Goal: Task Accomplishment & Management: Use online tool/utility

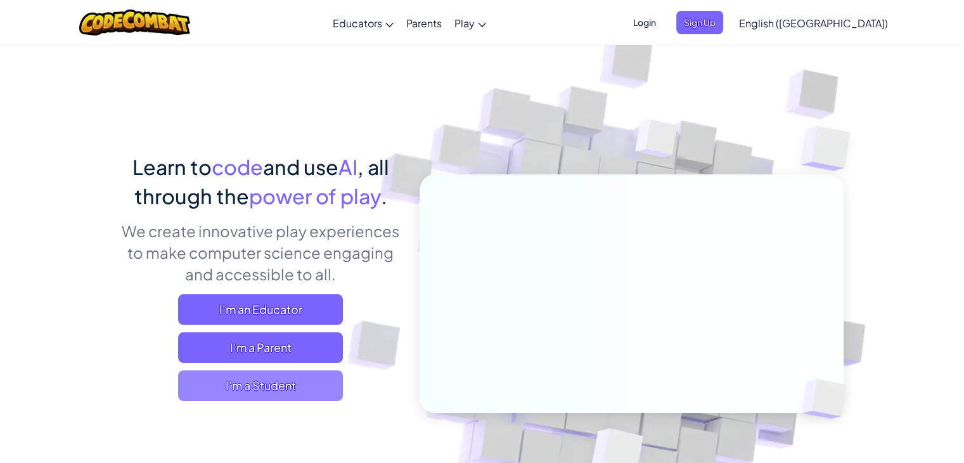
click at [329, 390] on span "I'm a Student" at bounding box center [260, 385] width 165 height 30
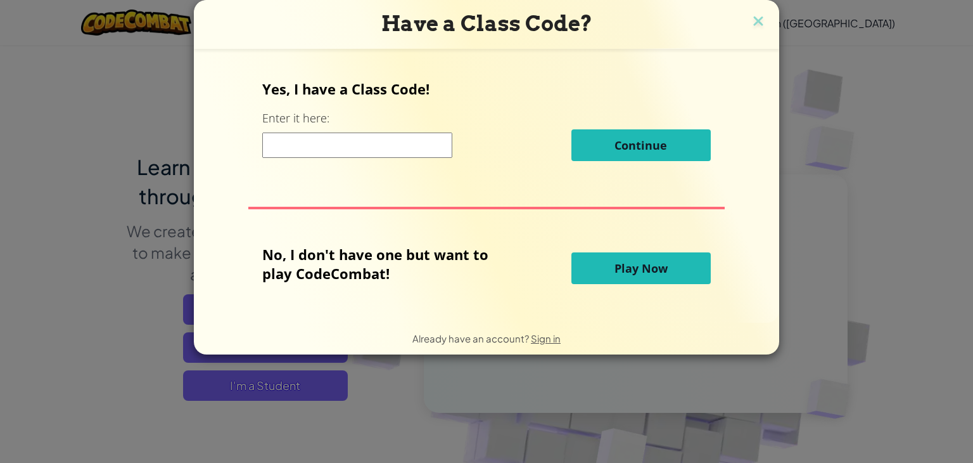
click at [616, 279] on button "Play Now" at bounding box center [641, 268] width 139 height 32
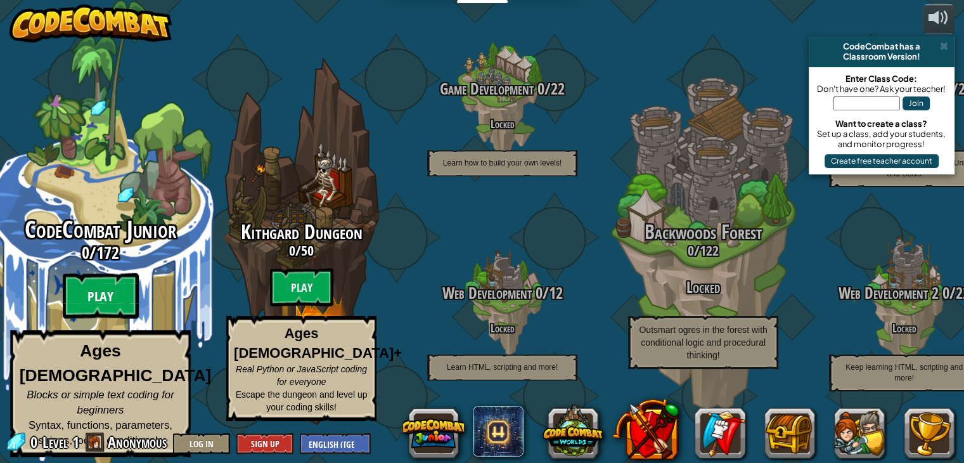
click at [108, 302] on btn "Play" at bounding box center [101, 296] width 76 height 46
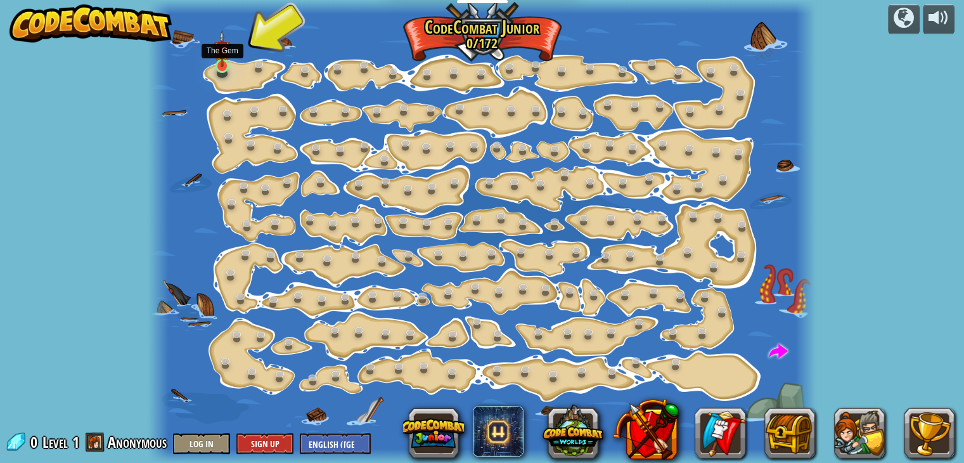
click at [219, 62] on img at bounding box center [222, 48] width 16 height 37
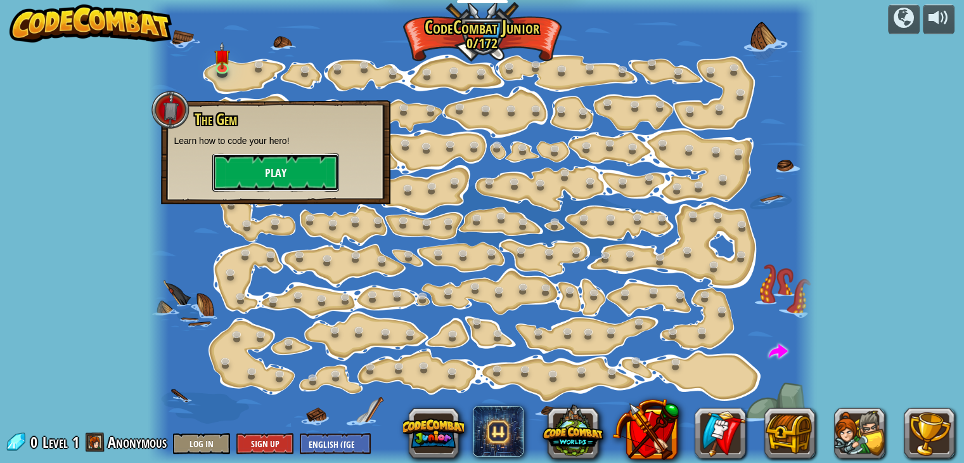
click at [269, 172] on button "Play" at bounding box center [275, 172] width 127 height 38
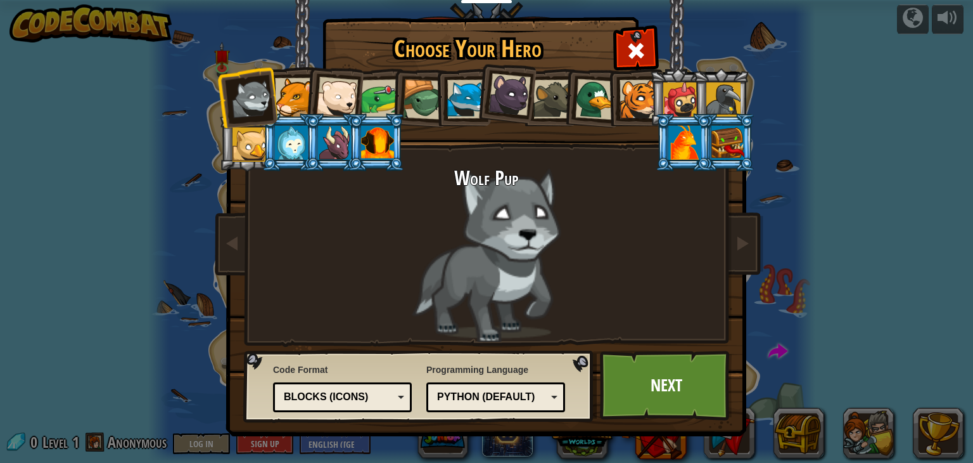
click at [400, 394] on div "Blocks (Icons)" at bounding box center [342, 397] width 122 height 20
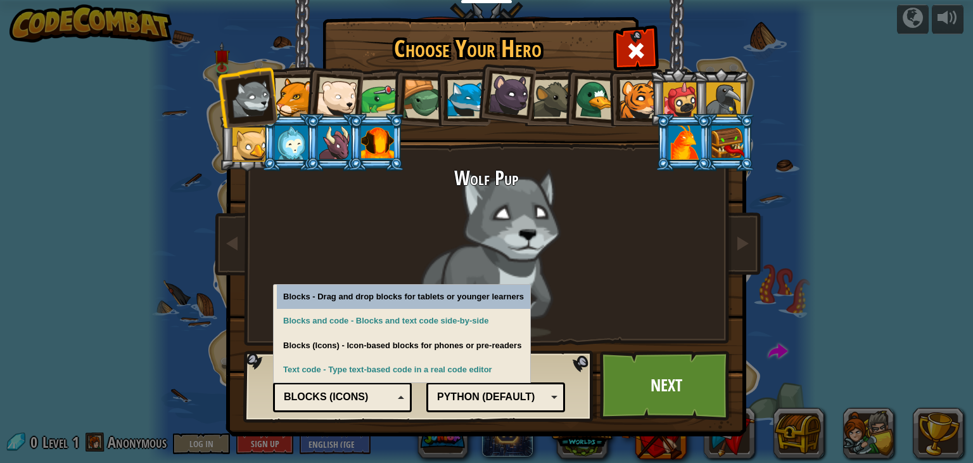
click at [400, 394] on div "Blocks (Icons)" at bounding box center [342, 397] width 122 height 20
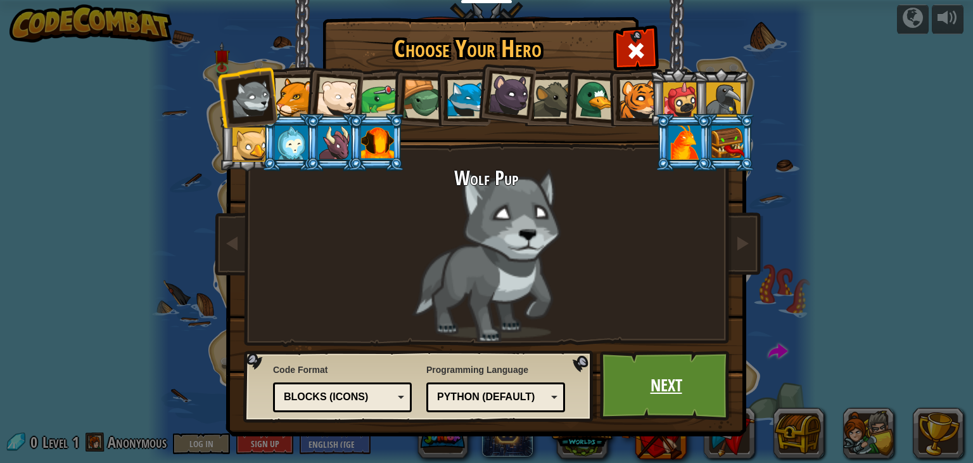
click at [667, 387] on link "Next" at bounding box center [666, 385] width 132 height 70
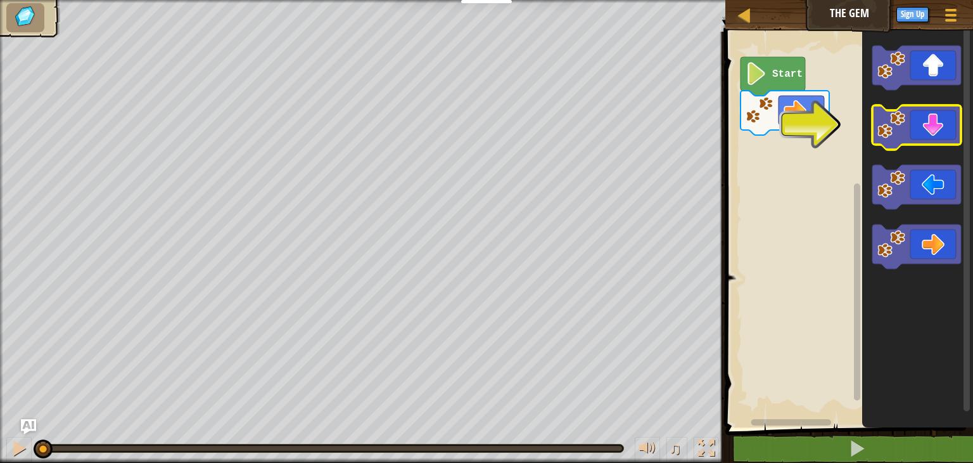
click at [931, 127] on icon "Blockly Workspace" at bounding box center [917, 127] width 89 height 44
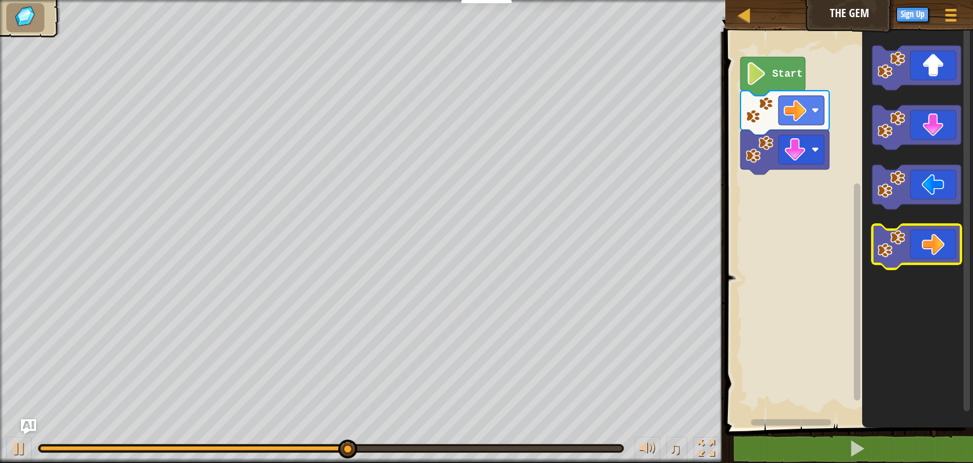
click at [945, 246] on icon "Blockly Workspace" at bounding box center [917, 246] width 89 height 44
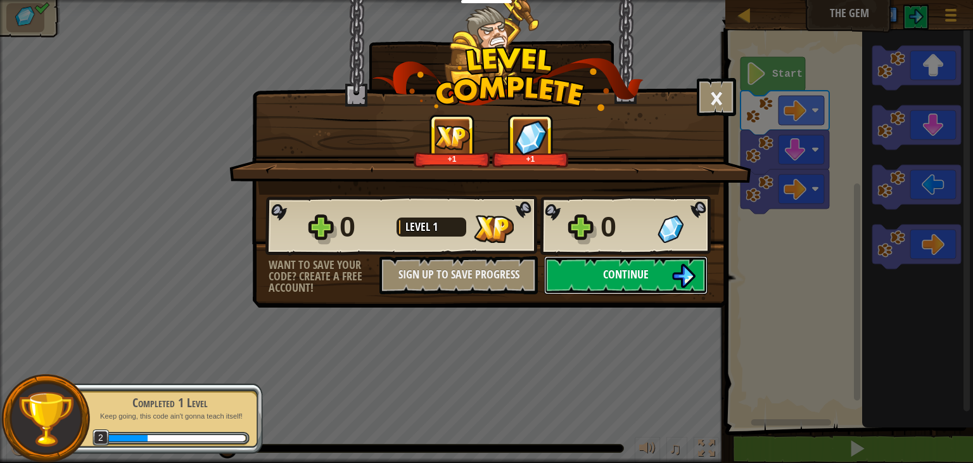
click at [655, 262] on button "Continue" at bounding box center [625, 275] width 163 height 38
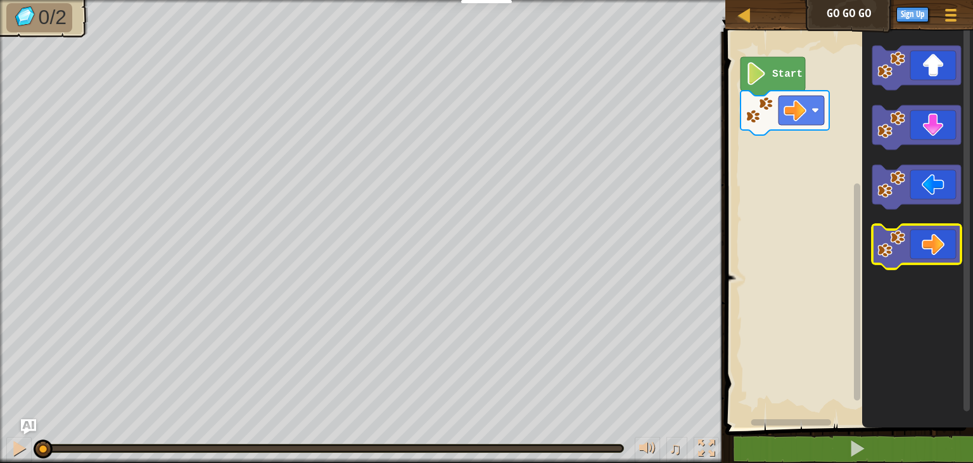
click at [925, 234] on icon "Blockly Workspace" at bounding box center [917, 246] width 89 height 44
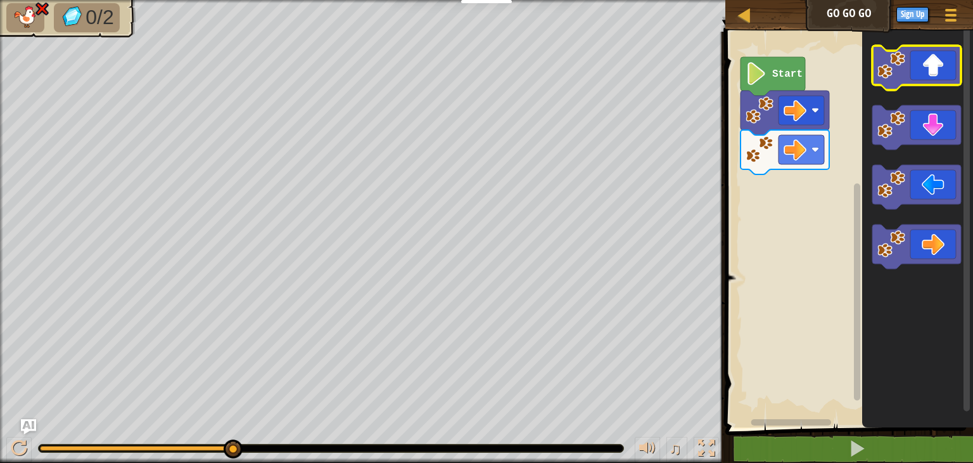
click at [938, 72] on icon "Blockly Workspace" at bounding box center [917, 68] width 89 height 44
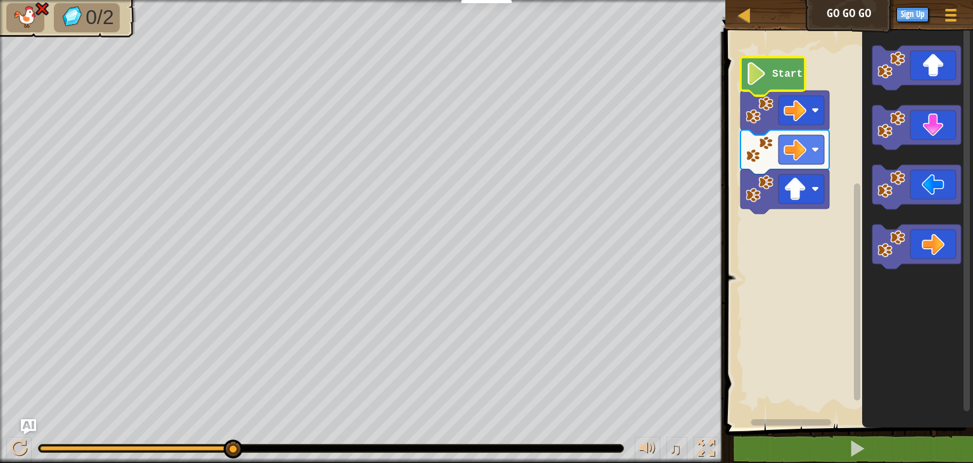
click at [773, 72] on text "Start" at bounding box center [787, 73] width 30 height 11
click at [18, 448] on div at bounding box center [19, 448] width 16 height 16
click at [939, 84] on icon "Blockly Workspace" at bounding box center [917, 68] width 89 height 44
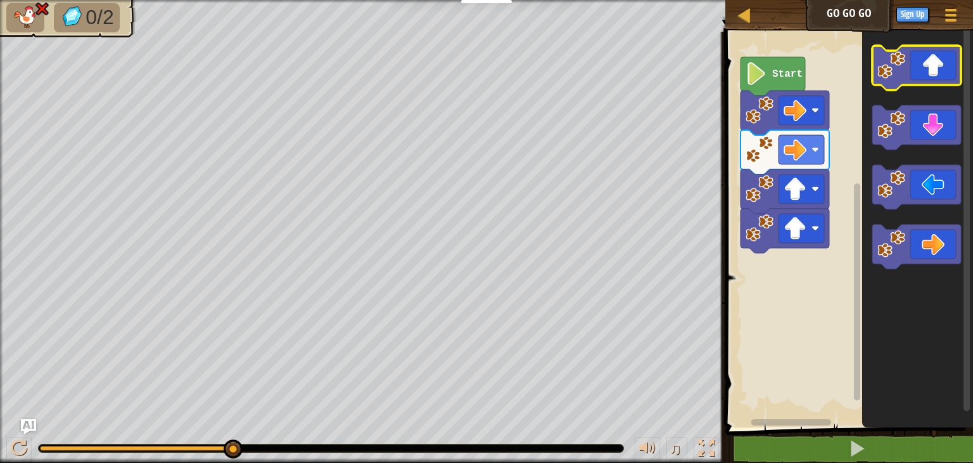
click at [939, 84] on icon "Blockly Workspace" at bounding box center [917, 68] width 89 height 44
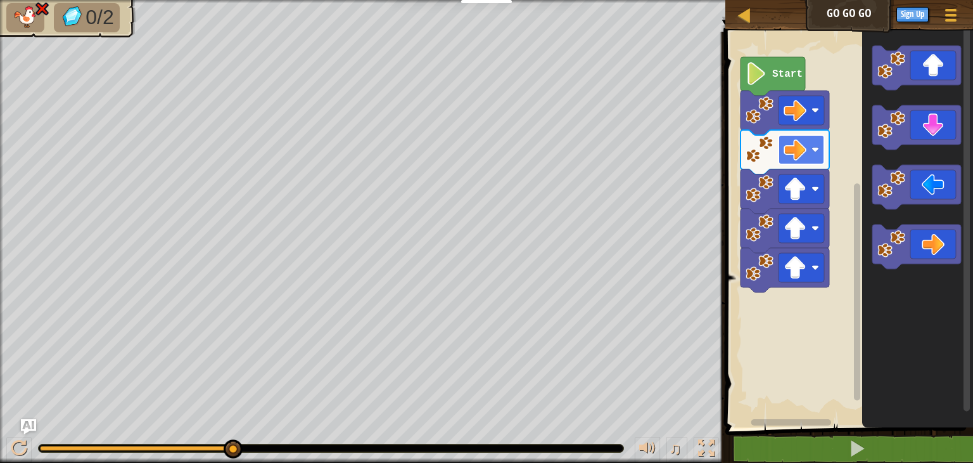
click at [786, 148] on image "Blockly Workspace" at bounding box center [795, 149] width 23 height 23
click at [925, 192] on icon "Blockly Workspace" at bounding box center [917, 187] width 89 height 44
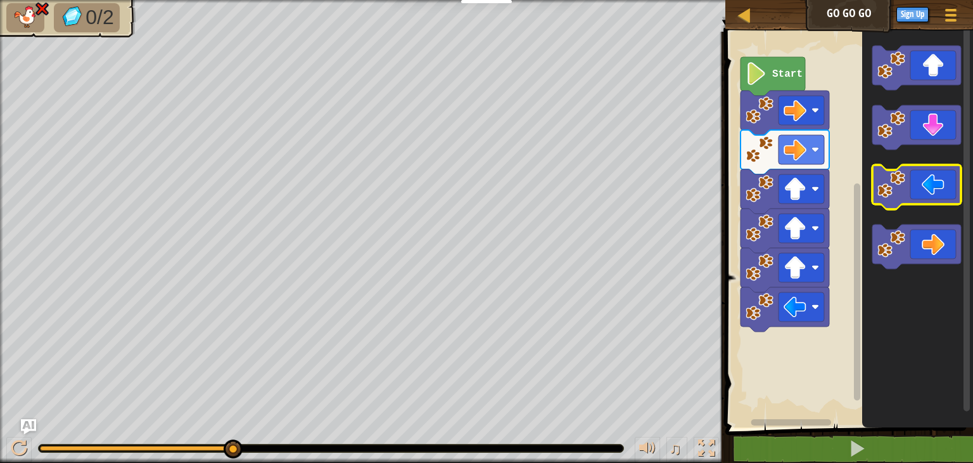
click at [925, 192] on icon "Blockly Workspace" at bounding box center [917, 187] width 89 height 44
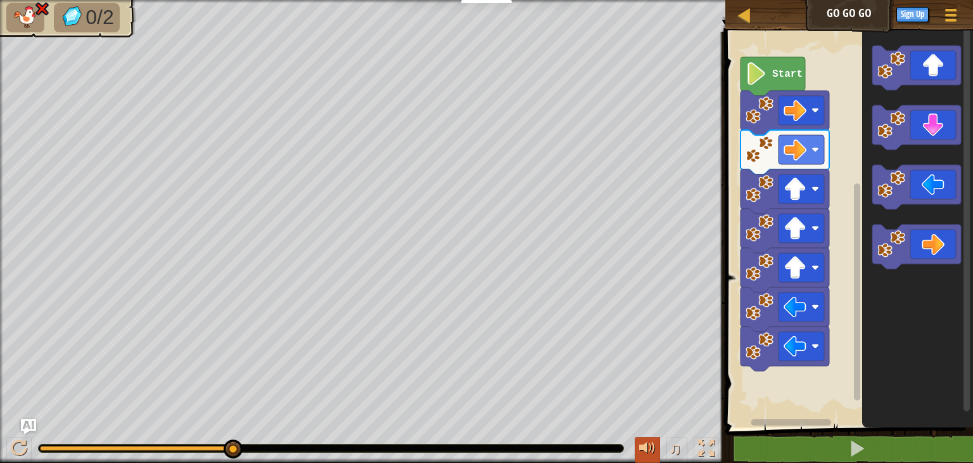
click at [649, 447] on div at bounding box center [647, 448] width 16 height 16
click at [747, 23] on div at bounding box center [745, 15] width 16 height 16
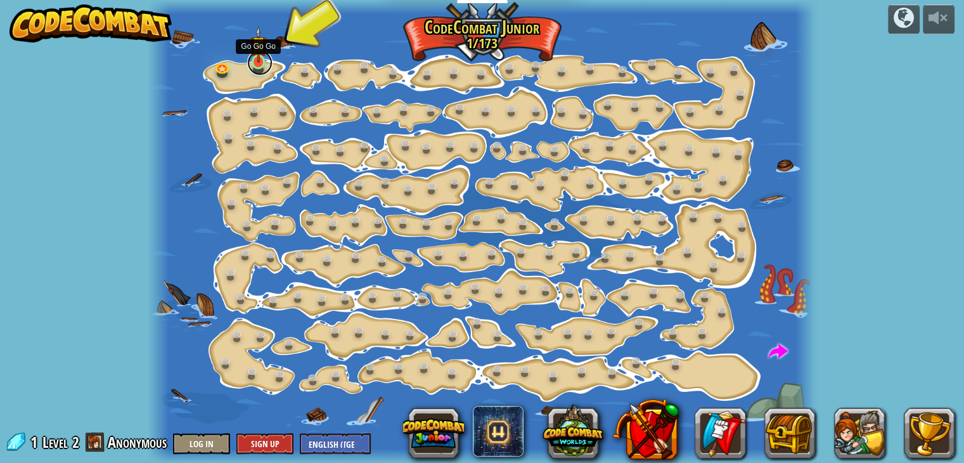
click at [259, 66] on link at bounding box center [259, 62] width 25 height 25
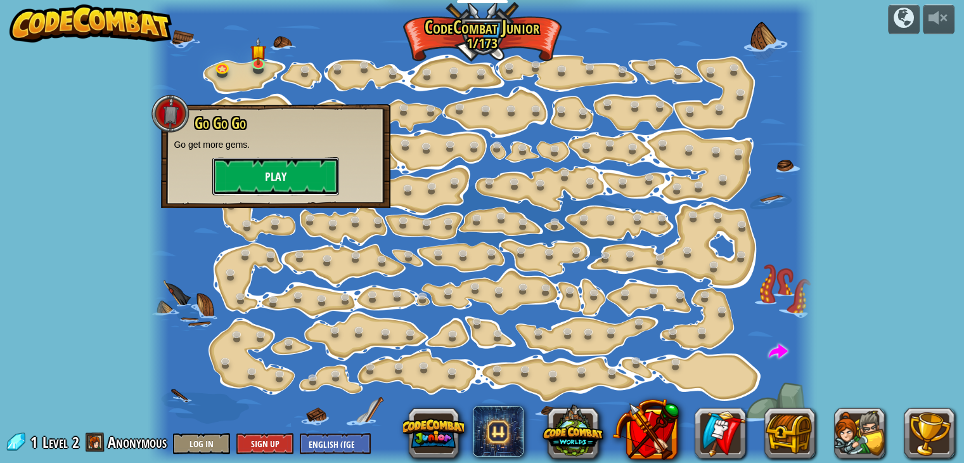
click at [278, 181] on button "Play" at bounding box center [275, 176] width 127 height 38
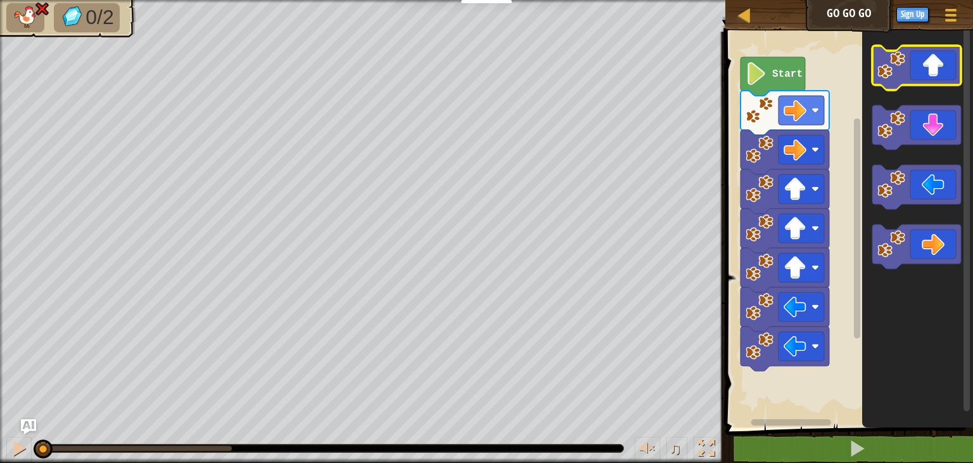
click at [941, 79] on icon "Blockly Workspace" at bounding box center [917, 68] width 89 height 44
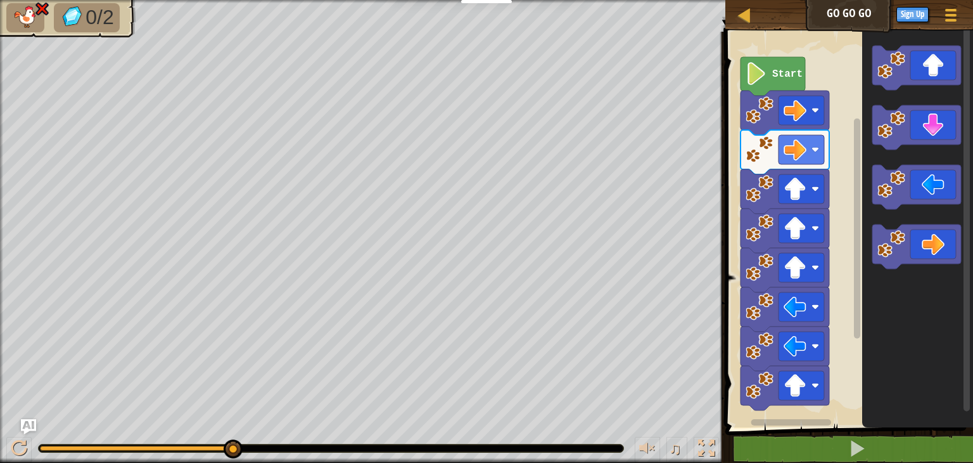
click at [284, 444] on div at bounding box center [331, 448] width 586 height 9
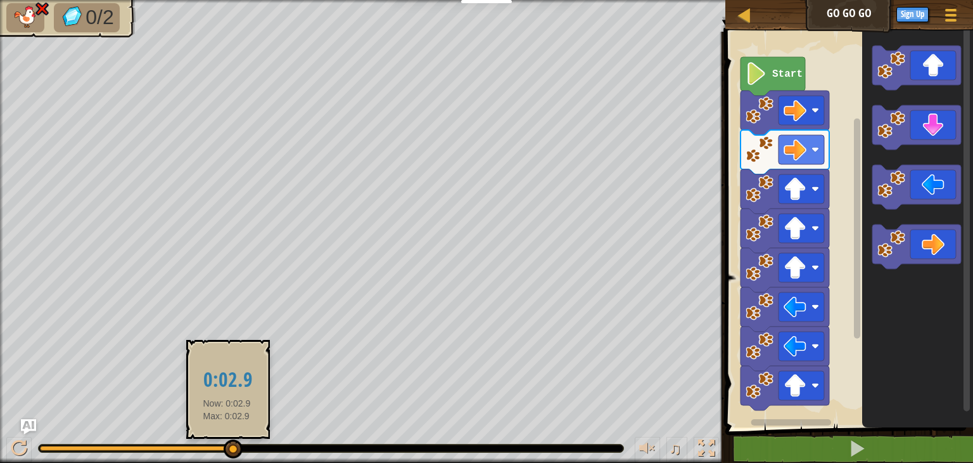
drag, startPoint x: 284, startPoint y: 443, endPoint x: 223, endPoint y: 451, distance: 61.4
click at [223, 451] on div at bounding box center [331, 448] width 586 height 9
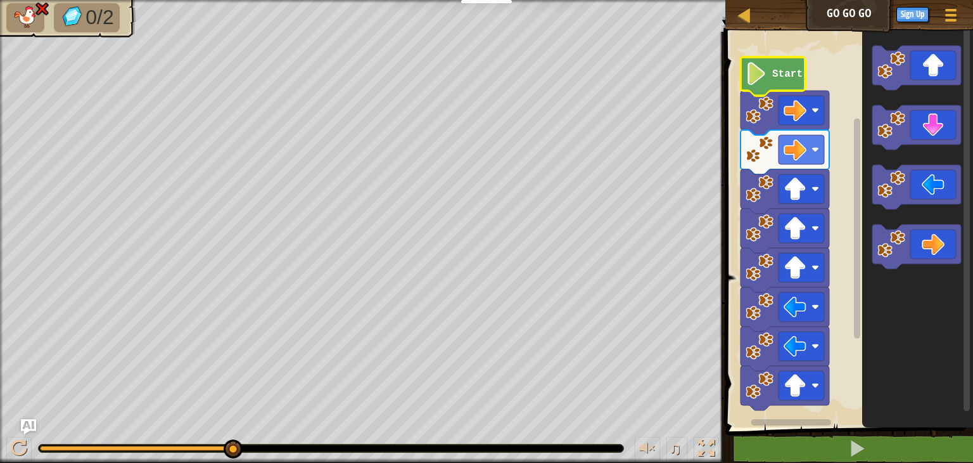
click at [785, 72] on text "Start" at bounding box center [787, 73] width 30 height 11
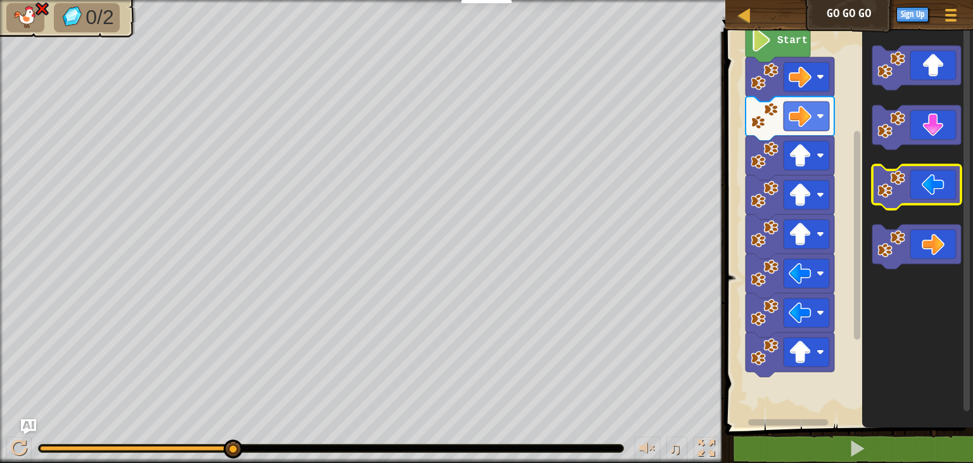
click at [940, 188] on icon "Blockly Workspace" at bounding box center [917, 187] width 89 height 44
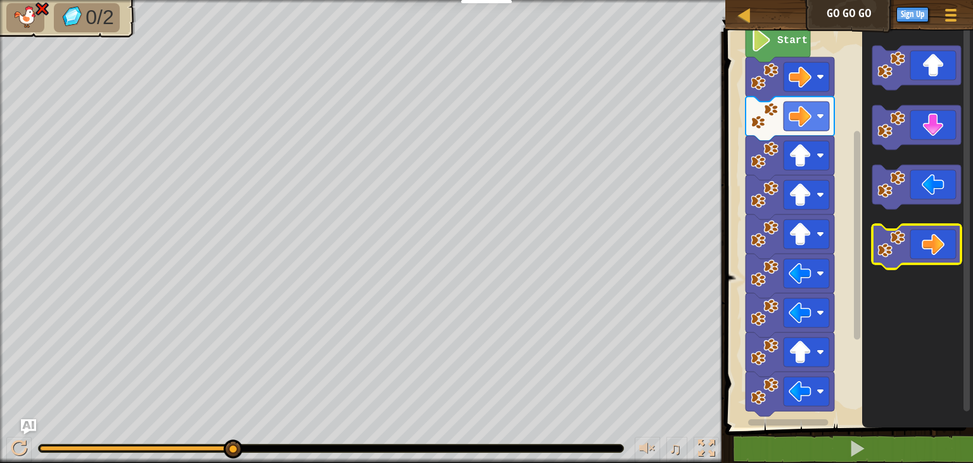
click at [943, 244] on icon "Blockly Workspace" at bounding box center [917, 246] width 89 height 44
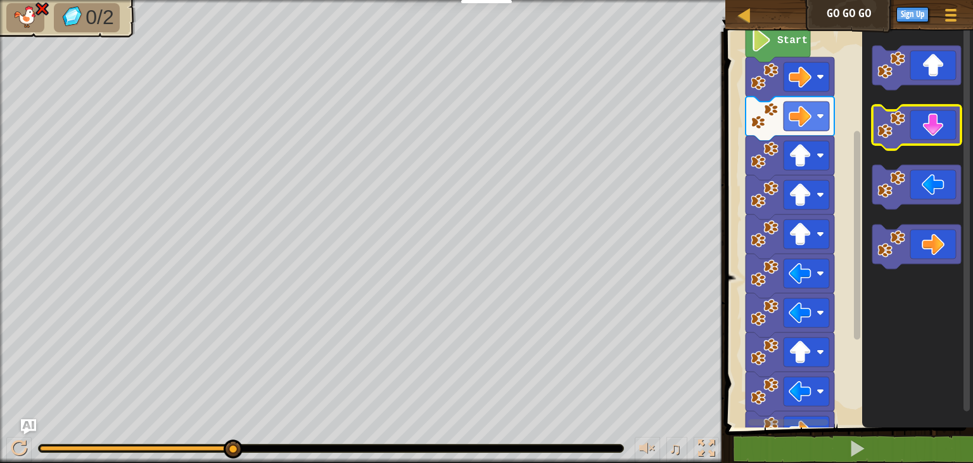
click at [933, 129] on icon "Blockly Workspace" at bounding box center [917, 127] width 89 height 44
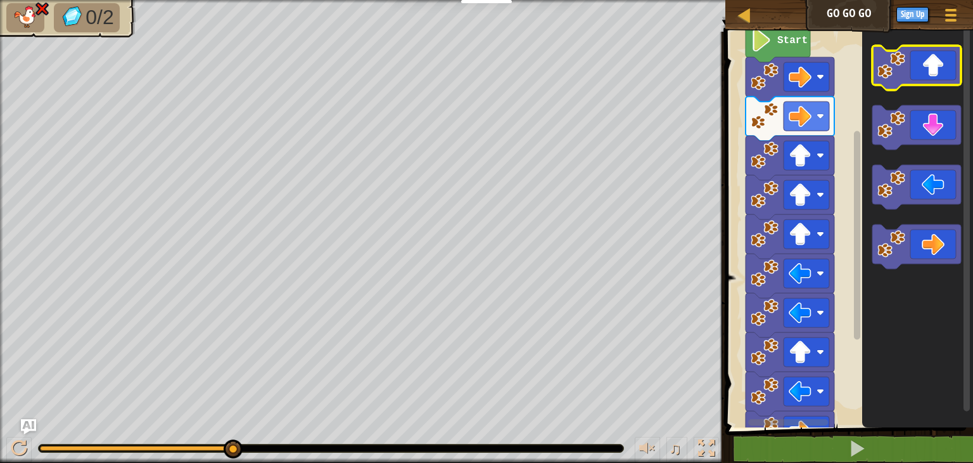
click at [933, 86] on rect "Blockly Workspace" at bounding box center [917, 68] width 89 height 44
click at [933, 65] on icon "Blockly Workspace" at bounding box center [917, 68] width 89 height 44
click at [956, 19] on span at bounding box center [951, 20] width 12 height 3
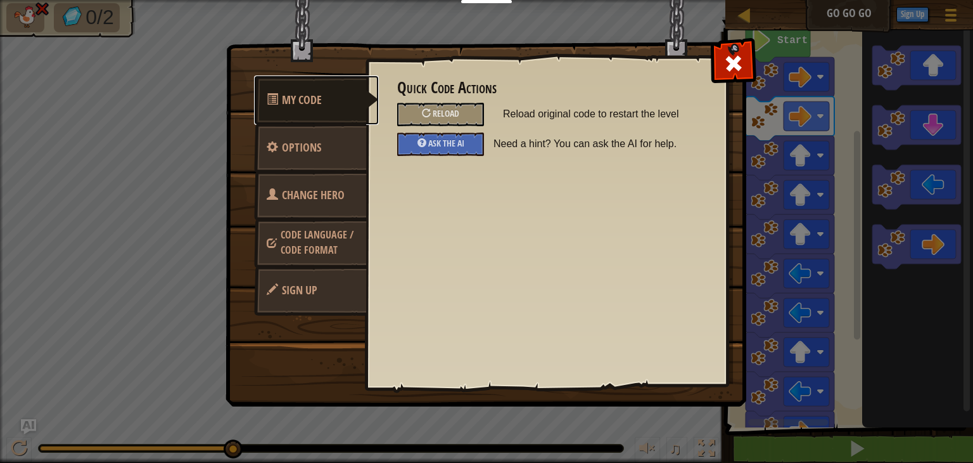
click at [304, 107] on span "My Code" at bounding box center [302, 100] width 40 height 16
click at [725, 74] on span at bounding box center [734, 63] width 20 height 20
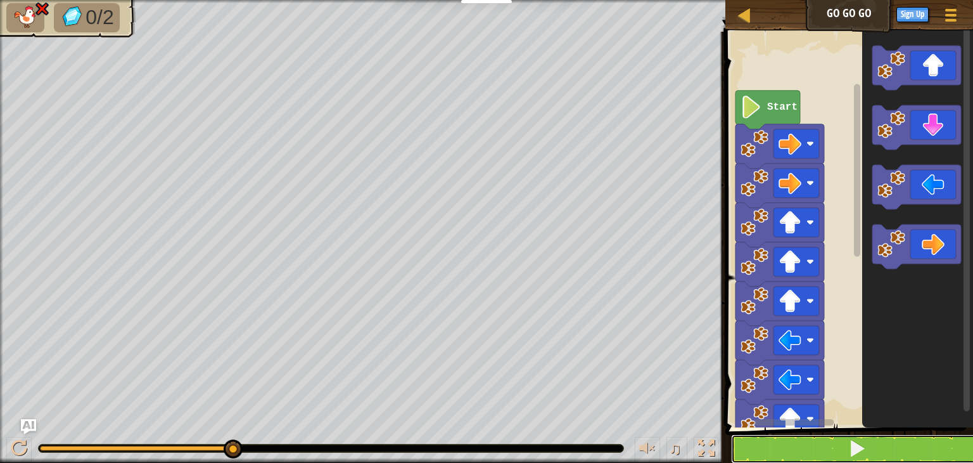
click at [778, 445] on button at bounding box center [857, 448] width 252 height 29
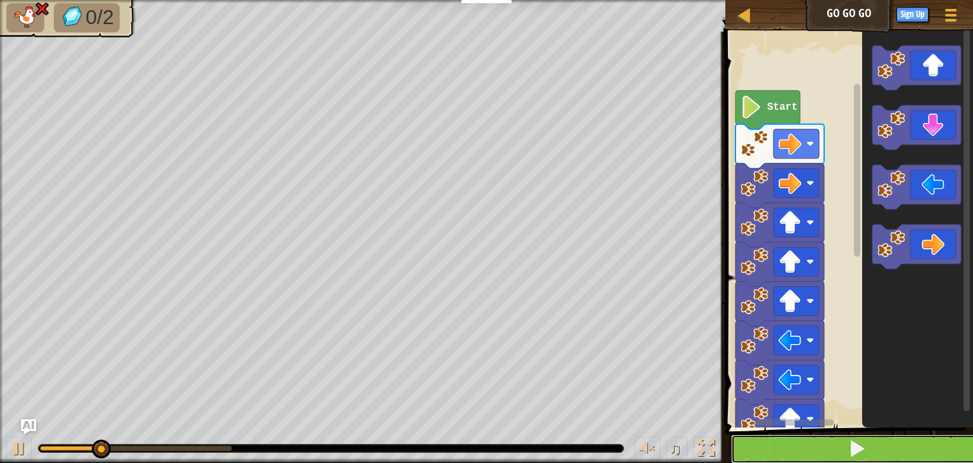
click at [778, 445] on button at bounding box center [857, 448] width 252 height 29
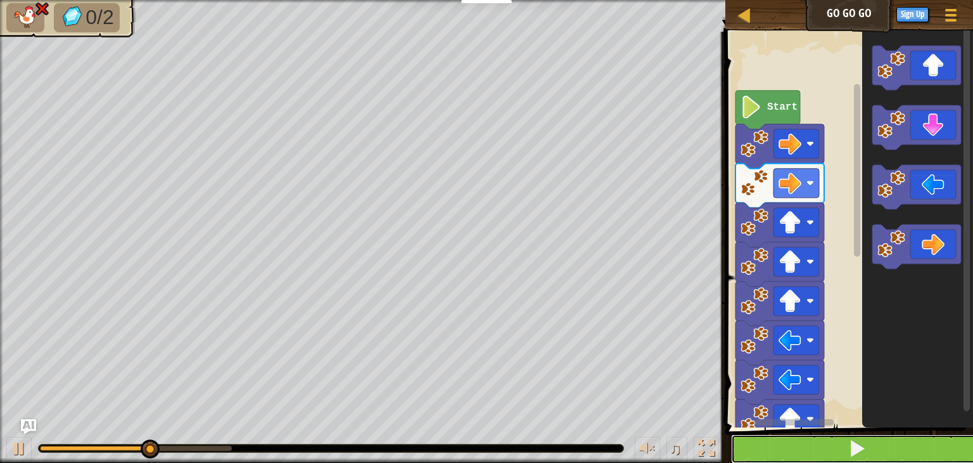
click at [778, 445] on button at bounding box center [857, 448] width 252 height 29
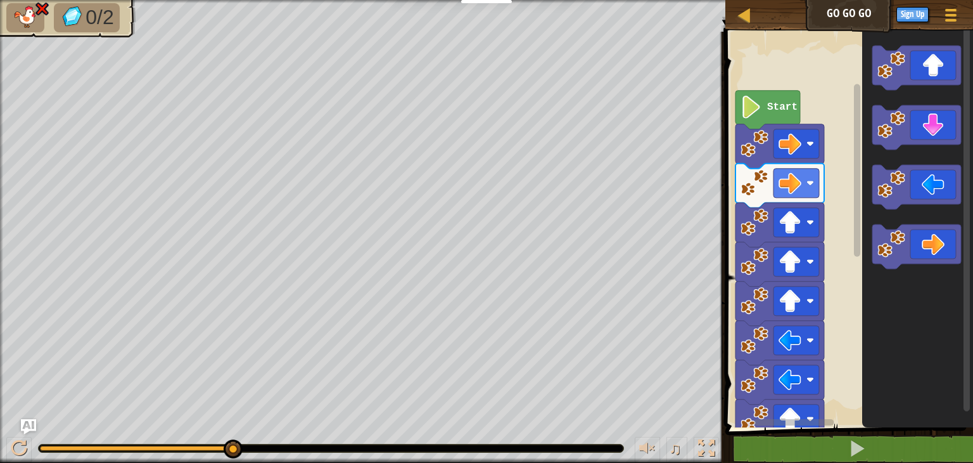
click at [843, 10] on div "Map Go Go Go Game Menu Sign Up Ask AI" at bounding box center [850, 16] width 248 height 32
click at [203, 122] on div "Map Go Go Go Game Menu Sign Up Ask AI 1 ההההההההההההההההההההההההההההההההההההההה…" at bounding box center [486, 231] width 973 height 463
click at [784, 99] on icon "Blockly Workspace" at bounding box center [768, 110] width 65 height 39
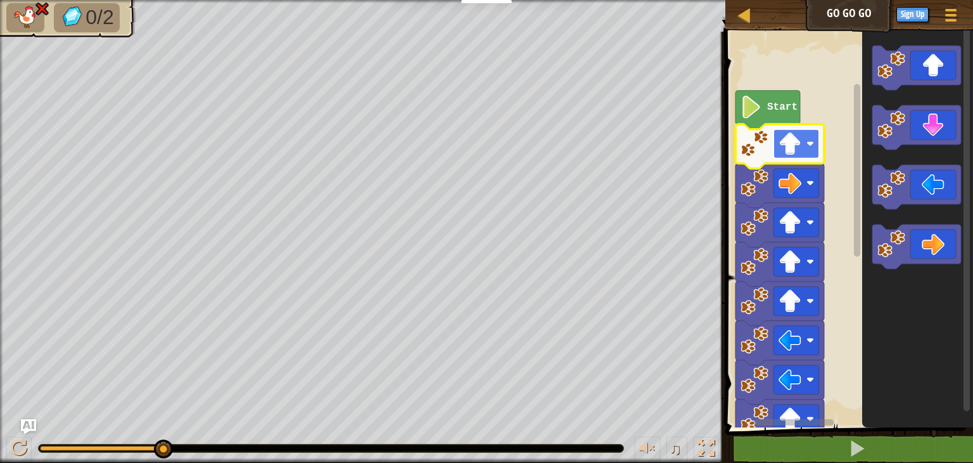
click at [804, 146] on rect "Blockly Workspace" at bounding box center [797, 143] width 46 height 29
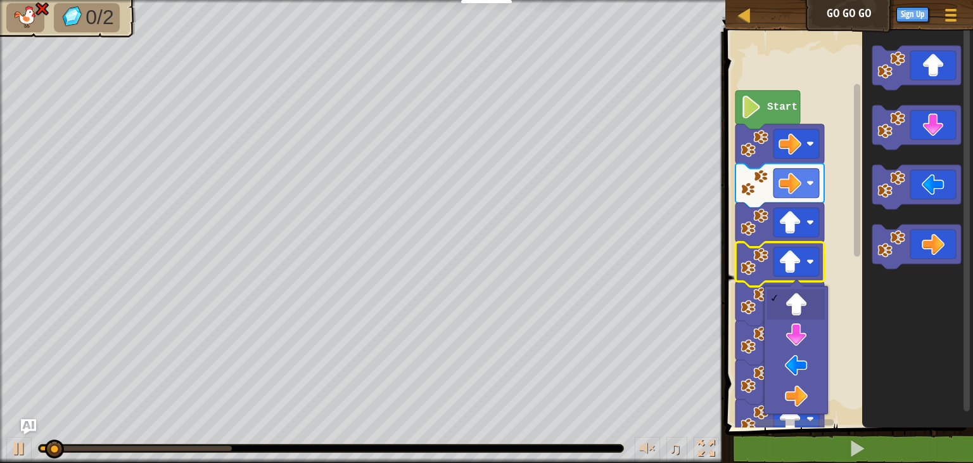
click at [799, 0] on body "Educators Create Free Account School & District Solutions Teacher Toolkit Previ…" at bounding box center [486, 0] width 973 height 0
click at [795, 217] on image "Blockly Workspace" at bounding box center [790, 222] width 23 height 23
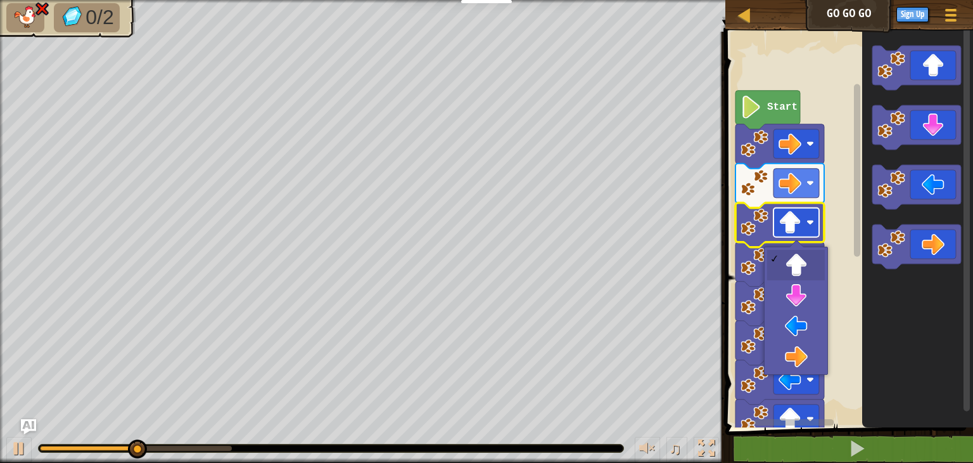
click at [795, 217] on image "Blockly Workspace" at bounding box center [790, 222] width 23 height 23
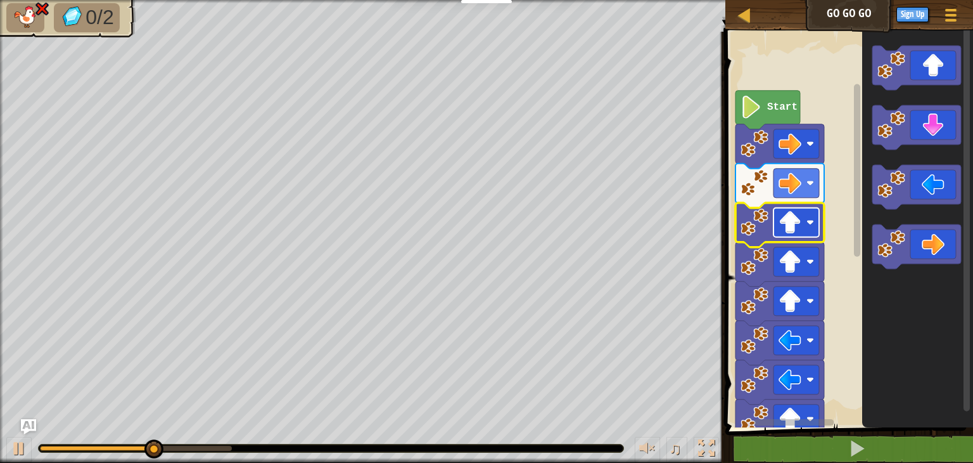
click at [795, 217] on image "Blockly Workspace" at bounding box center [790, 222] width 23 height 23
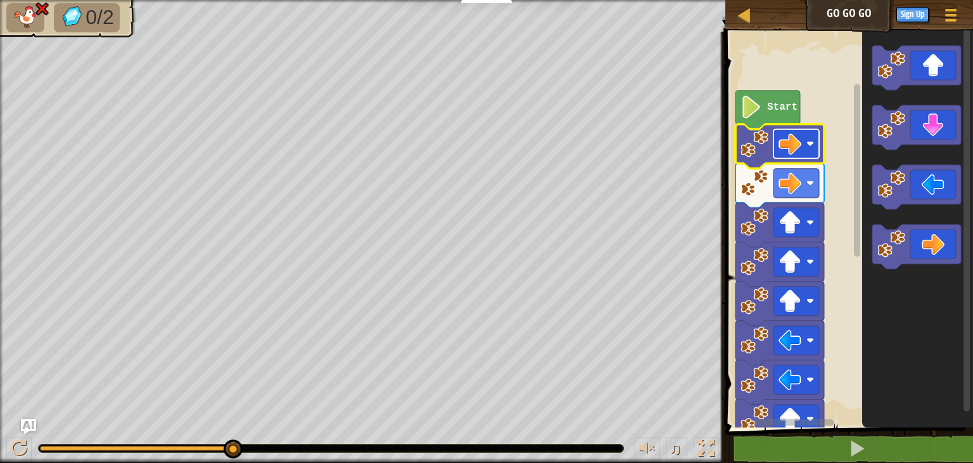
click at [809, 147] on image "Blockly Workspace" at bounding box center [811, 144] width 8 height 8
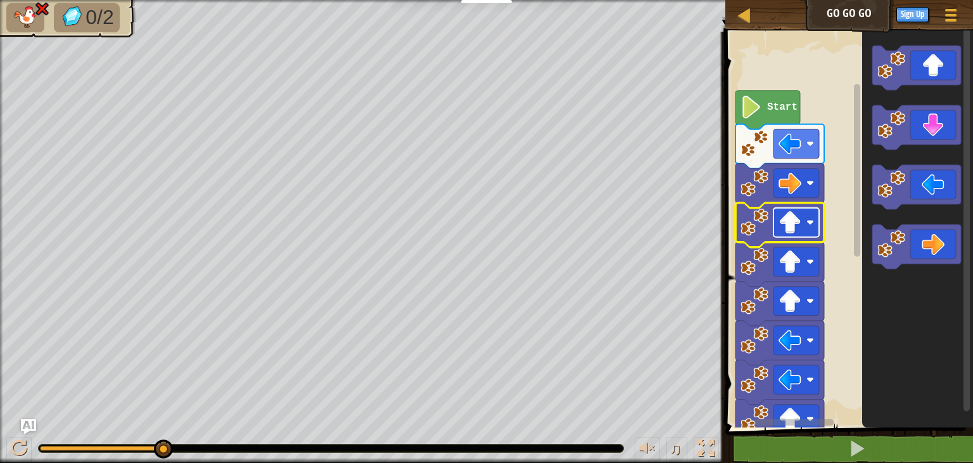
click at [795, 228] on image "Blockly Workspace" at bounding box center [790, 222] width 23 height 23
click at [794, 223] on image "Blockly Workspace" at bounding box center [790, 222] width 23 height 23
click at [794, 233] on image "Blockly Workspace" at bounding box center [790, 222] width 23 height 23
click at [797, 186] on image "Blockly Workspace" at bounding box center [790, 183] width 23 height 23
click at [794, 232] on image "Blockly Workspace" at bounding box center [790, 222] width 23 height 23
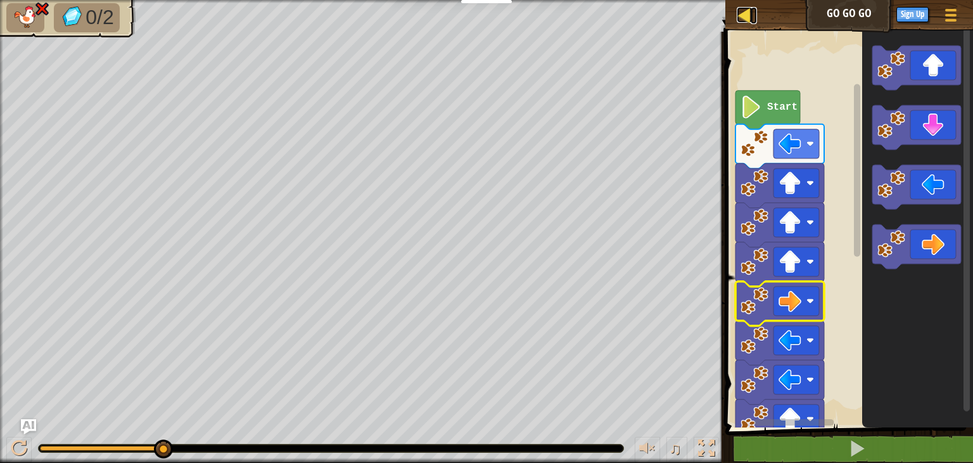
click at [742, 13] on div at bounding box center [745, 15] width 16 height 16
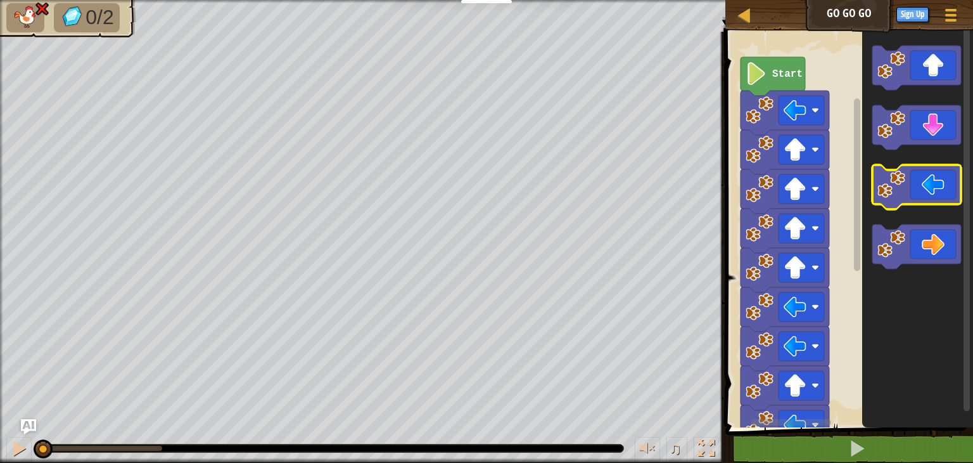
click at [949, 186] on icon "Blockly Workspace" at bounding box center [917, 187] width 89 height 44
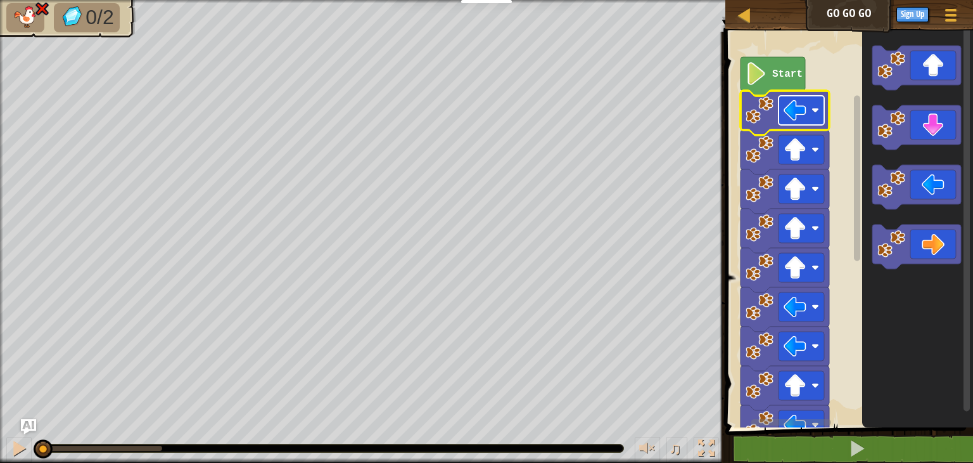
click at [816, 108] on image "Blockly Workspace" at bounding box center [816, 110] width 8 height 8
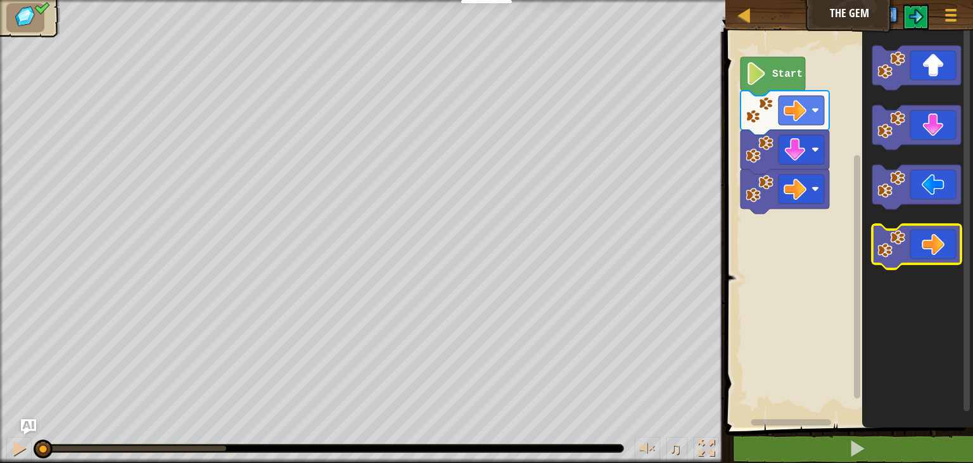
click at [937, 250] on icon "Blockly Workspace" at bounding box center [917, 246] width 89 height 44
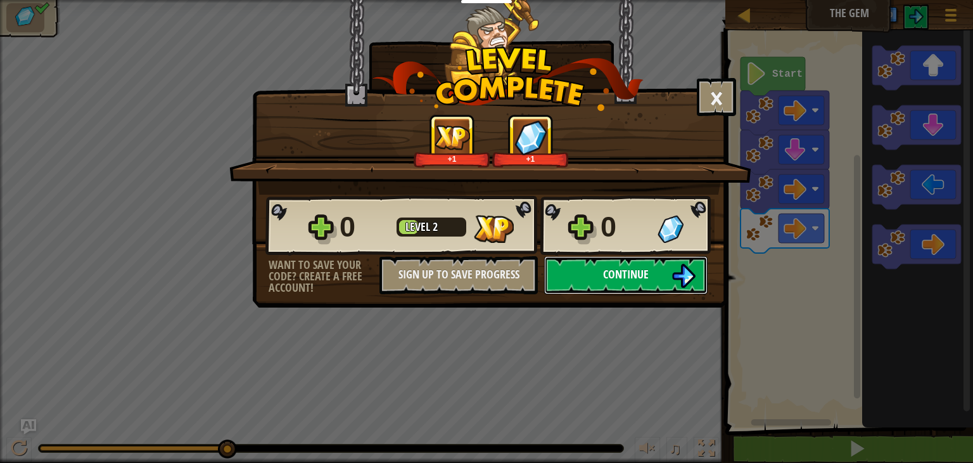
click at [629, 279] on span "Continue" at bounding box center [626, 274] width 46 height 16
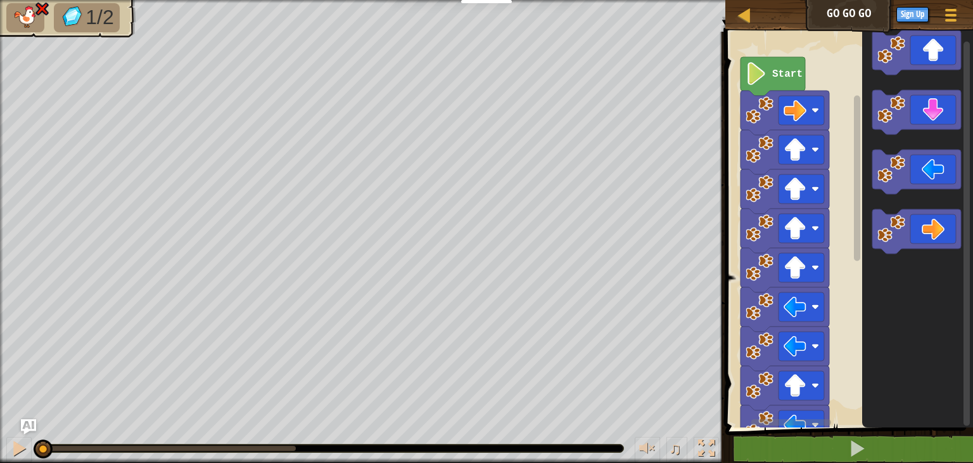
click at [932, 87] on icon "Blockly Workspace" at bounding box center [917, 226] width 111 height 402
click at [927, 230] on icon "Blockly Workspace" at bounding box center [917, 231] width 89 height 44
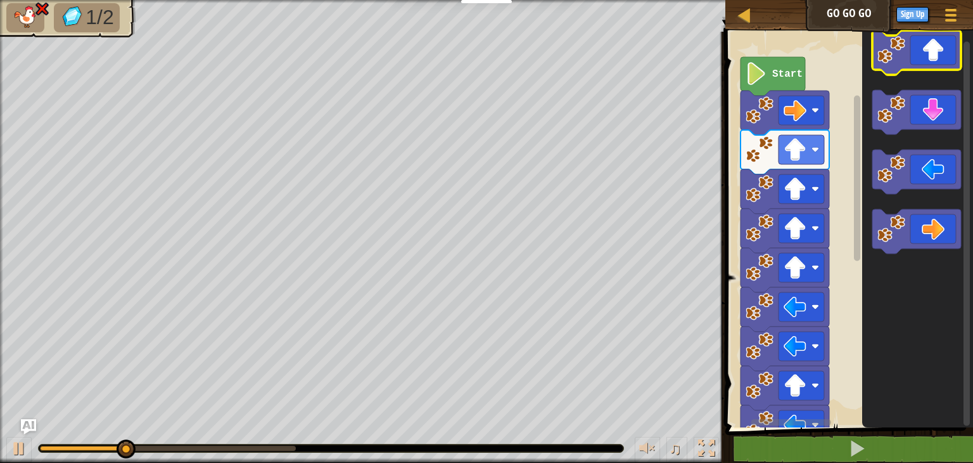
click at [937, 55] on icon "Blockly Workspace" at bounding box center [917, 52] width 89 height 44
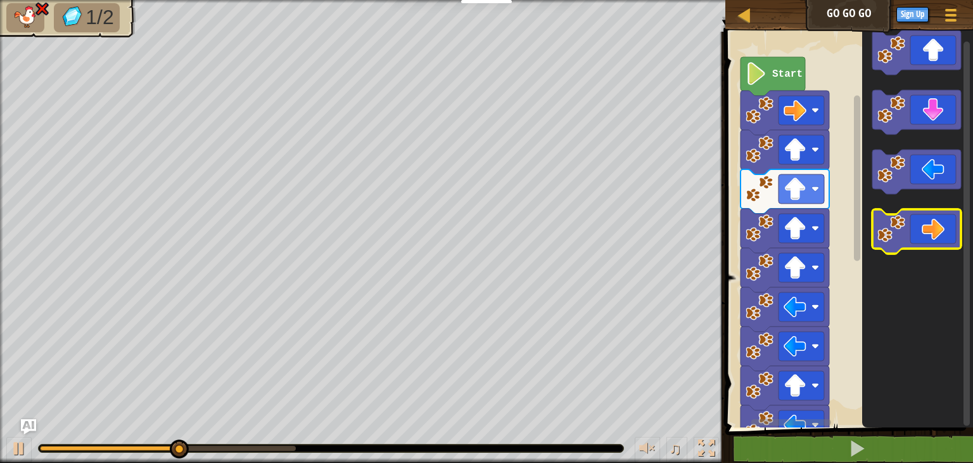
click at [940, 236] on icon "Blockly Workspace" at bounding box center [917, 231] width 89 height 44
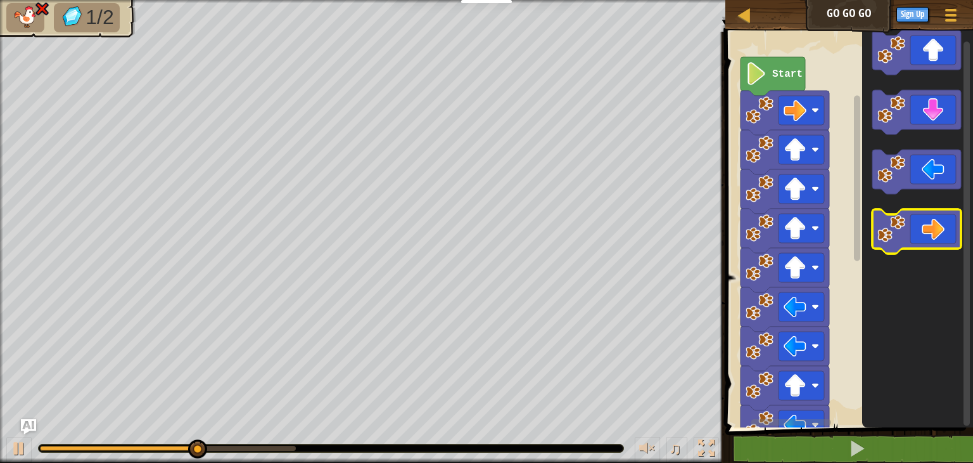
click at [940, 236] on icon "Blockly Workspace" at bounding box center [917, 231] width 89 height 44
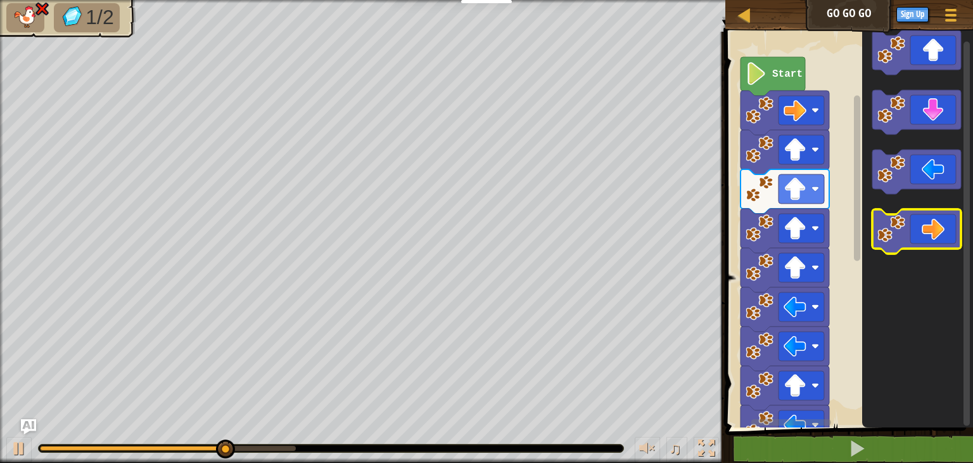
click at [940, 236] on icon "Blockly Workspace" at bounding box center [917, 231] width 89 height 44
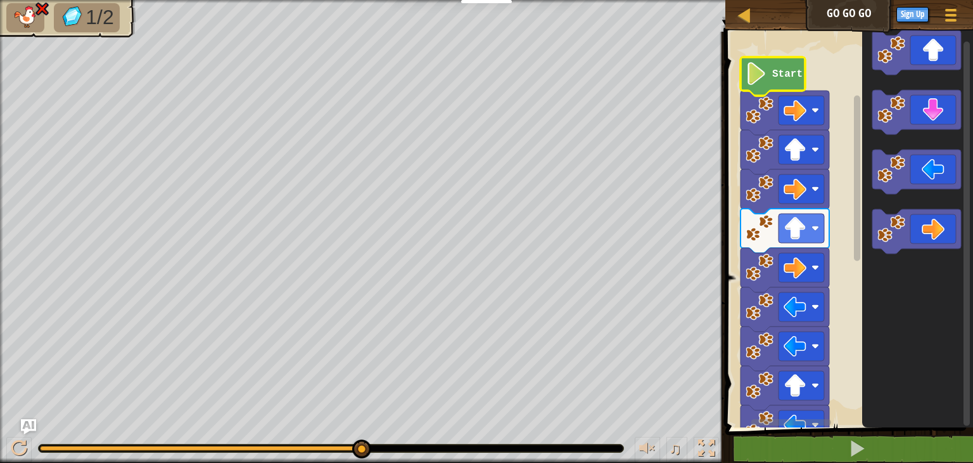
click at [771, 70] on icon "Blockly Workspace" at bounding box center [773, 76] width 65 height 39
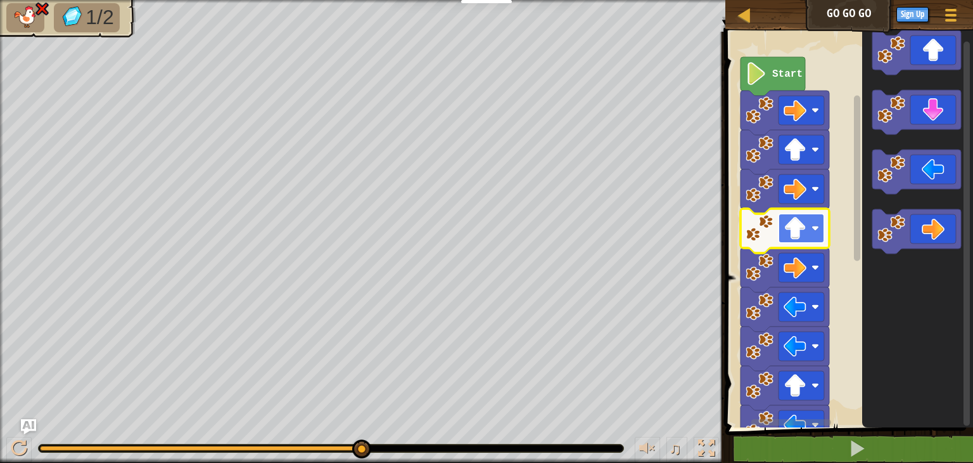
click at [817, 229] on image "Blockly Workspace" at bounding box center [816, 228] width 8 height 8
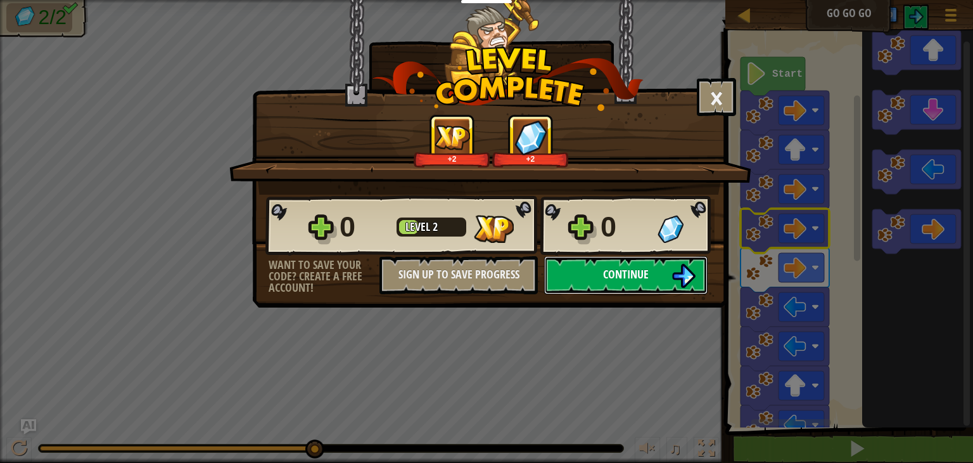
click at [664, 271] on button "Continue" at bounding box center [625, 275] width 163 height 38
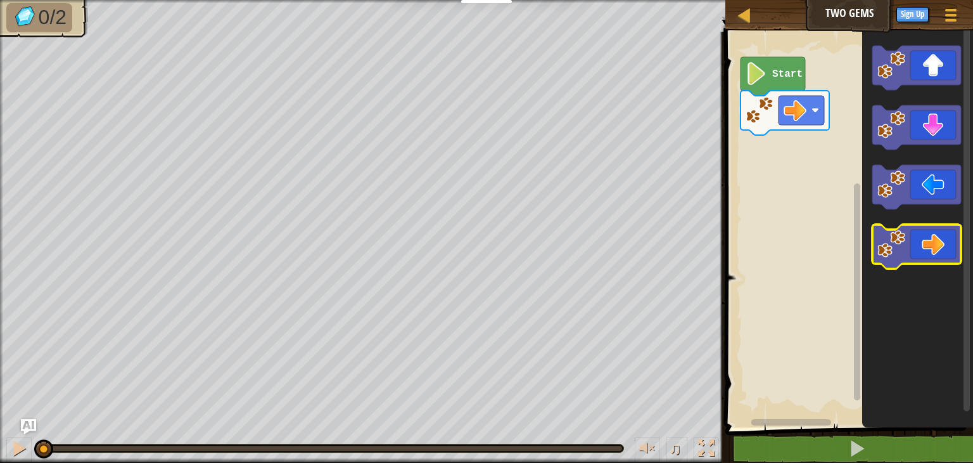
click at [933, 255] on icon "Blockly Workspace" at bounding box center [917, 246] width 89 height 44
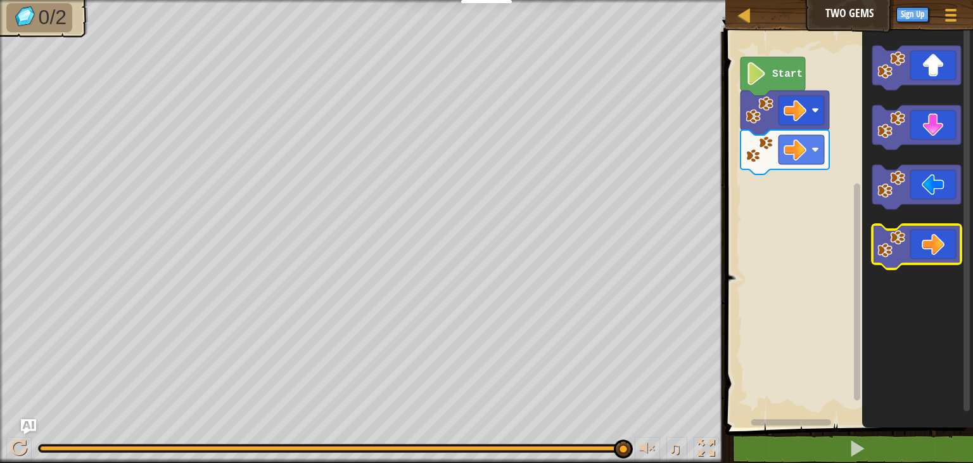
click at [934, 249] on icon "Blockly Workspace" at bounding box center [917, 246] width 89 height 44
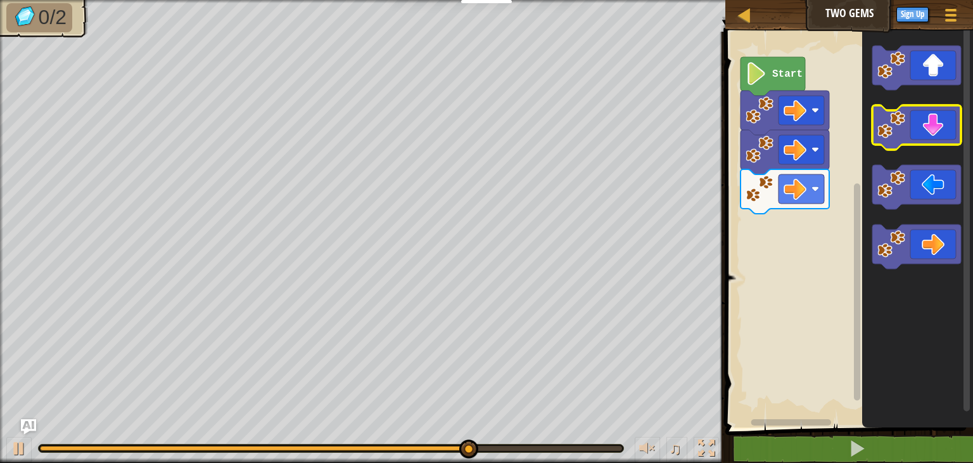
click at [939, 122] on icon "Blockly Workspace" at bounding box center [917, 127] width 89 height 44
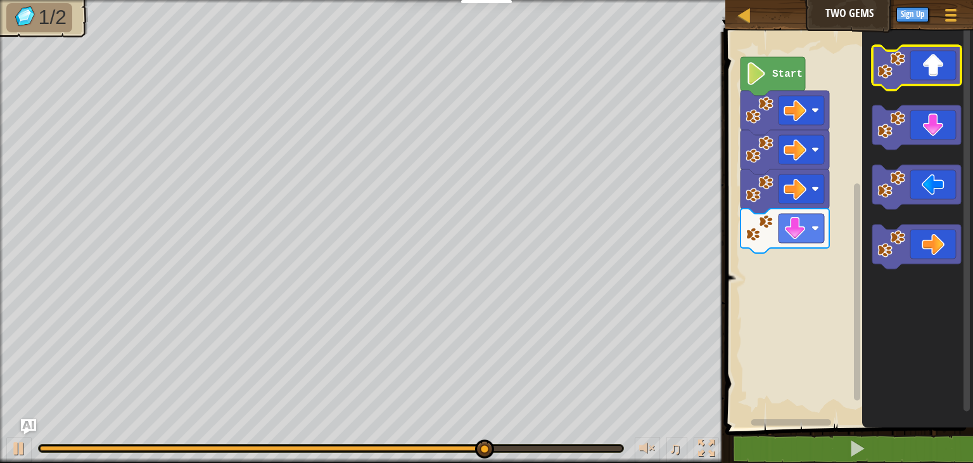
click at [944, 77] on icon "Blockly Workspace" at bounding box center [917, 68] width 89 height 44
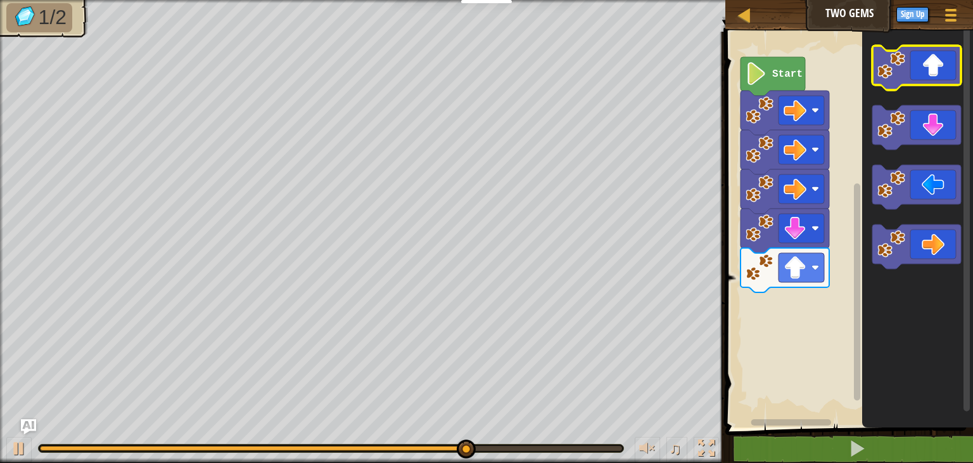
click at [944, 77] on icon "Blockly Workspace" at bounding box center [917, 68] width 89 height 44
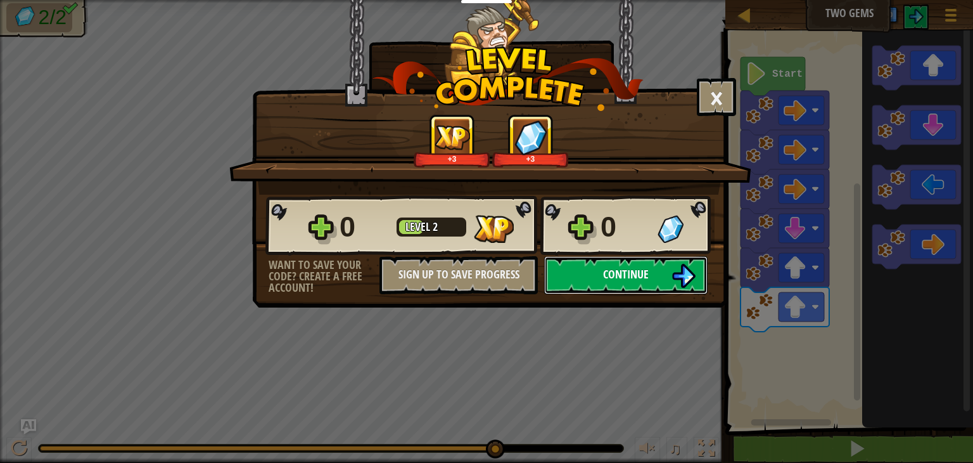
click at [645, 269] on span "Continue" at bounding box center [626, 274] width 46 height 16
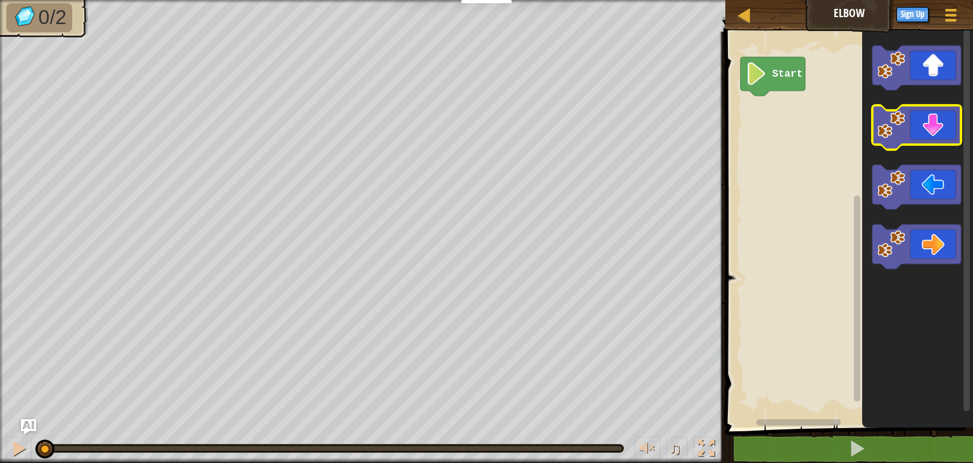
click at [931, 130] on icon "Blockly Workspace" at bounding box center [917, 127] width 89 height 44
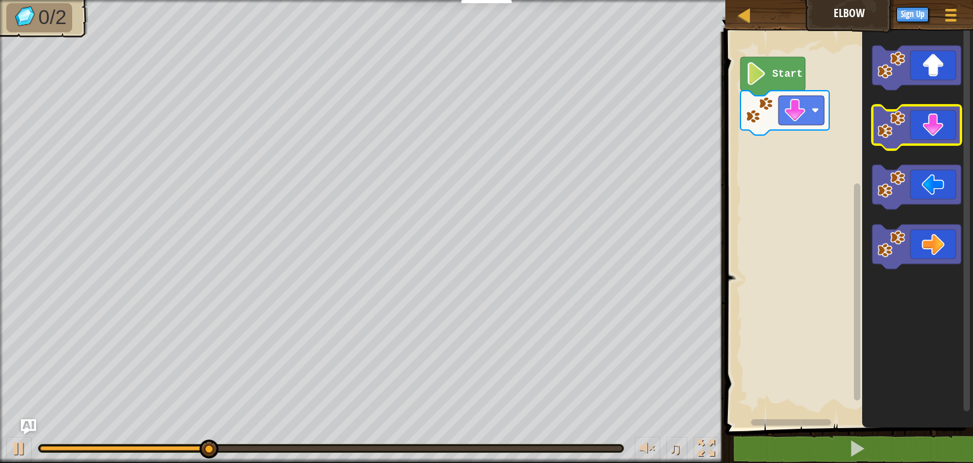
click at [931, 130] on icon "Blockly Workspace" at bounding box center [917, 127] width 89 height 44
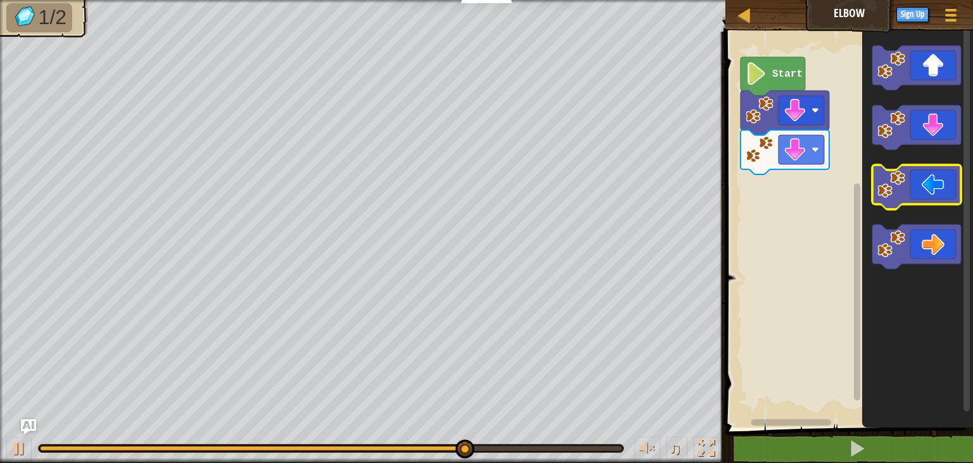
click at [949, 193] on icon "Blockly Workspace" at bounding box center [917, 187] width 89 height 44
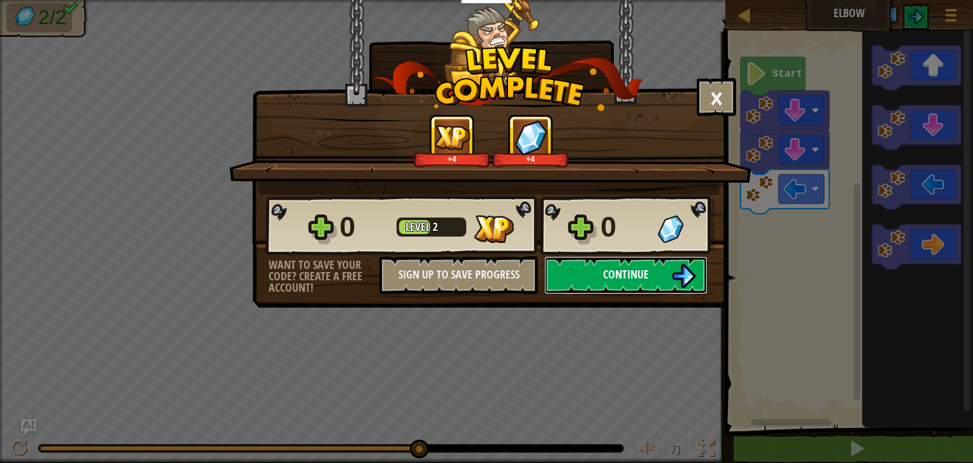
click at [663, 279] on button "Continue" at bounding box center [625, 275] width 163 height 38
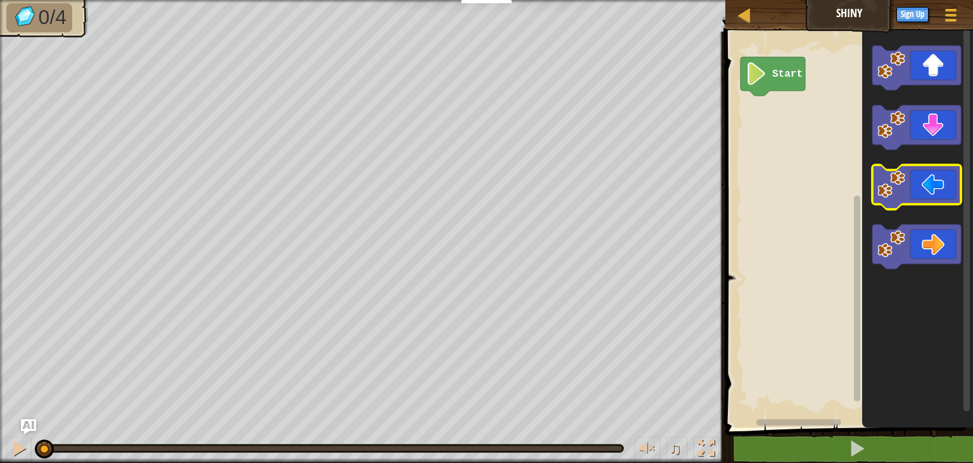
click at [925, 187] on icon "Blockly Workspace" at bounding box center [917, 187] width 89 height 44
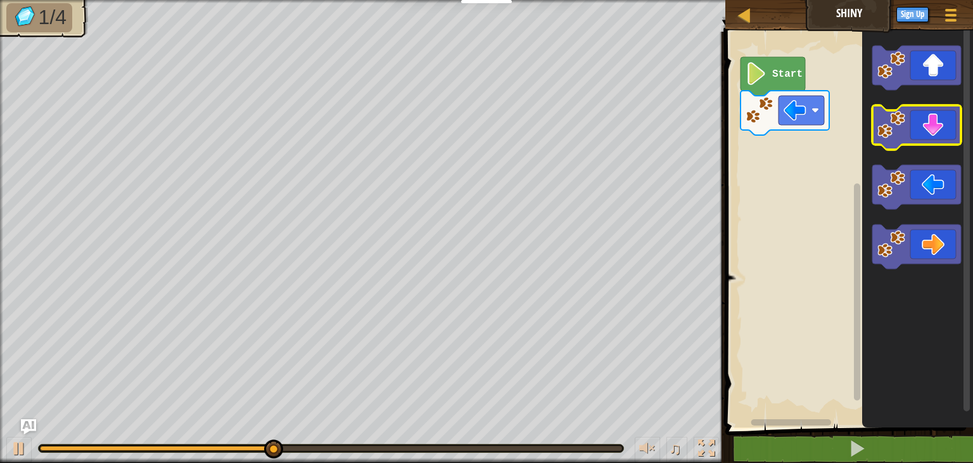
click at [934, 131] on icon "Blockly Workspace" at bounding box center [917, 127] width 89 height 44
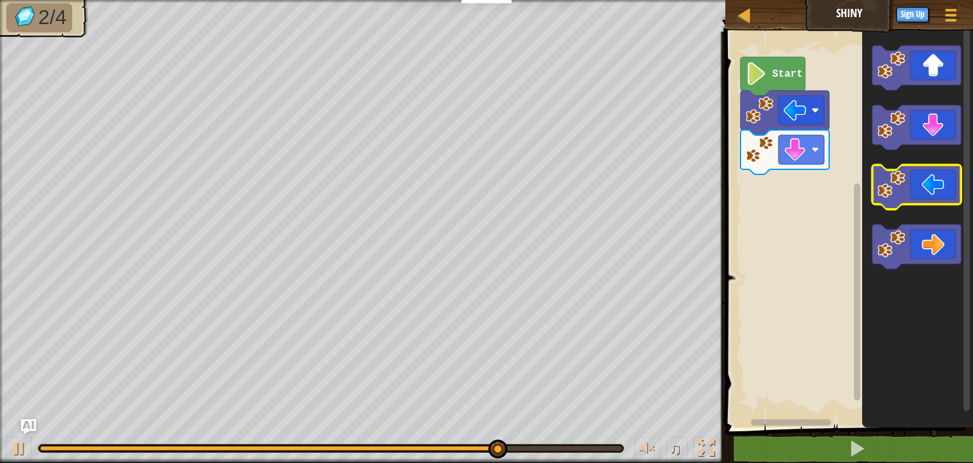
click at [936, 178] on icon "Blockly Workspace" at bounding box center [917, 187] width 89 height 44
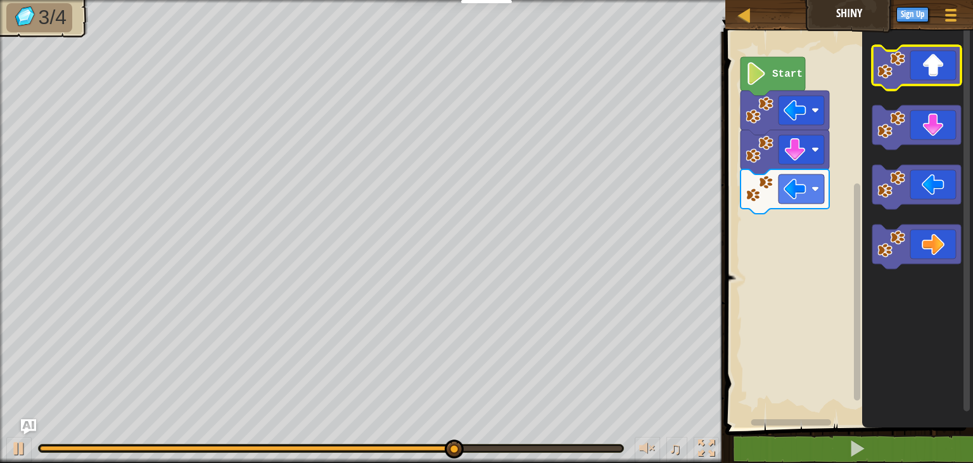
click at [942, 81] on icon "Blockly Workspace" at bounding box center [917, 68] width 89 height 44
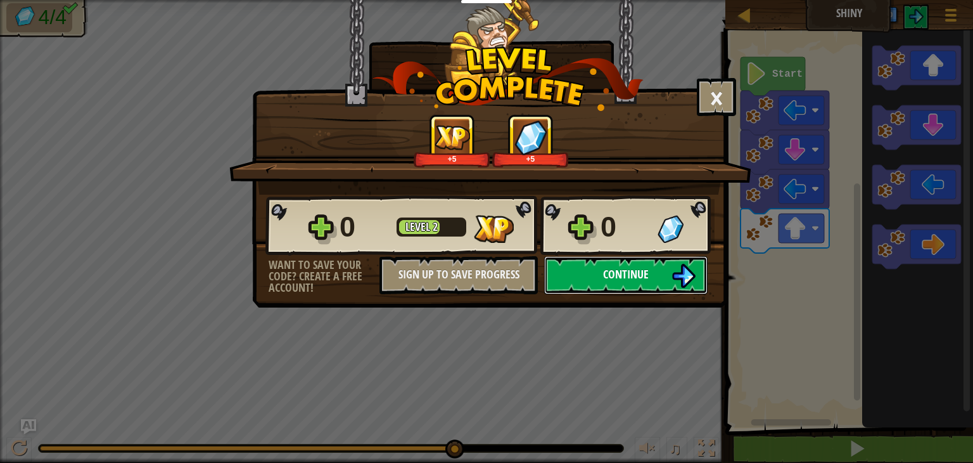
click at [624, 282] on button "Continue" at bounding box center [625, 275] width 163 height 38
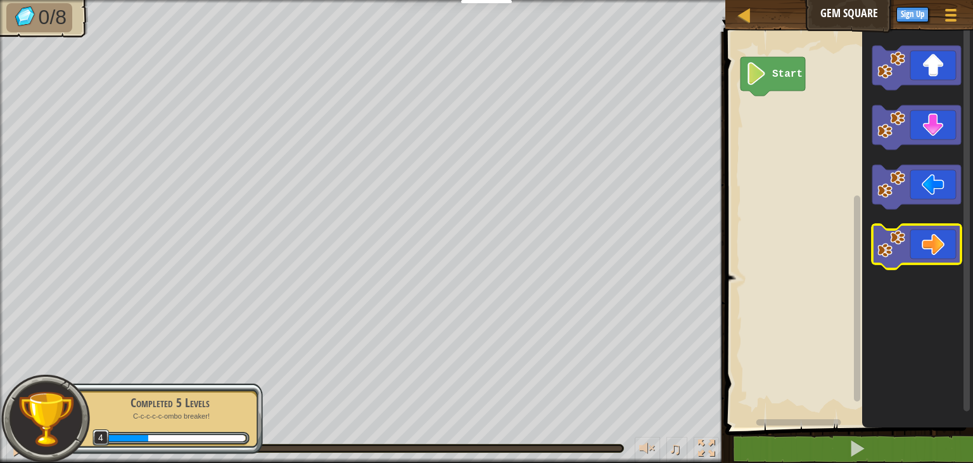
click at [926, 252] on icon "Blockly Workspace" at bounding box center [917, 246] width 89 height 44
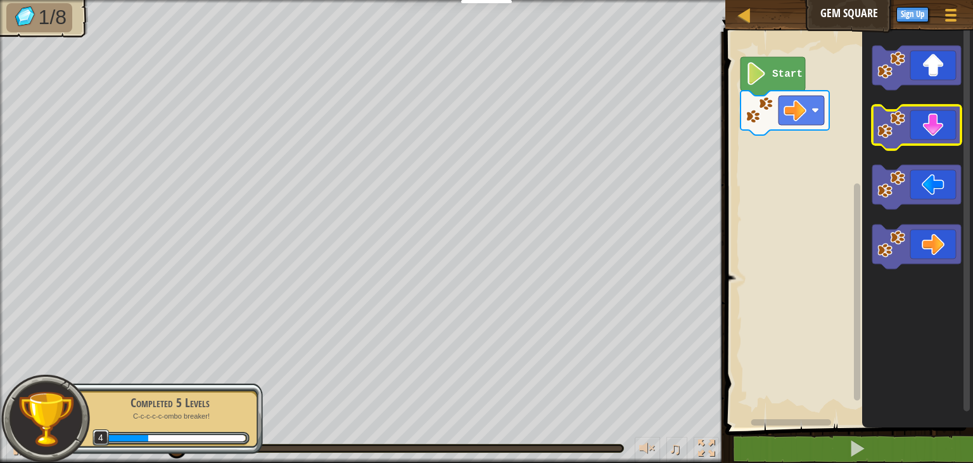
click at [931, 146] on rect "Blockly Workspace" at bounding box center [917, 127] width 89 height 44
click at [930, 128] on icon "Blockly Workspace" at bounding box center [917, 127] width 89 height 44
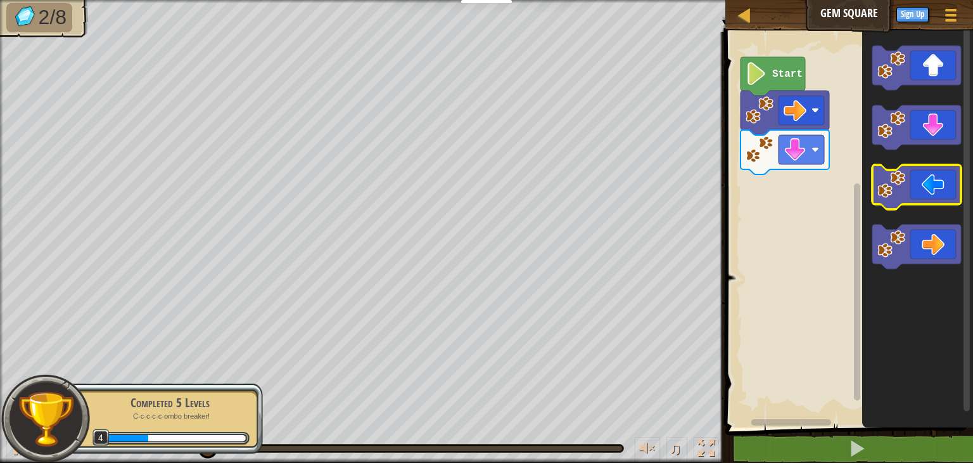
click at [932, 187] on icon "Blockly Workspace" at bounding box center [917, 187] width 89 height 44
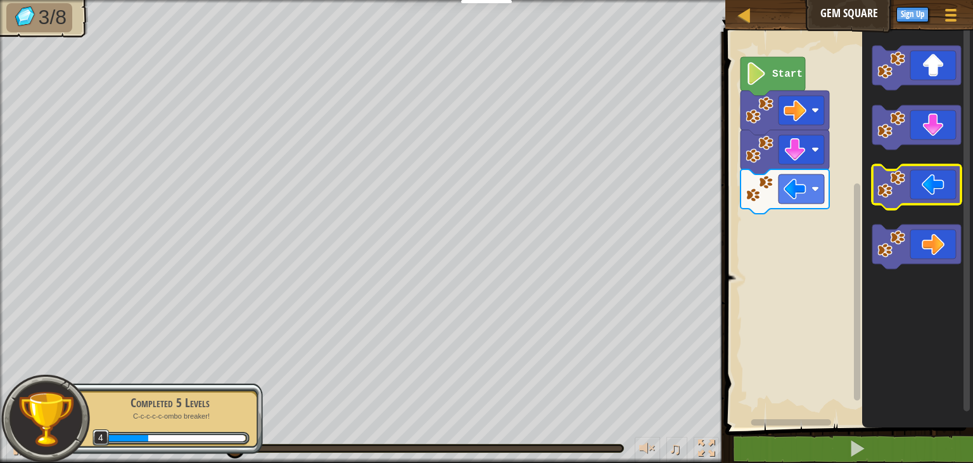
click at [932, 187] on icon "Blockly Workspace" at bounding box center [917, 187] width 89 height 44
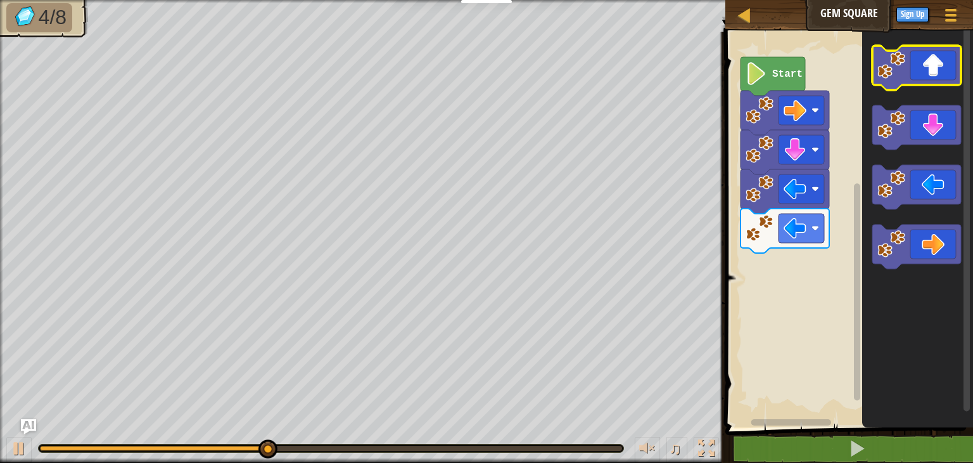
click at [938, 72] on icon "Blockly Workspace" at bounding box center [917, 68] width 89 height 44
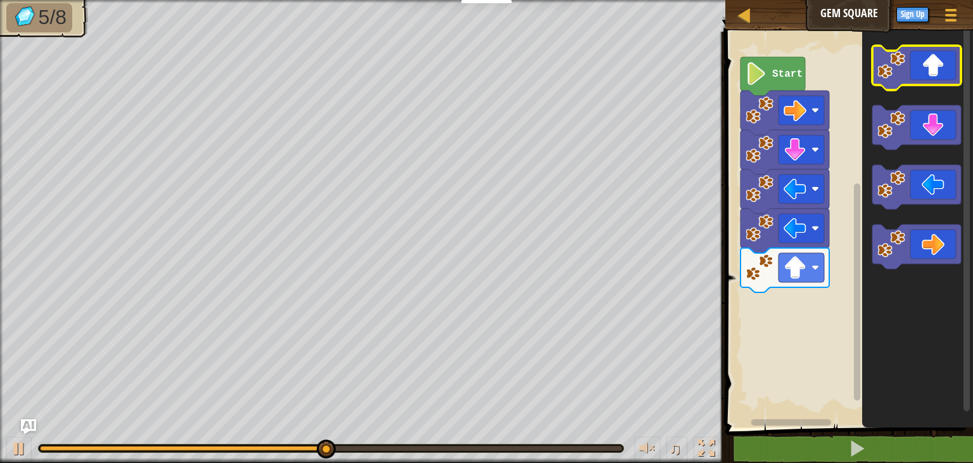
click at [938, 72] on icon "Blockly Workspace" at bounding box center [917, 68] width 89 height 44
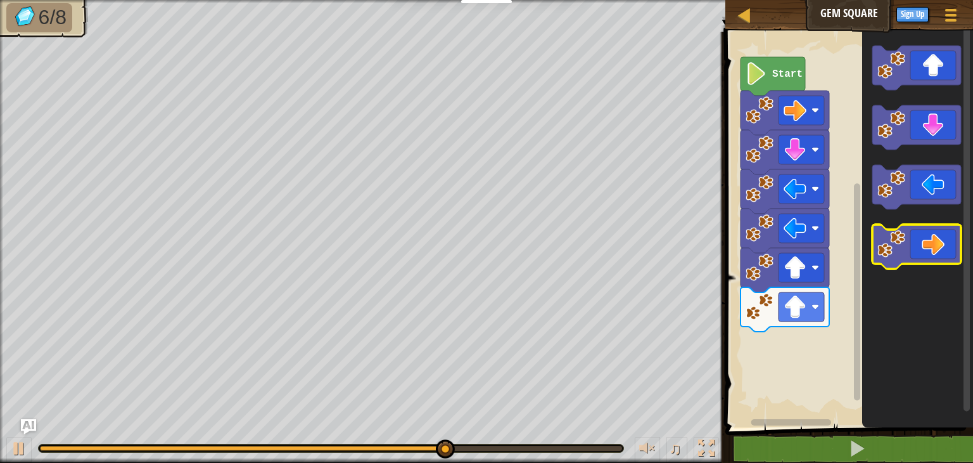
click at [933, 245] on icon "Blockly Workspace" at bounding box center [917, 246] width 89 height 44
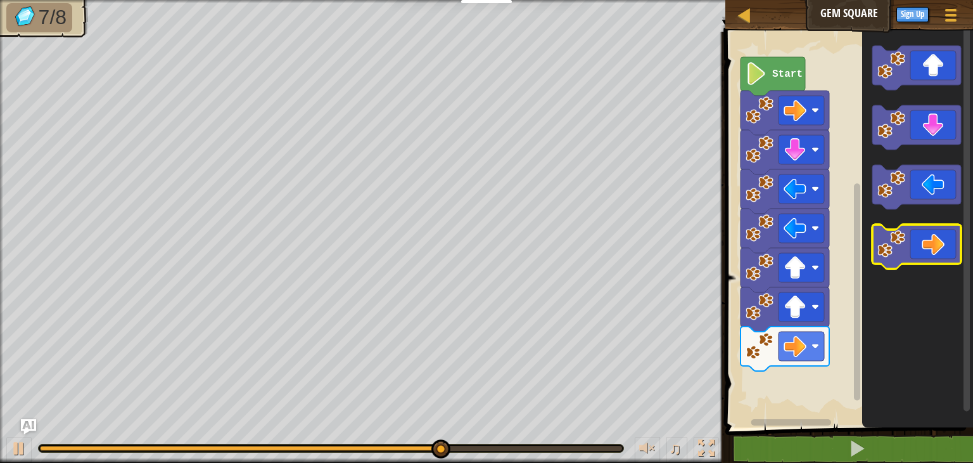
click at [933, 245] on icon "Blockly Workspace" at bounding box center [917, 246] width 89 height 44
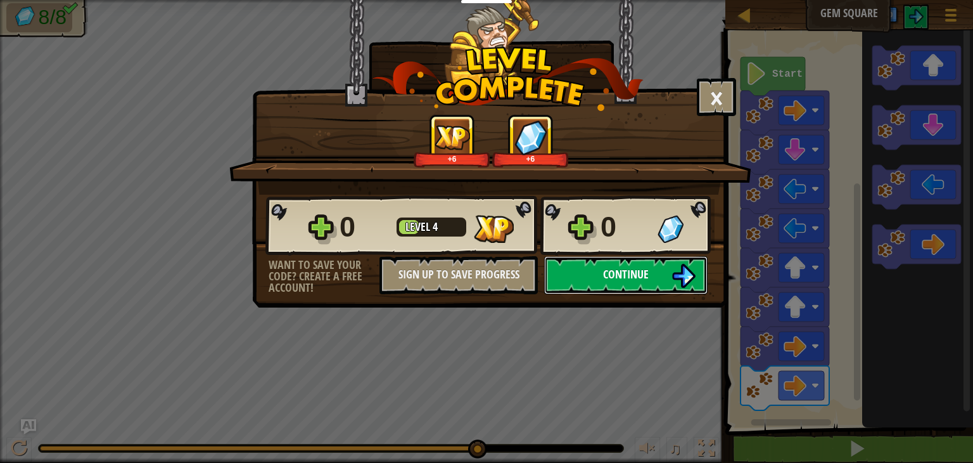
click at [674, 274] on img at bounding box center [684, 276] width 24 height 24
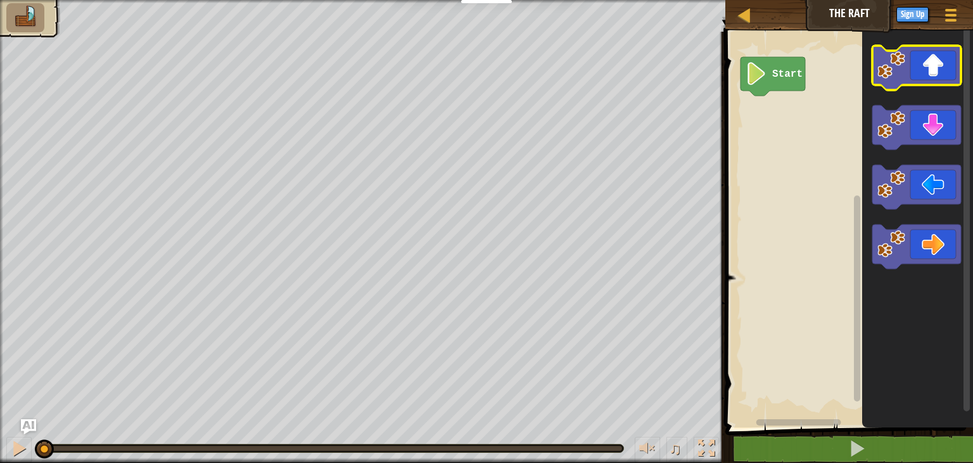
click at [942, 76] on icon "Blockly Workspace" at bounding box center [917, 68] width 89 height 44
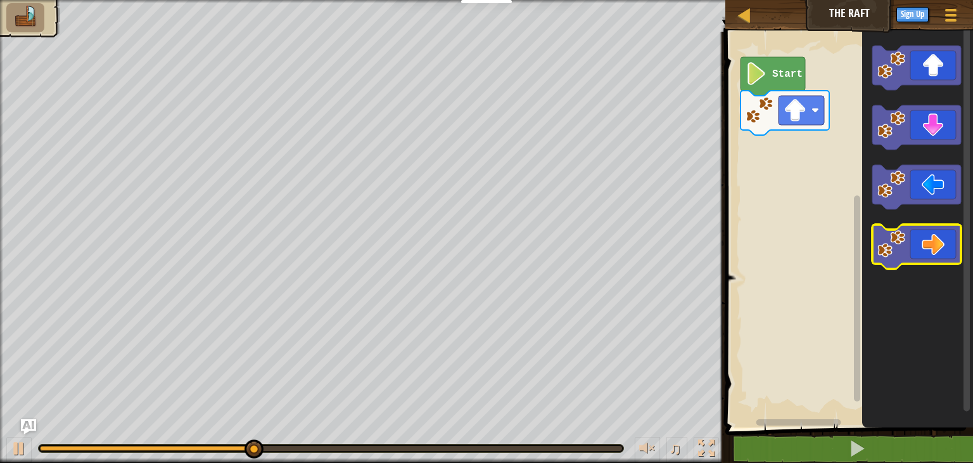
click at [938, 235] on icon "Blockly Workspace" at bounding box center [917, 246] width 89 height 44
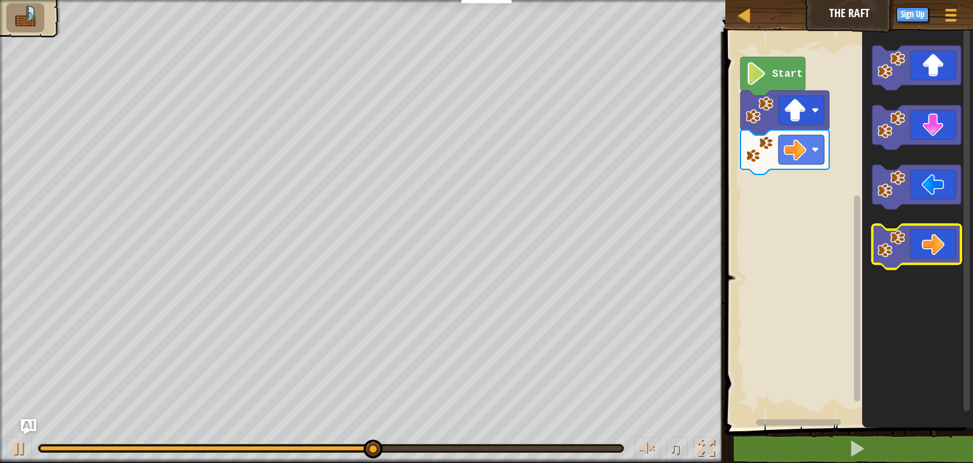
click at [938, 235] on icon "Blockly Workspace" at bounding box center [917, 246] width 89 height 44
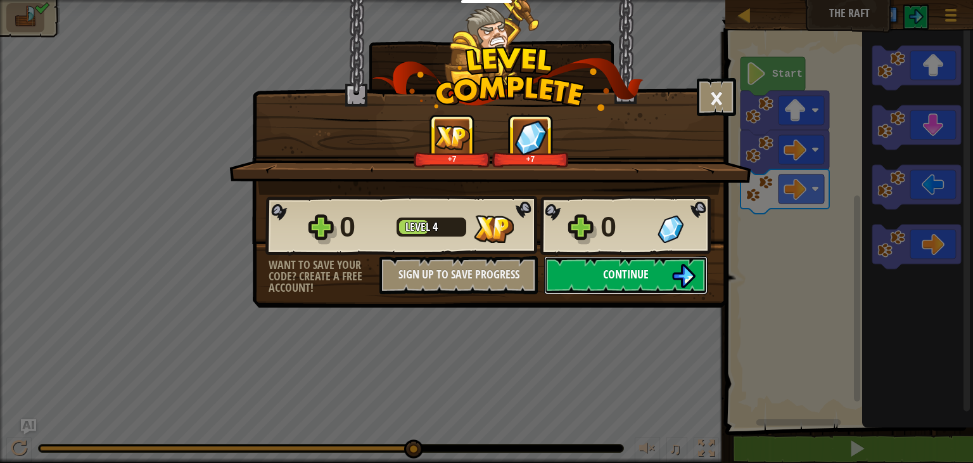
click at [678, 276] on img at bounding box center [684, 276] width 24 height 24
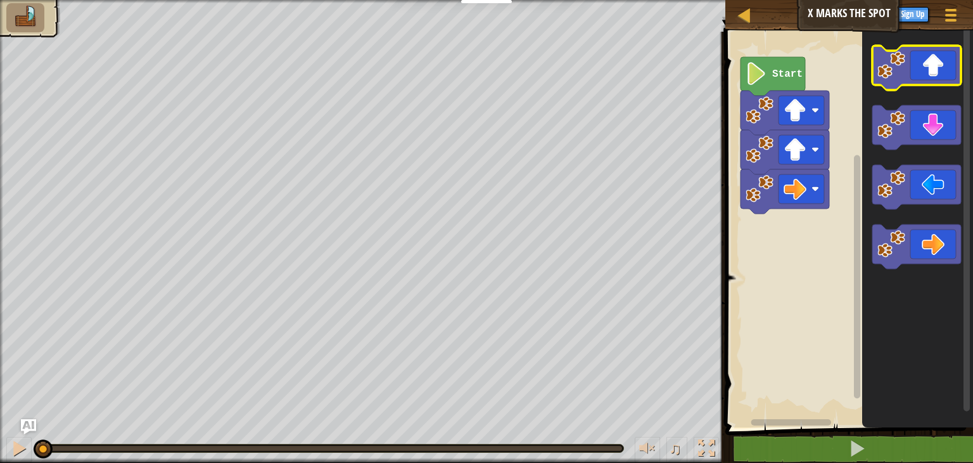
click at [931, 76] on icon "Blockly Workspace" at bounding box center [917, 68] width 89 height 44
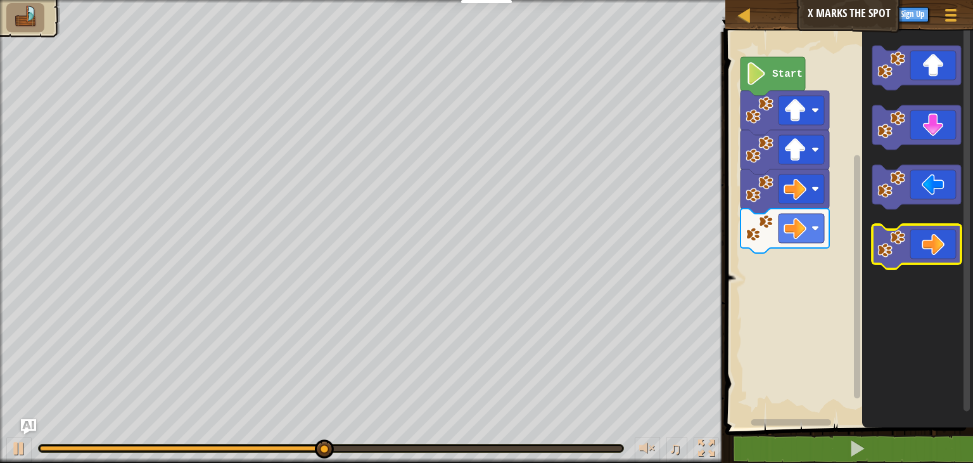
click at [929, 244] on icon "Blockly Workspace" at bounding box center [917, 246] width 89 height 44
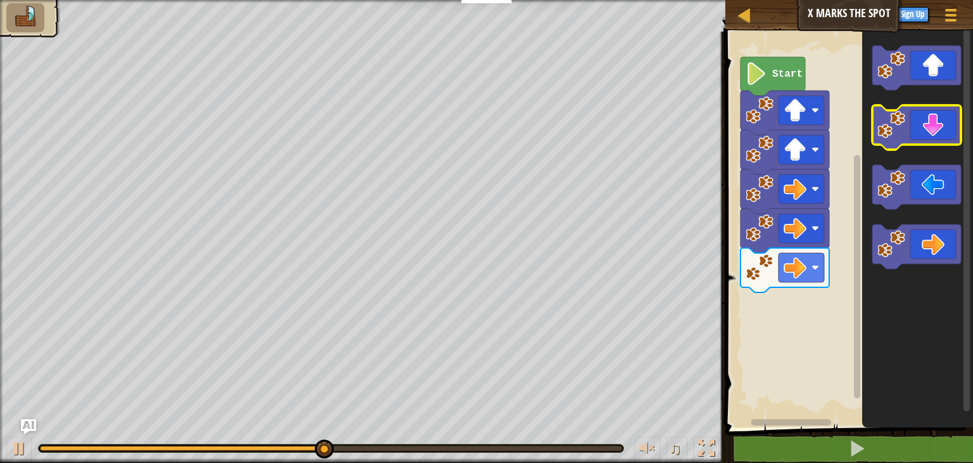
click at [948, 128] on icon "Blockly Workspace" at bounding box center [917, 127] width 89 height 44
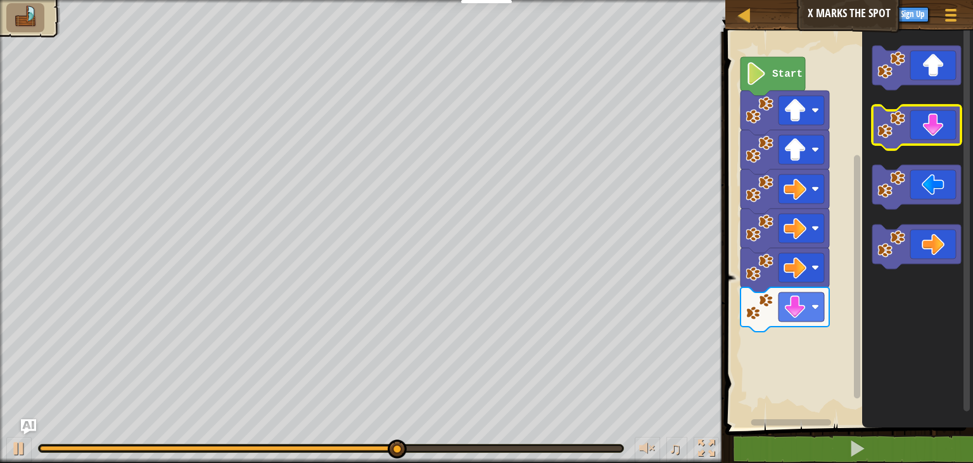
click at [926, 138] on icon "Blockly Workspace" at bounding box center [917, 127] width 89 height 44
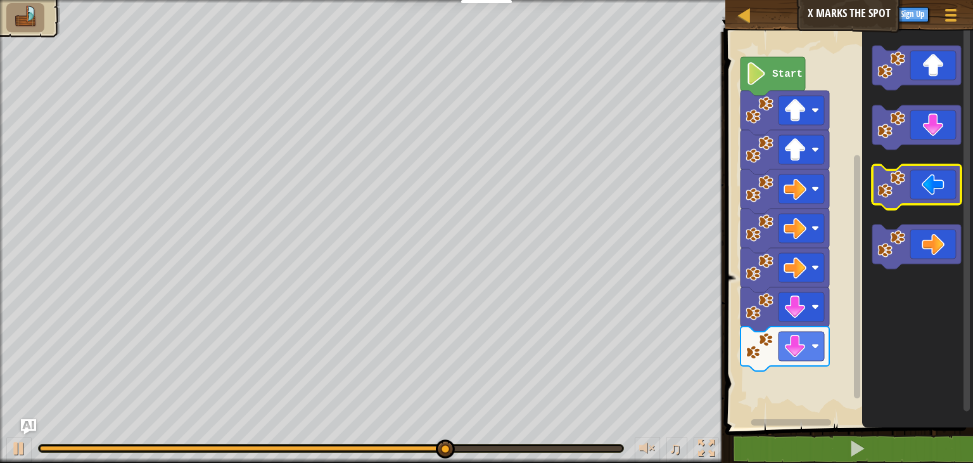
click at [926, 186] on icon "Blockly Workspace" at bounding box center [917, 187] width 89 height 44
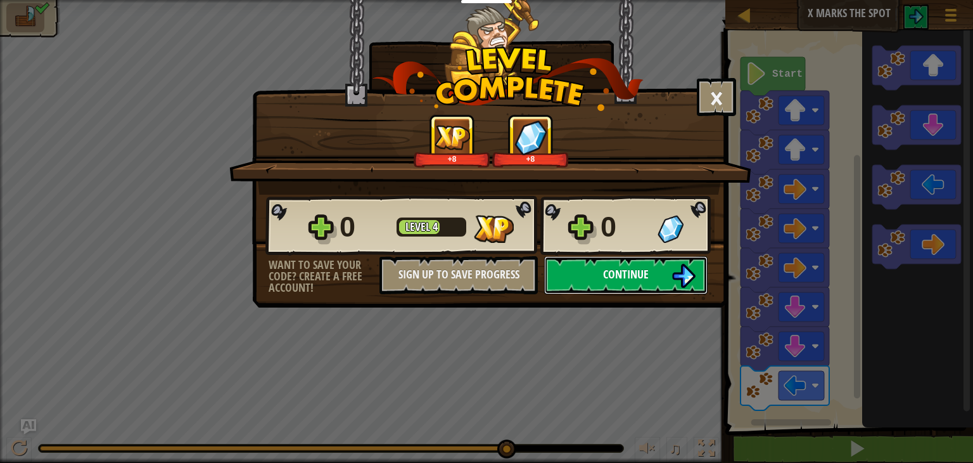
click at [687, 281] on img at bounding box center [684, 276] width 24 height 24
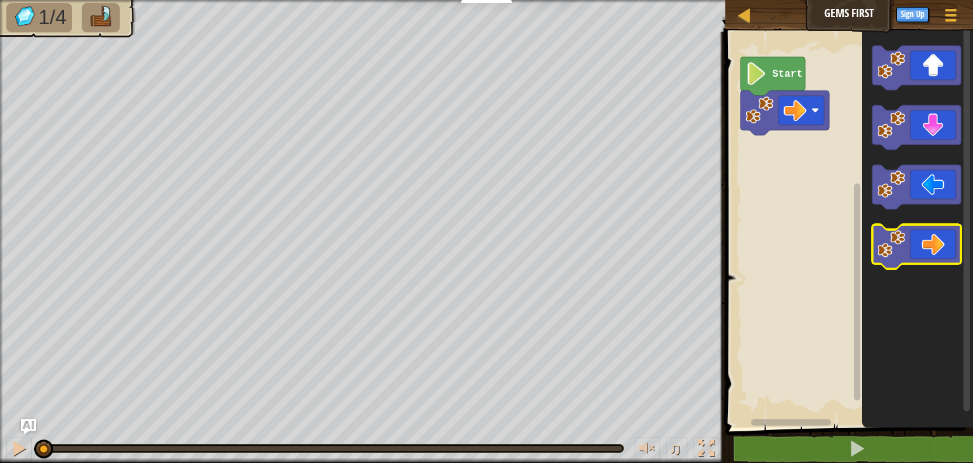
click at [925, 243] on icon "Blockly Workspace" at bounding box center [917, 246] width 89 height 44
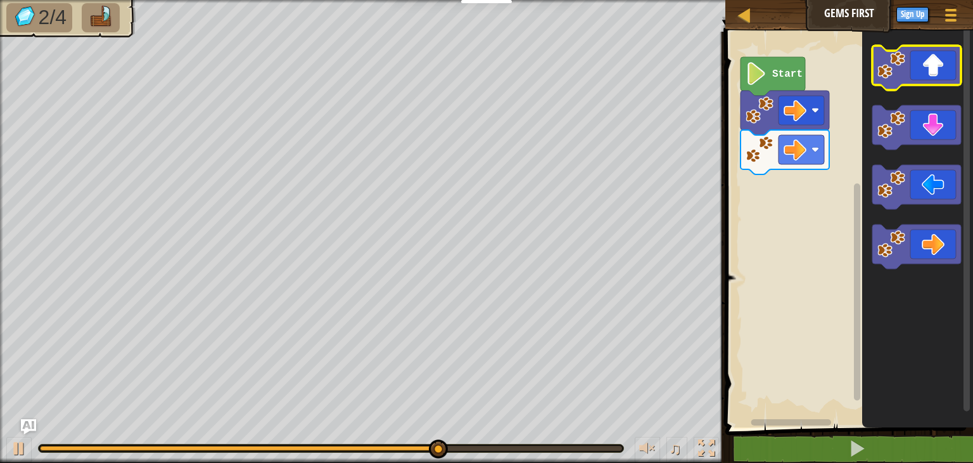
click at [935, 69] on icon "Blockly Workspace" at bounding box center [917, 68] width 89 height 44
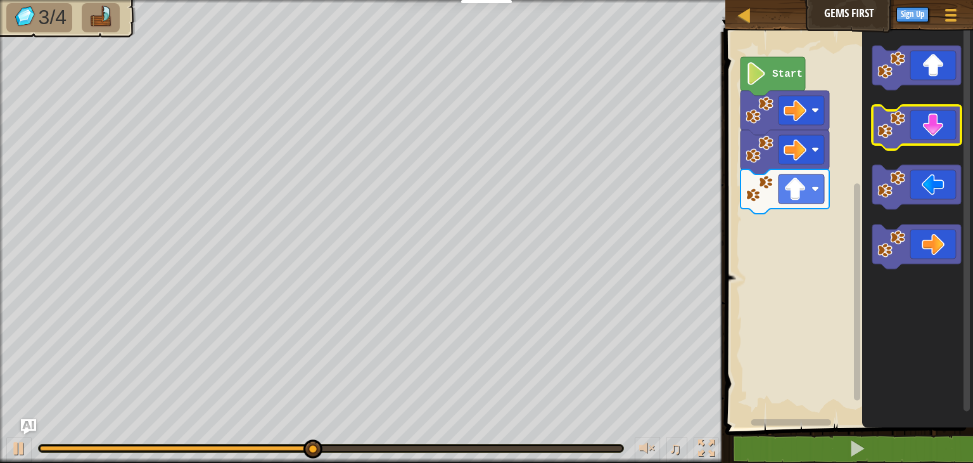
click at [937, 117] on icon "Blockly Workspace" at bounding box center [917, 127] width 89 height 44
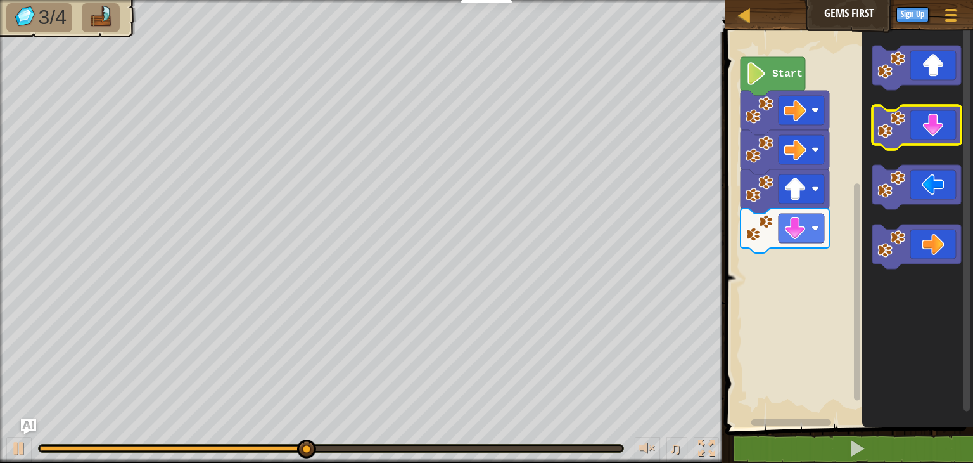
click at [937, 117] on icon "Blockly Workspace" at bounding box center [917, 127] width 89 height 44
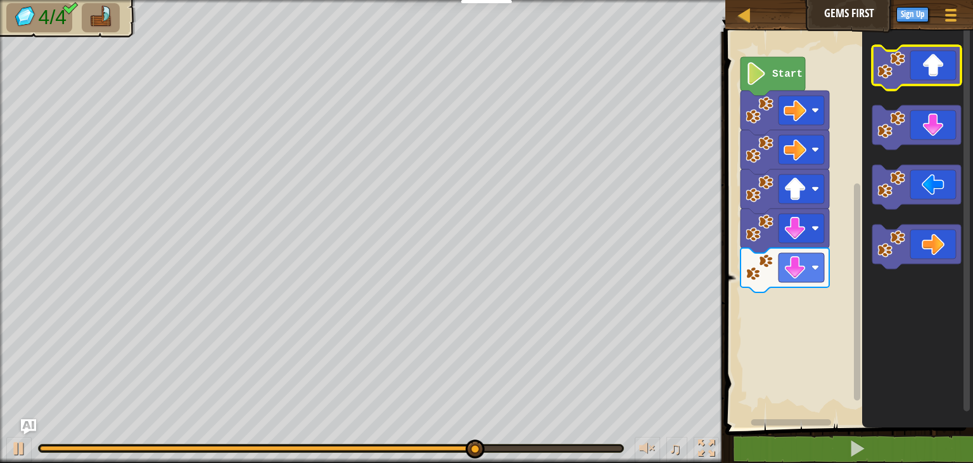
click at [935, 80] on icon "Blockly Workspace" at bounding box center [917, 68] width 89 height 44
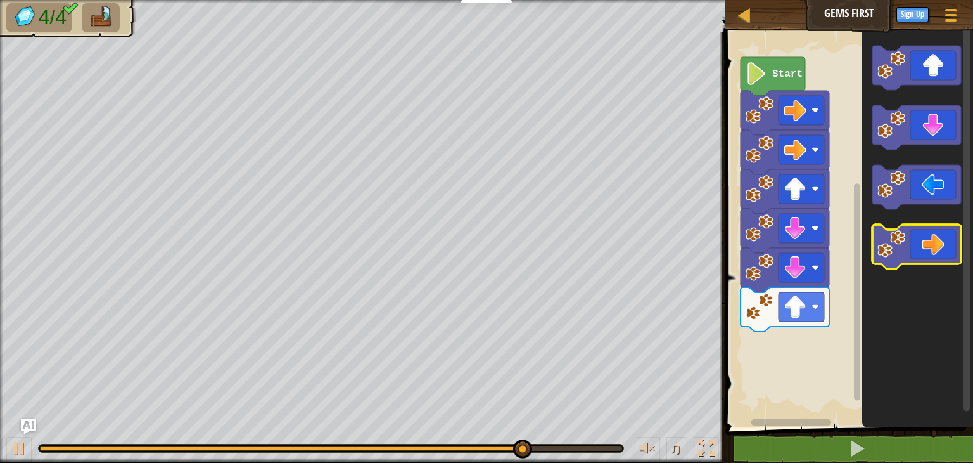
click at [937, 257] on icon "Blockly Workspace" at bounding box center [917, 246] width 89 height 44
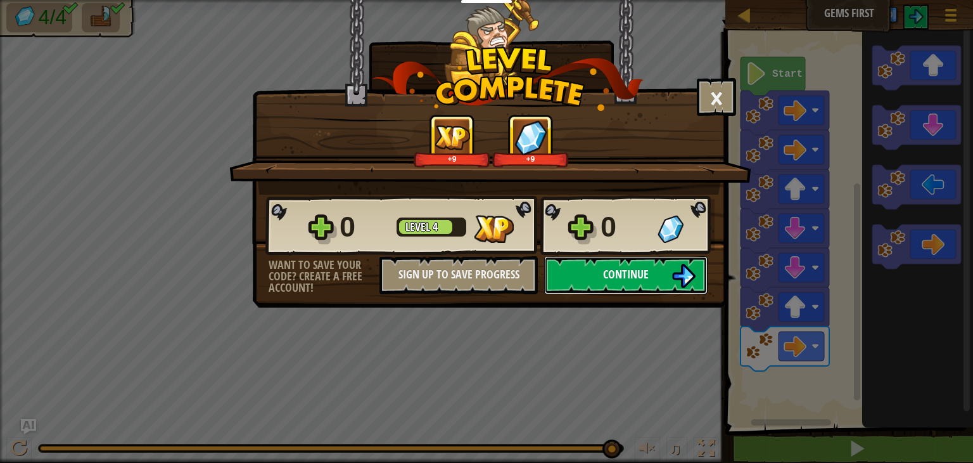
click at [656, 266] on button "Continue" at bounding box center [625, 275] width 163 height 38
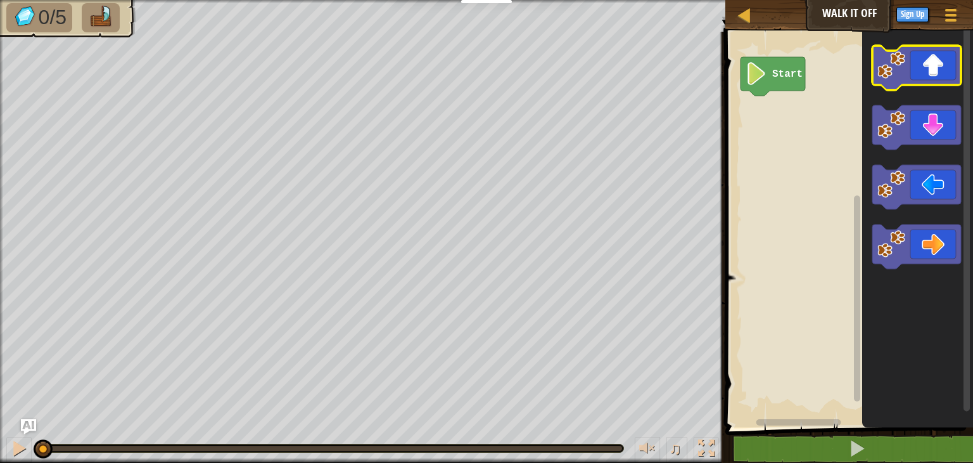
click at [920, 69] on icon "Blockly Workspace" at bounding box center [917, 68] width 89 height 44
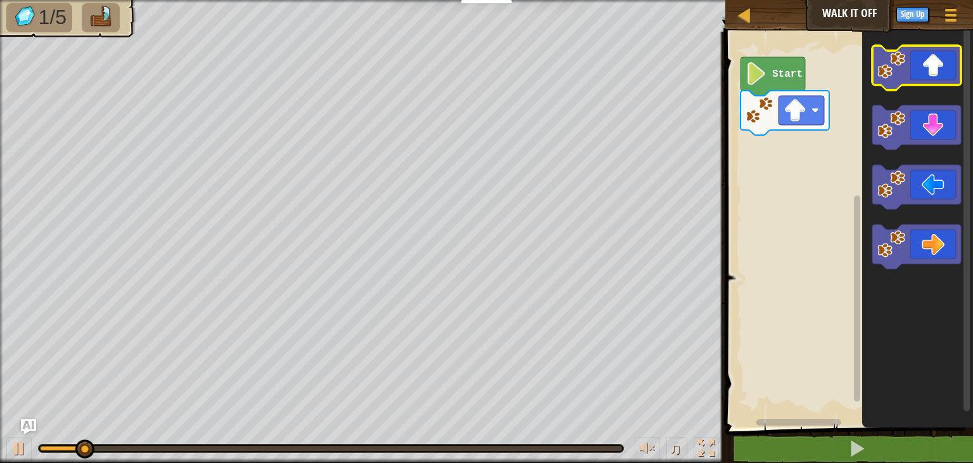
click at [920, 69] on icon "Blockly Workspace" at bounding box center [917, 68] width 89 height 44
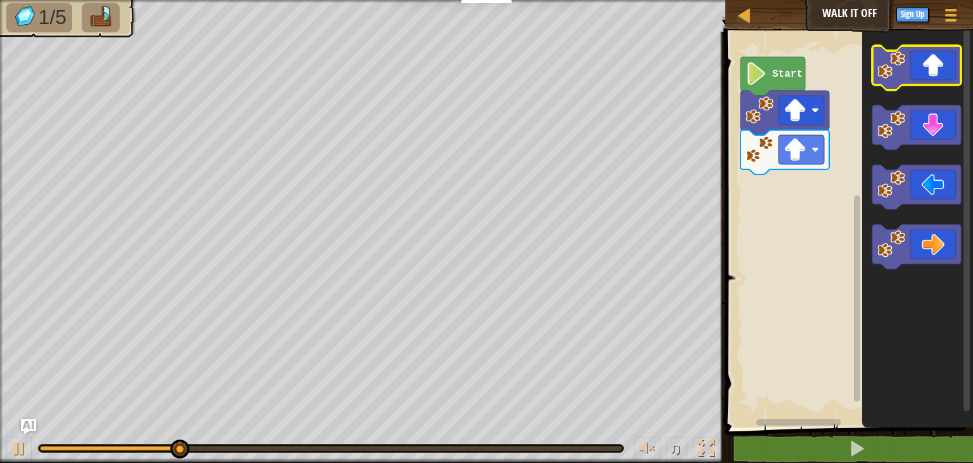
click at [920, 69] on icon "Blockly Workspace" at bounding box center [917, 68] width 89 height 44
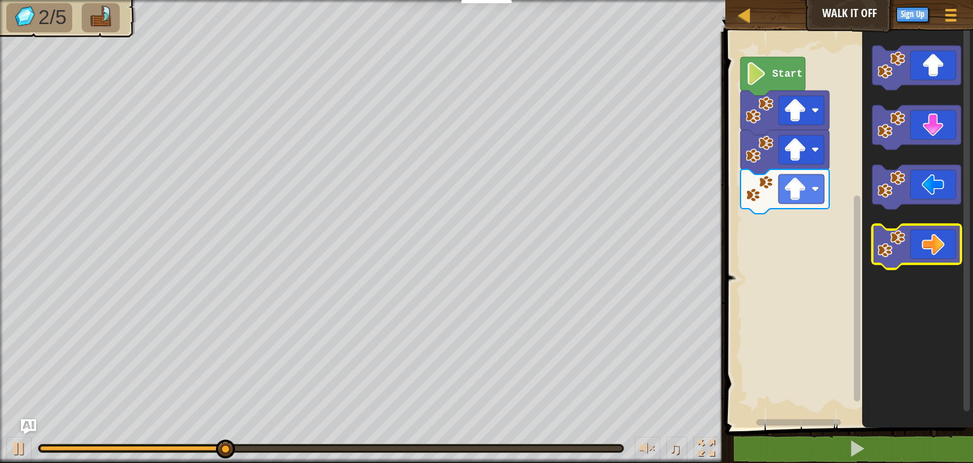
click at [927, 244] on icon "Blockly Workspace" at bounding box center [917, 246] width 89 height 44
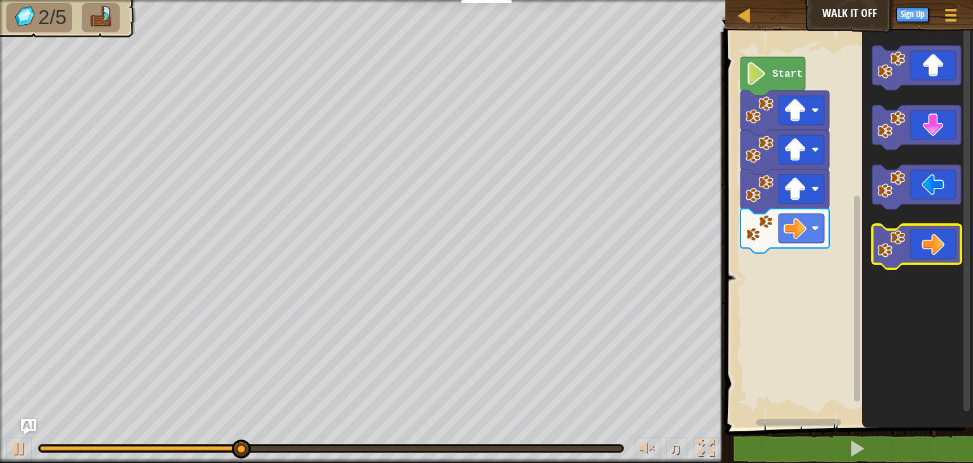
click at [927, 244] on icon "Blockly Workspace" at bounding box center [917, 246] width 89 height 44
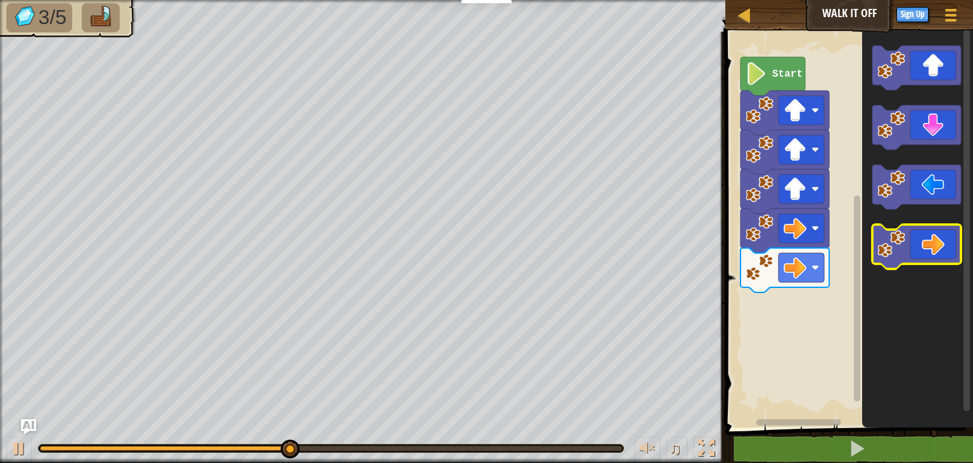
click at [927, 244] on icon "Blockly Workspace" at bounding box center [917, 246] width 89 height 44
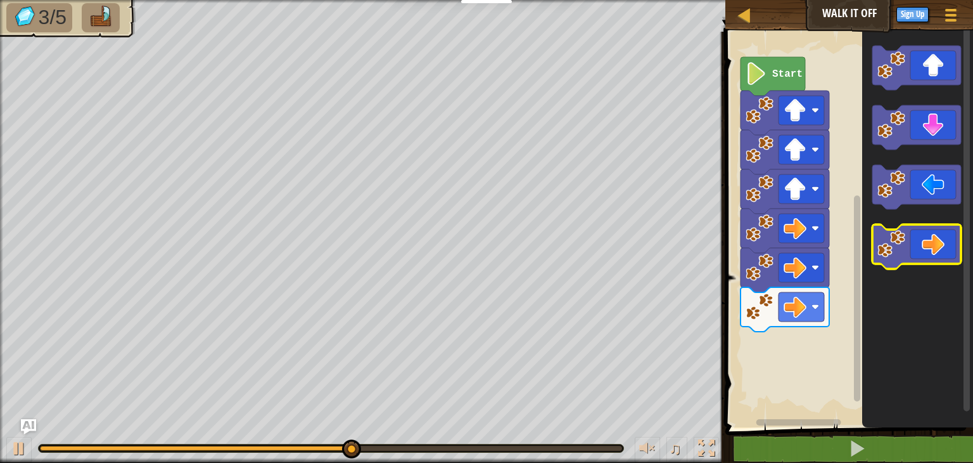
click at [927, 244] on icon "Blockly Workspace" at bounding box center [917, 246] width 89 height 44
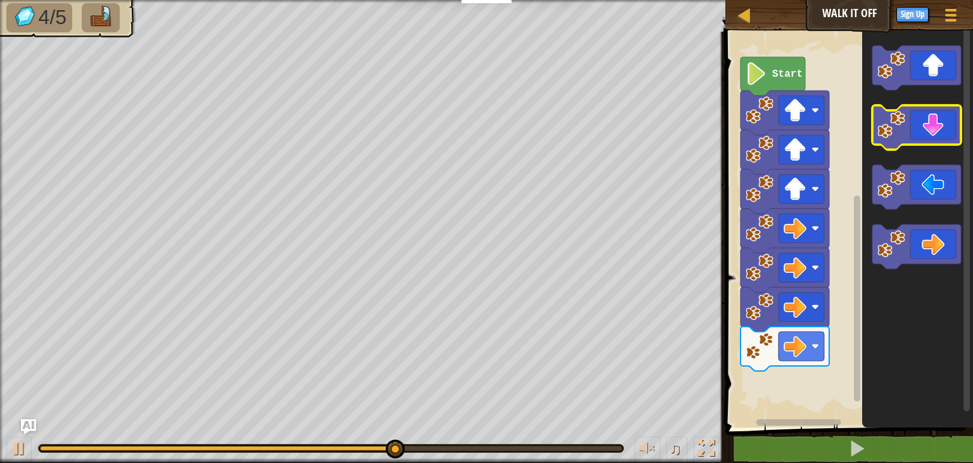
click at [921, 135] on icon "Blockly Workspace" at bounding box center [917, 127] width 89 height 44
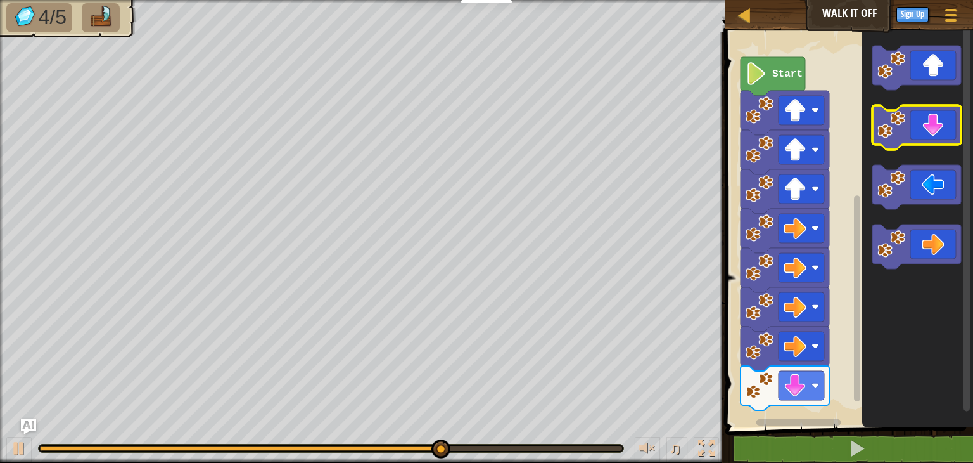
click at [921, 135] on icon "Blockly Workspace" at bounding box center [917, 127] width 89 height 44
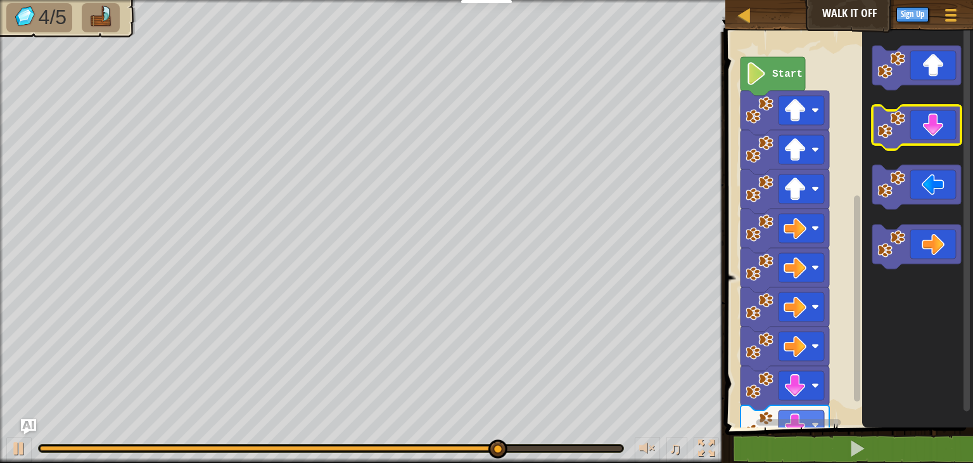
click at [921, 135] on icon "Blockly Workspace" at bounding box center [917, 127] width 89 height 44
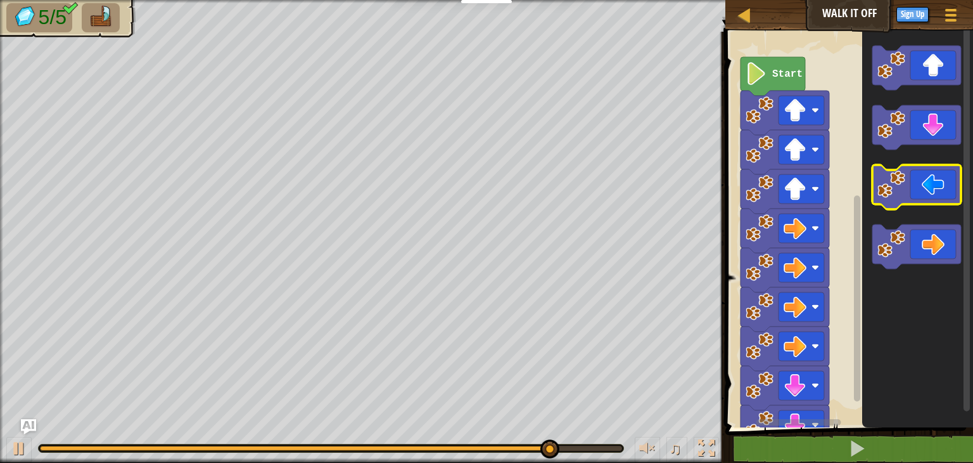
click at [933, 191] on icon "Blockly Workspace" at bounding box center [917, 187] width 89 height 44
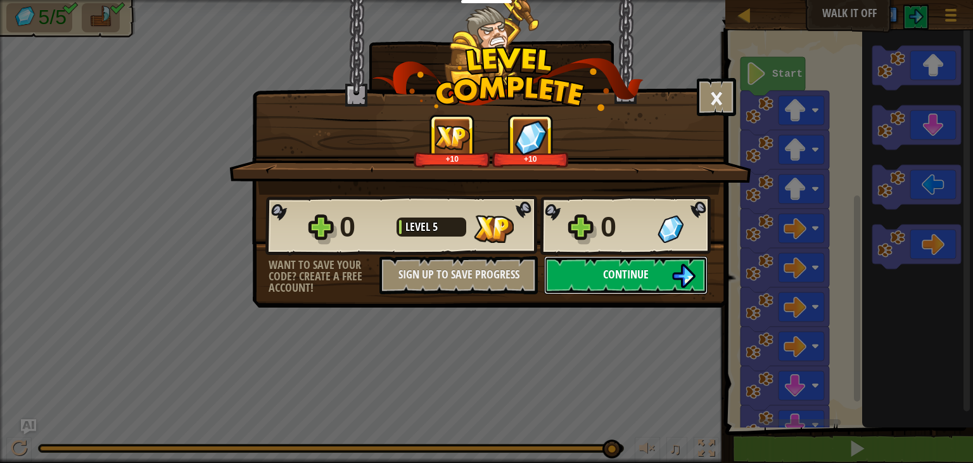
click at [617, 279] on span "Continue" at bounding box center [626, 274] width 46 height 16
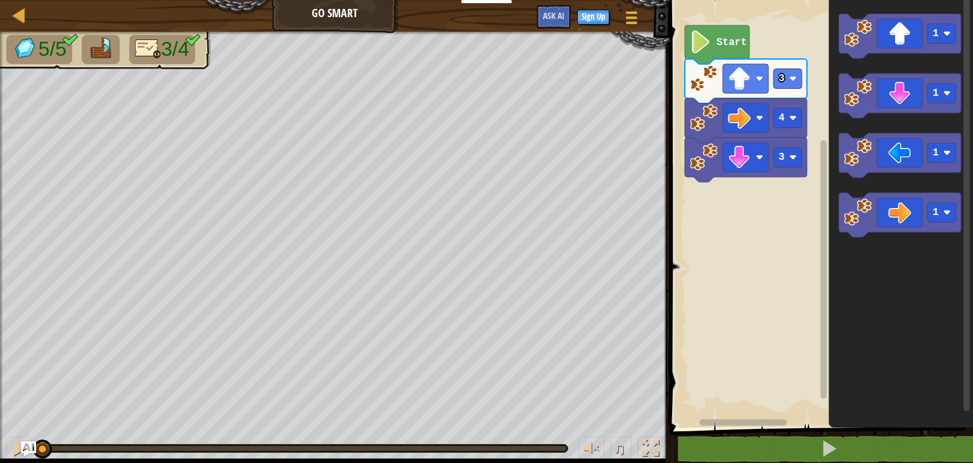
click at [712, 47] on icon "Blockly Workspace" at bounding box center [717, 44] width 65 height 39
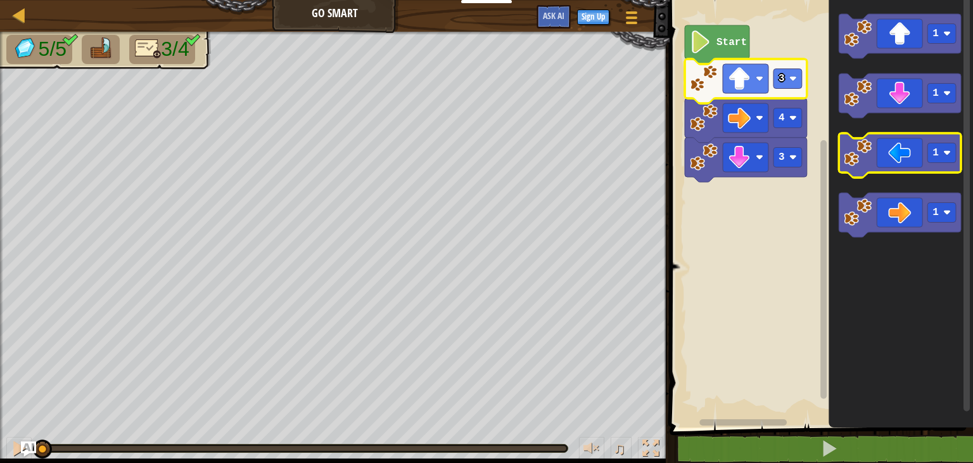
click at [905, 153] on icon "Blockly Workspace" at bounding box center [900, 155] width 122 height 44
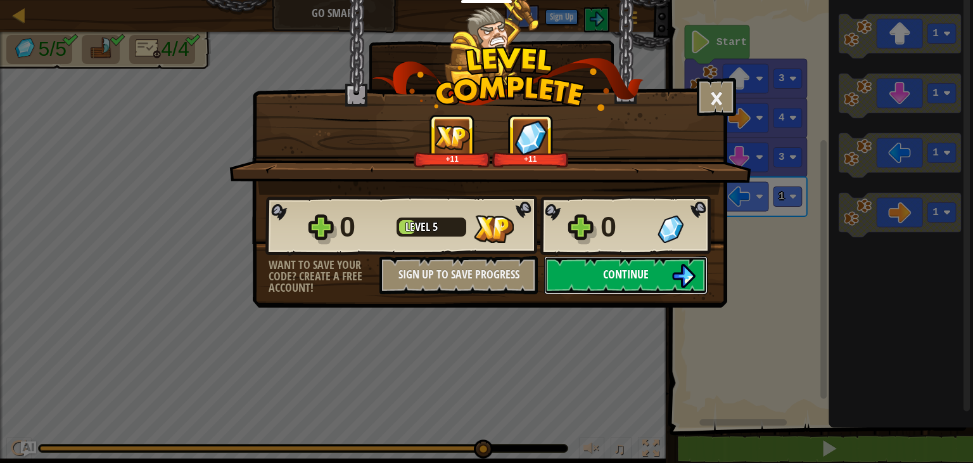
click at [664, 277] on button "Continue" at bounding box center [625, 275] width 163 height 38
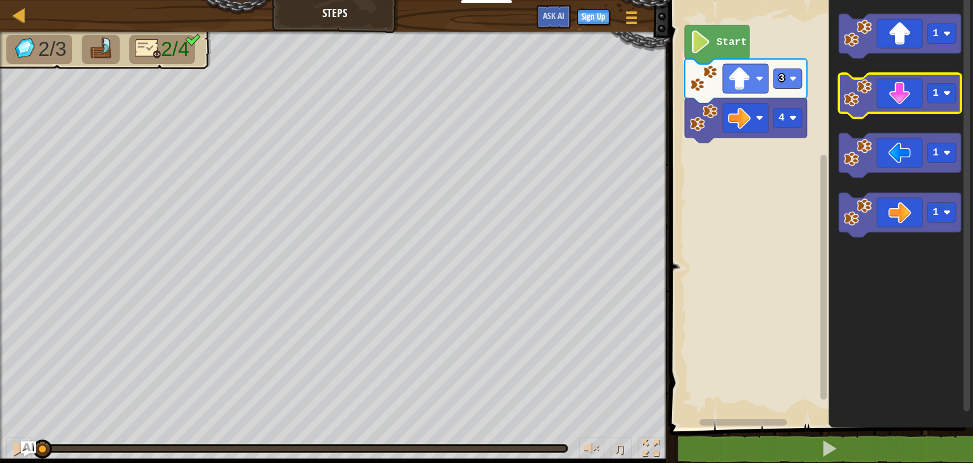
click at [902, 96] on icon "Blockly Workspace" at bounding box center [900, 96] width 122 height 44
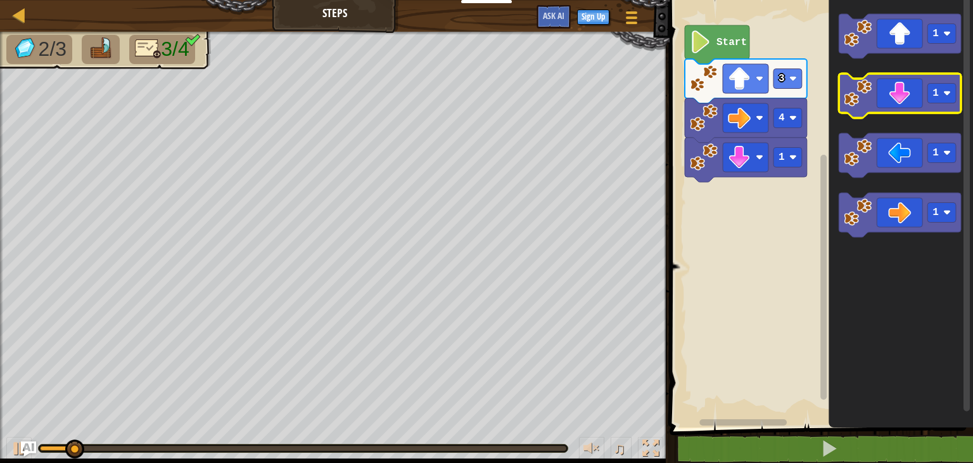
click at [902, 96] on icon "Blockly Workspace" at bounding box center [900, 96] width 122 height 44
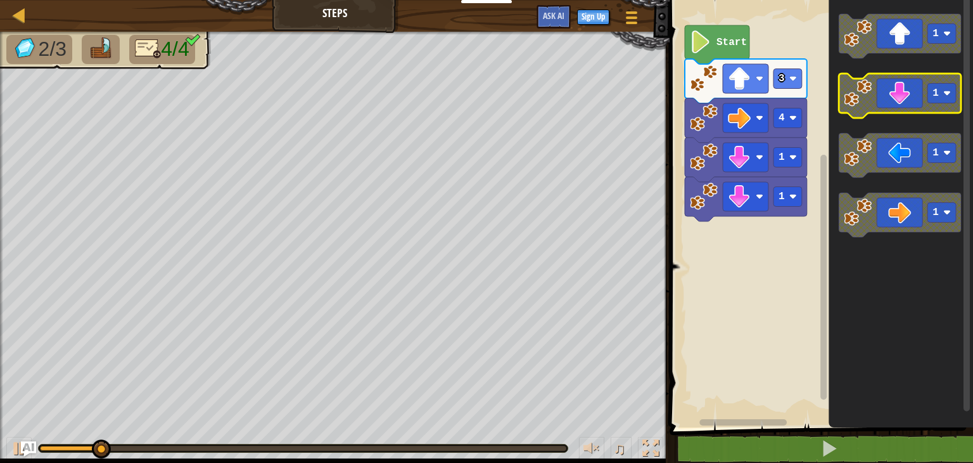
click at [902, 94] on icon "Blockly Workspace" at bounding box center [900, 96] width 122 height 44
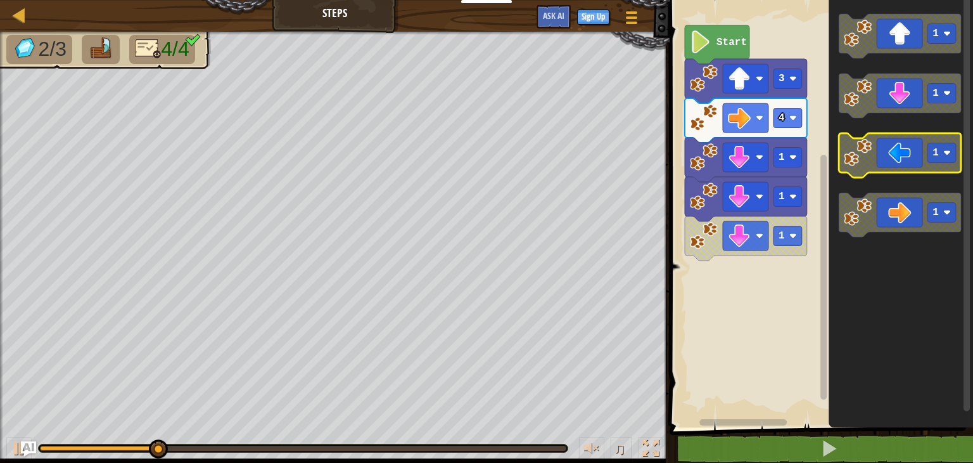
click at [905, 150] on icon "Blockly Workspace" at bounding box center [900, 155] width 122 height 44
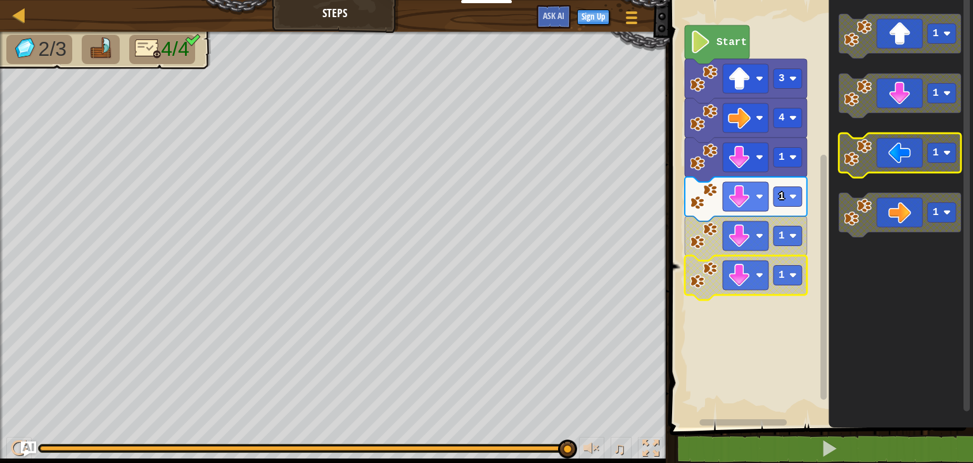
click at [905, 147] on icon "Blockly Workspace" at bounding box center [900, 155] width 122 height 44
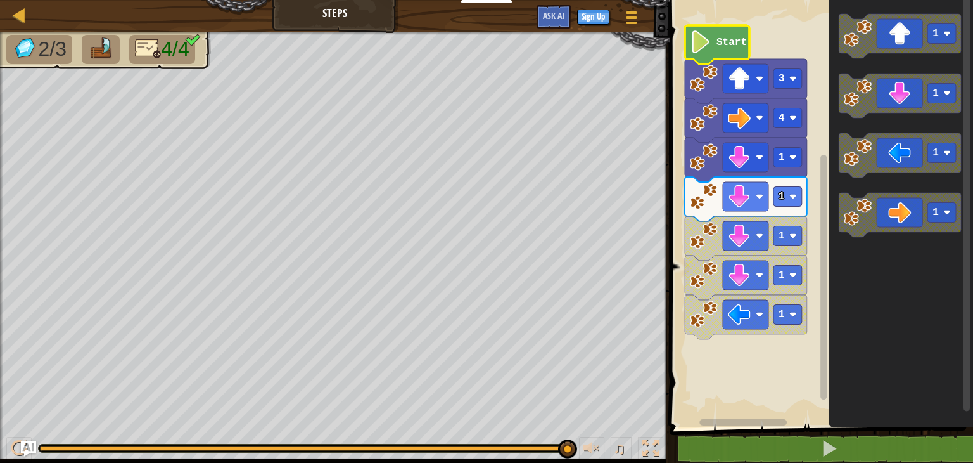
click at [733, 46] on text "Start" at bounding box center [732, 42] width 30 height 11
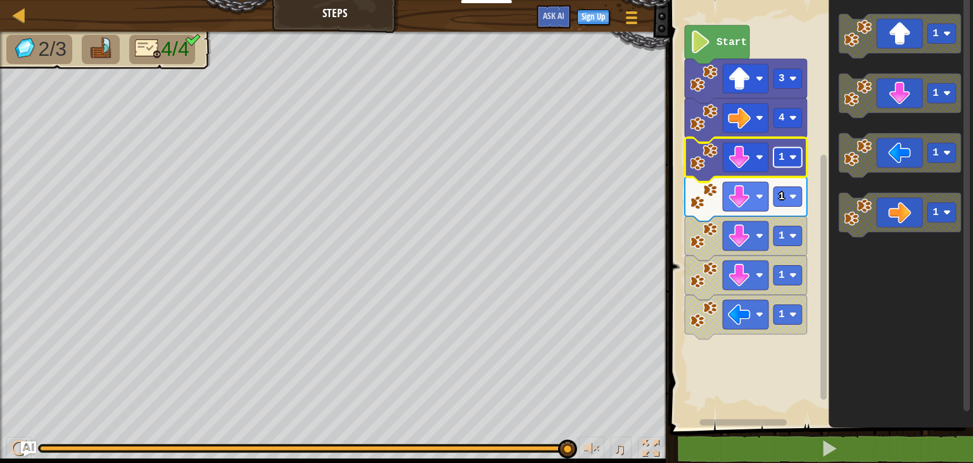
click at [796, 160] on image "Blockly Workspace" at bounding box center [794, 157] width 8 height 8
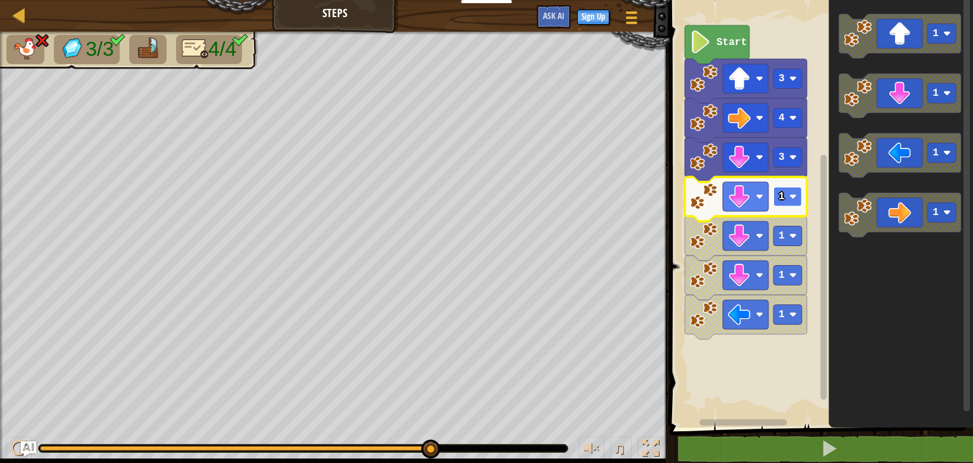
click at [794, 198] on image "Blockly Workspace" at bounding box center [794, 197] width 8 height 8
click at [742, 381] on rect "Blockly Workspace" at bounding box center [819, 210] width 307 height 433
click at [706, 208] on image "Blockly Workspace" at bounding box center [704, 196] width 28 height 28
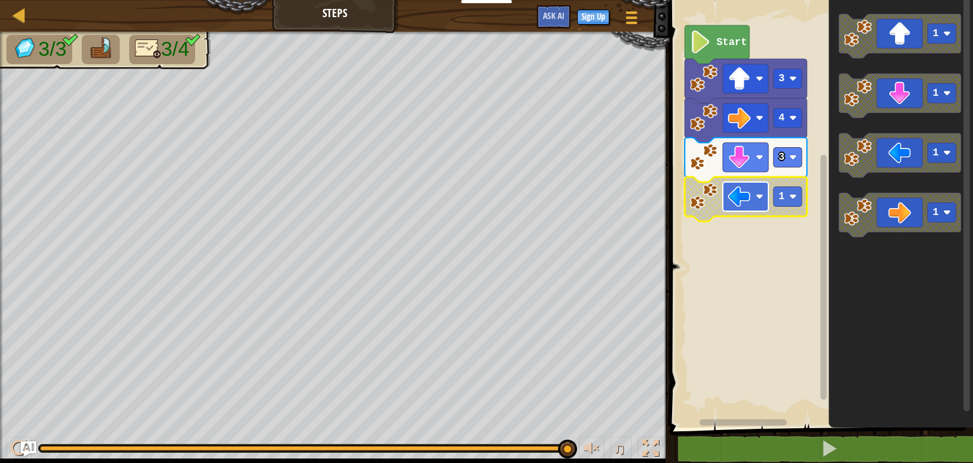
click at [731, 203] on image "Blockly Workspace" at bounding box center [739, 196] width 23 height 23
click at [791, 196] on image "Blockly Workspace" at bounding box center [794, 197] width 8 height 8
click at [739, 197] on image "Blockly Workspace" at bounding box center [739, 196] width 23 height 23
click at [784, 200] on text "2" at bounding box center [782, 196] width 6 height 11
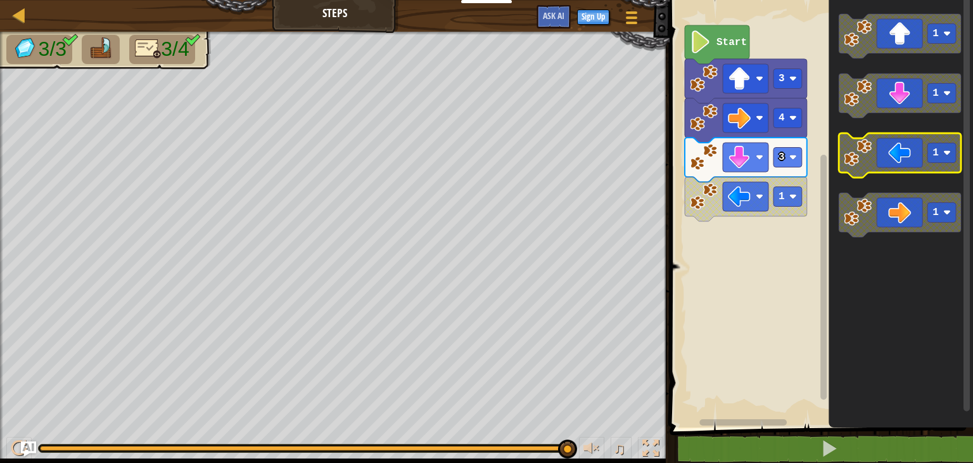
click at [878, 165] on icon "Blockly Workspace" at bounding box center [900, 155] width 122 height 44
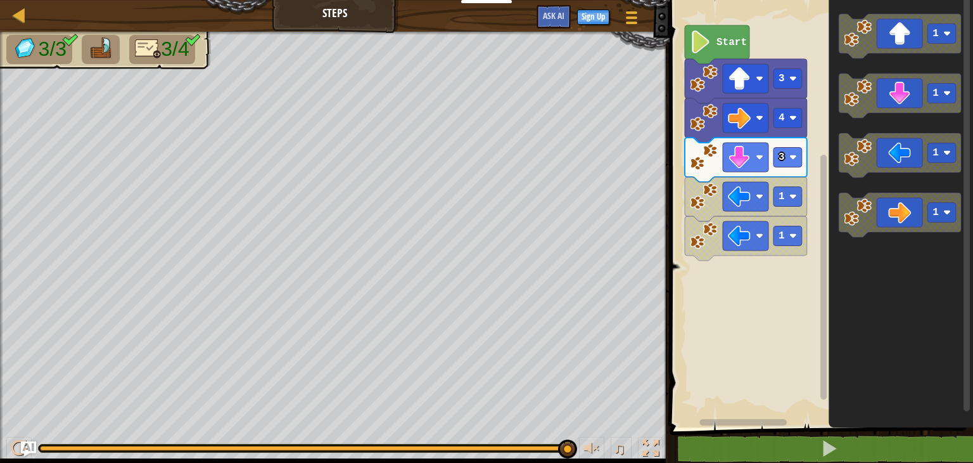
click at [704, 38] on image "Blockly Workspace" at bounding box center [701, 41] width 22 height 23
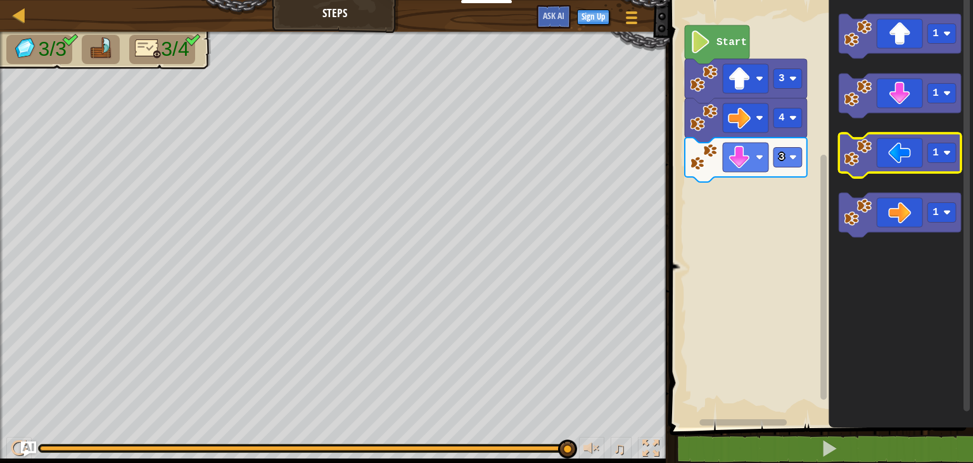
click at [900, 151] on icon "Blockly Workspace" at bounding box center [900, 155] width 122 height 44
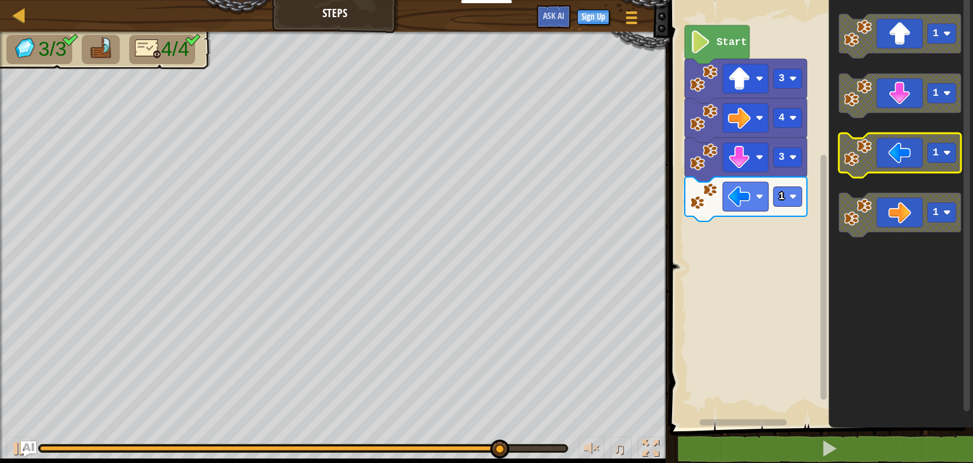
click at [888, 153] on icon "Blockly Workspace" at bounding box center [900, 155] width 122 height 44
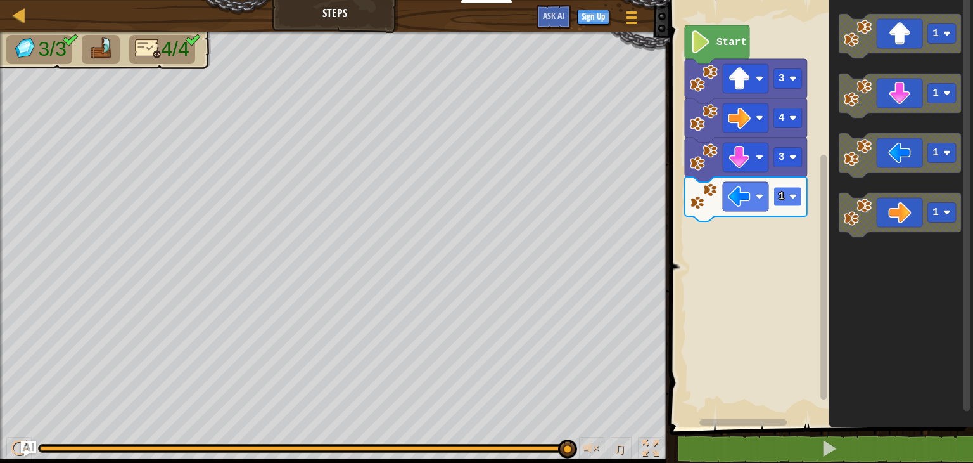
click at [796, 202] on rect "Blockly Workspace" at bounding box center [788, 197] width 29 height 20
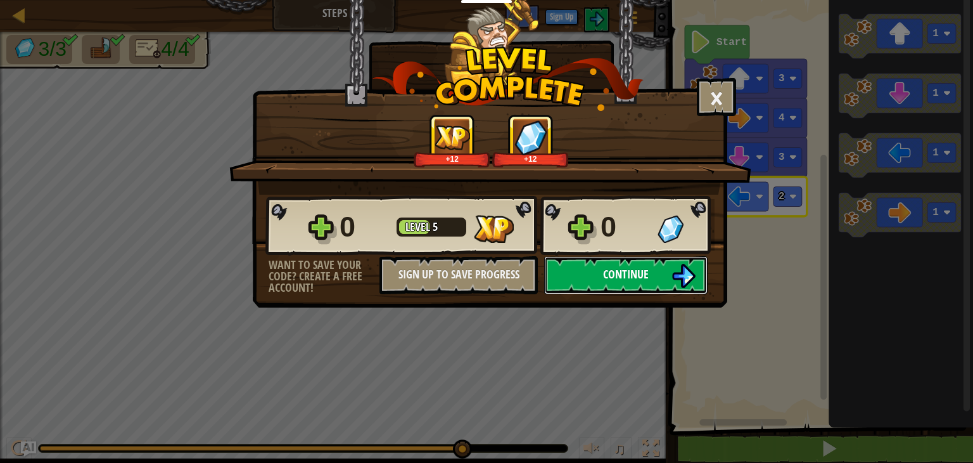
click at [622, 264] on button "Continue" at bounding box center [625, 275] width 163 height 38
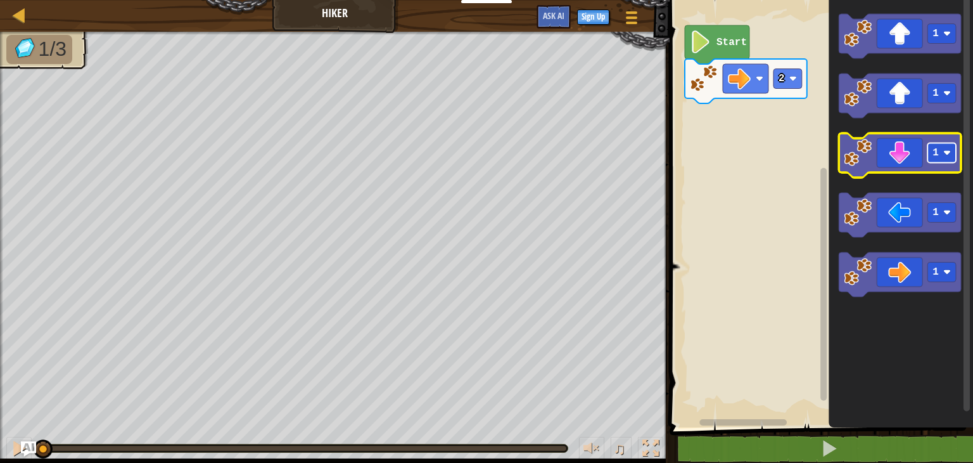
click at [947, 150] on image "Blockly Workspace" at bounding box center [948, 153] width 8 height 8
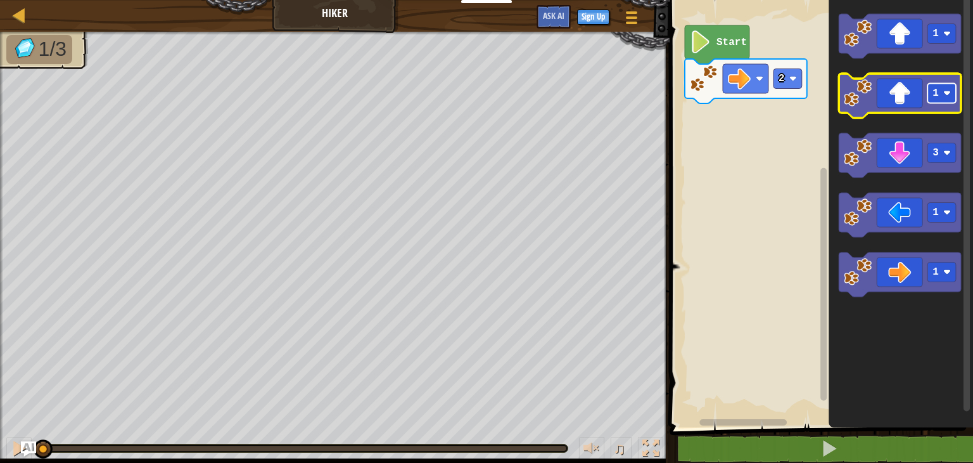
click at [948, 96] on image "Blockly Workspace" at bounding box center [948, 93] width 8 height 8
click at [900, 94] on icon "Blockly Workspace" at bounding box center [900, 96] width 122 height 44
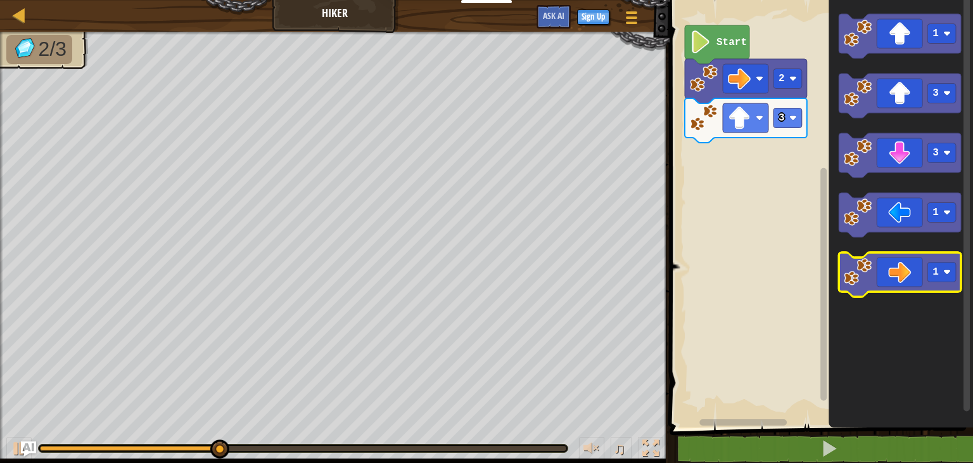
click at [908, 278] on icon "Blockly Workspace" at bounding box center [900, 274] width 122 height 44
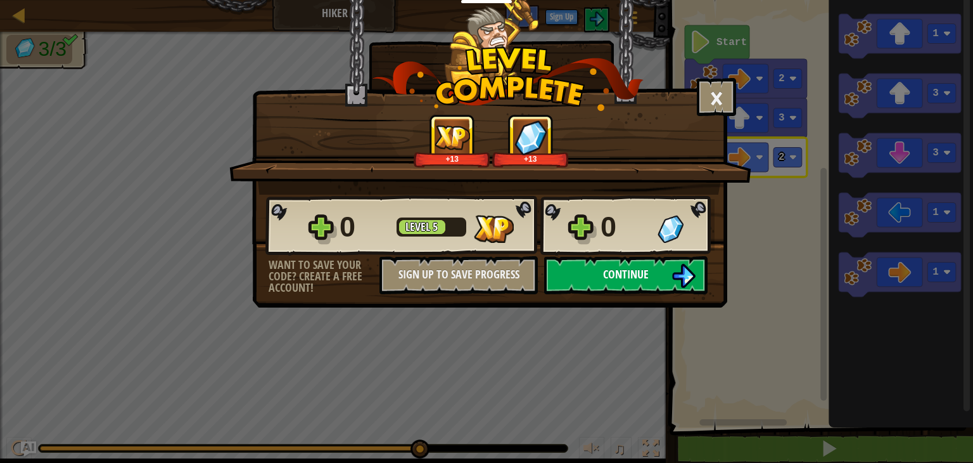
click at [655, 264] on button "Continue" at bounding box center [625, 275] width 163 height 38
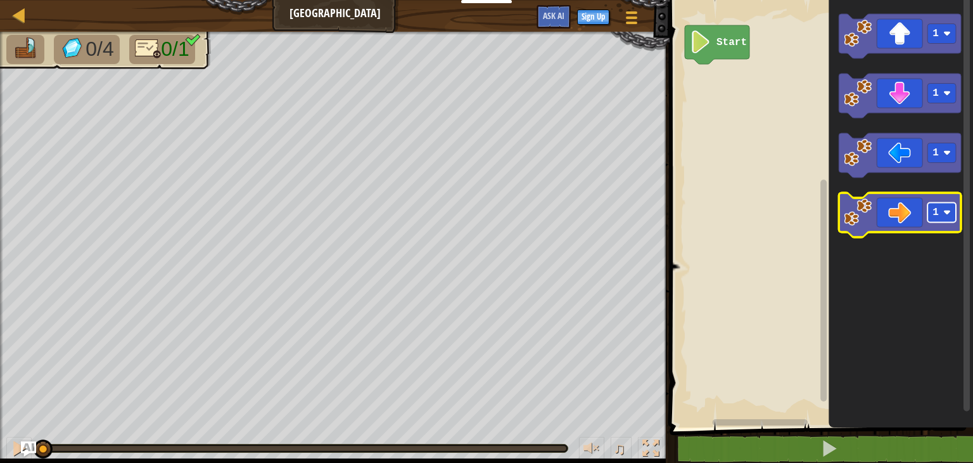
click at [949, 214] on image "Blockly Workspace" at bounding box center [948, 212] width 8 height 8
click at [907, 219] on icon "Blockly Workspace" at bounding box center [900, 215] width 122 height 44
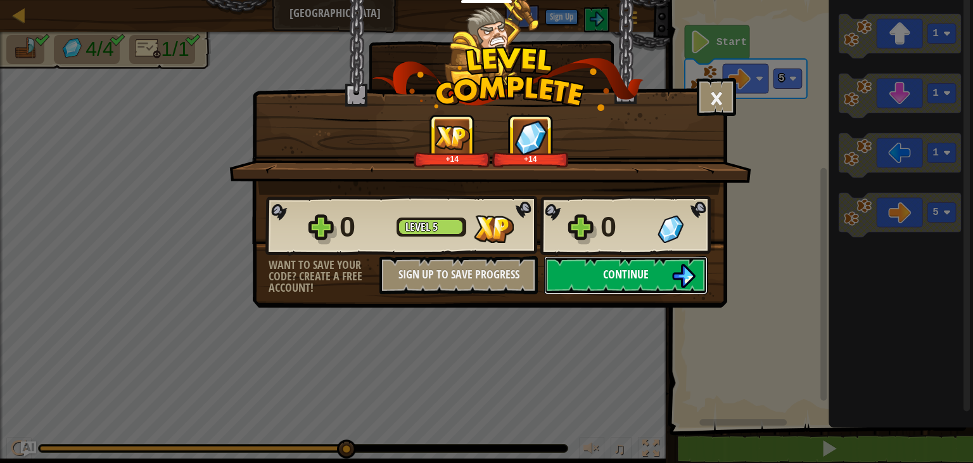
click at [618, 269] on span "Continue" at bounding box center [626, 274] width 46 height 16
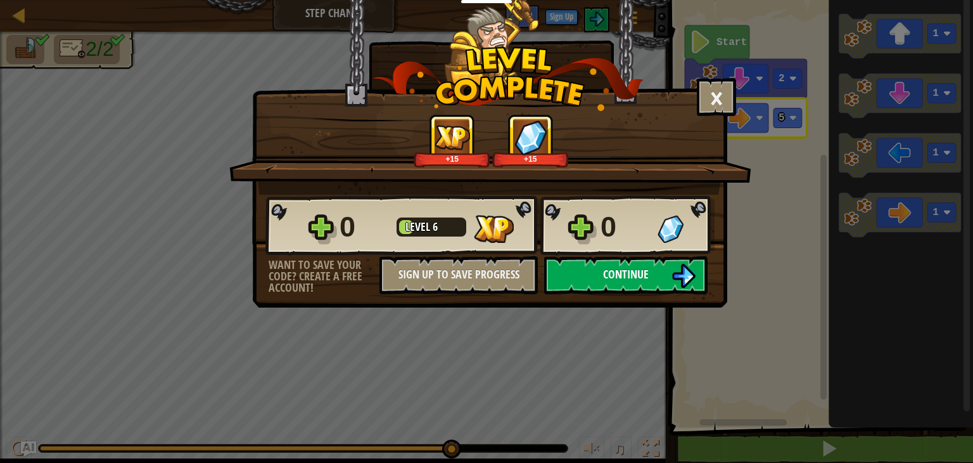
click at [667, 276] on button "Continue" at bounding box center [625, 275] width 163 height 38
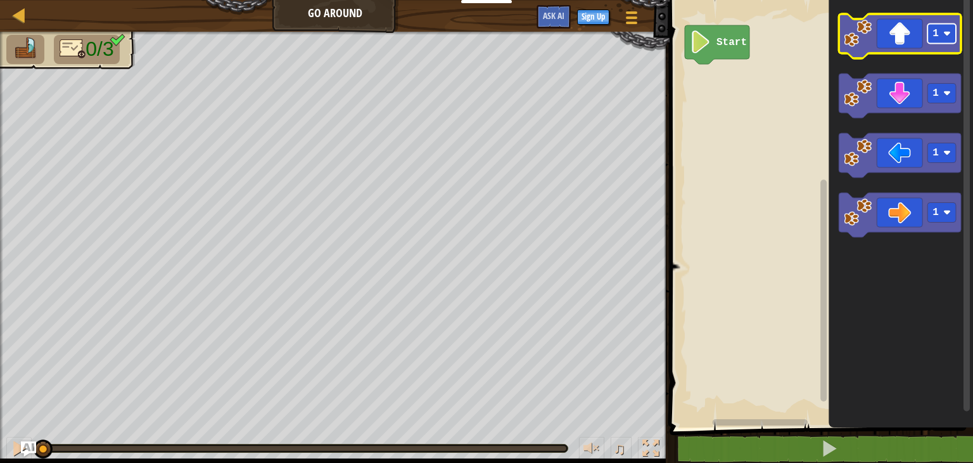
click at [947, 31] on image "Blockly Workspace" at bounding box center [948, 34] width 8 height 8
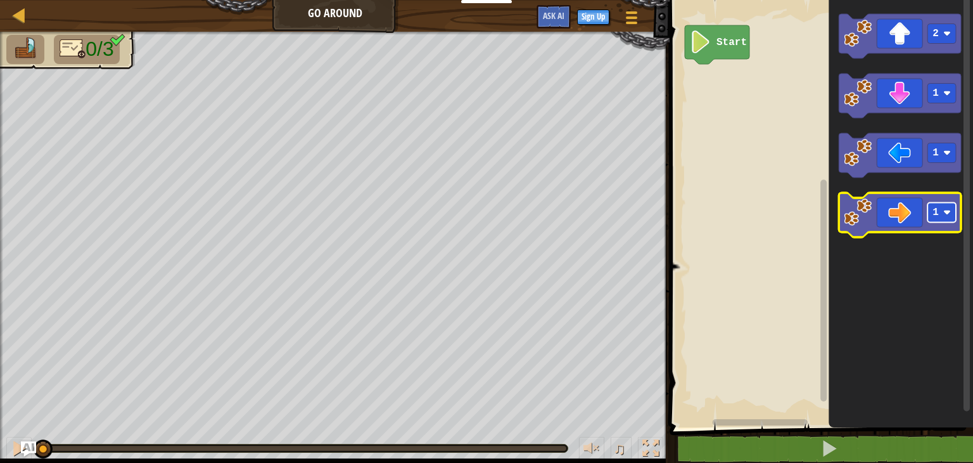
click at [950, 208] on image "Blockly Workspace" at bounding box center [948, 212] width 8 height 8
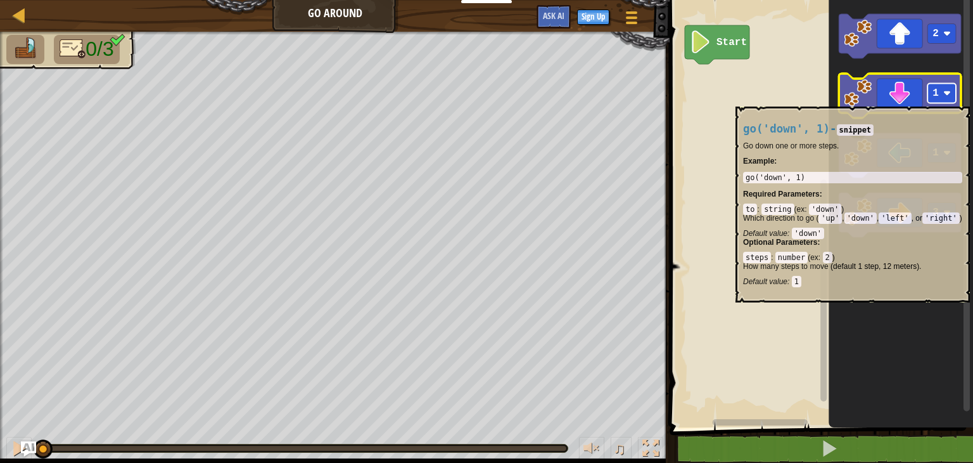
click at [951, 99] on rect "Blockly Workspace" at bounding box center [942, 94] width 29 height 20
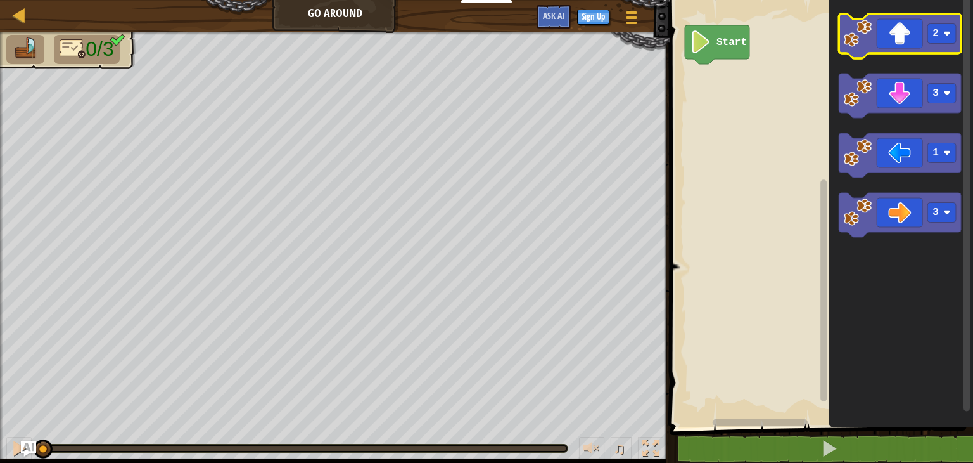
click at [920, 33] on icon "Blockly Workspace" at bounding box center [900, 36] width 122 height 44
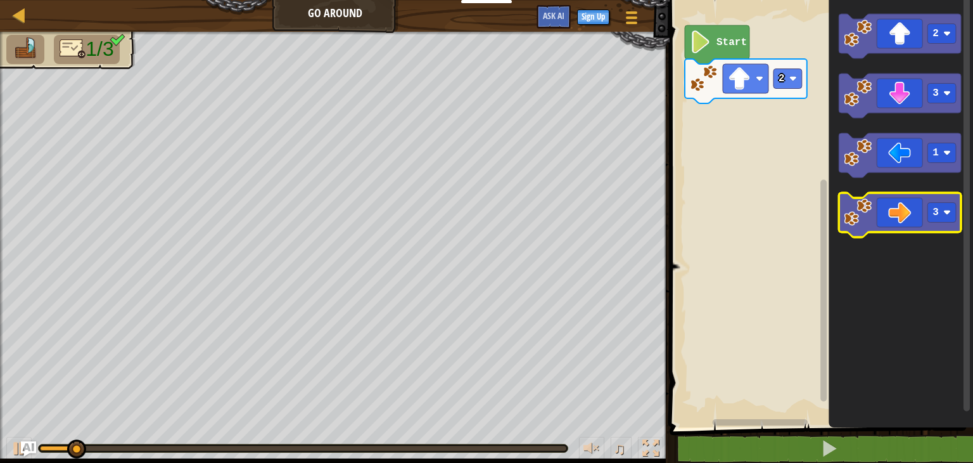
click at [912, 212] on icon "Blockly Workspace" at bounding box center [900, 215] width 122 height 44
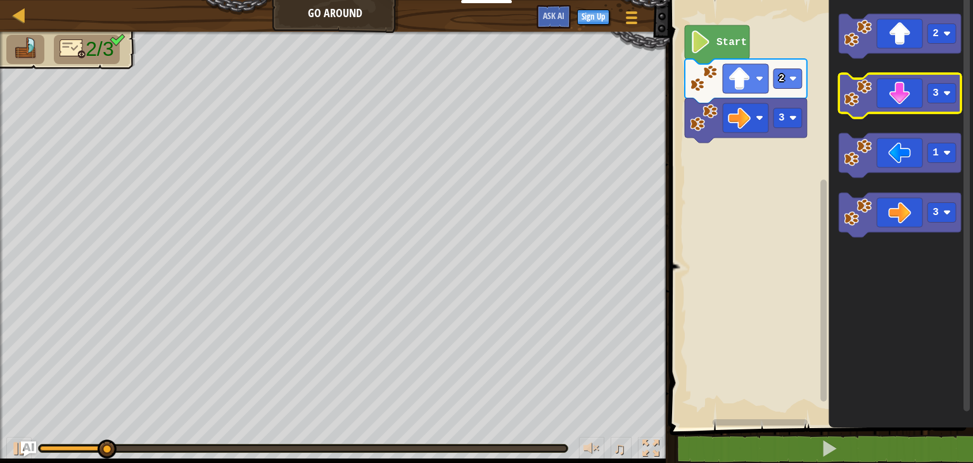
click at [897, 97] on icon "Blockly Workspace" at bounding box center [900, 96] width 122 height 44
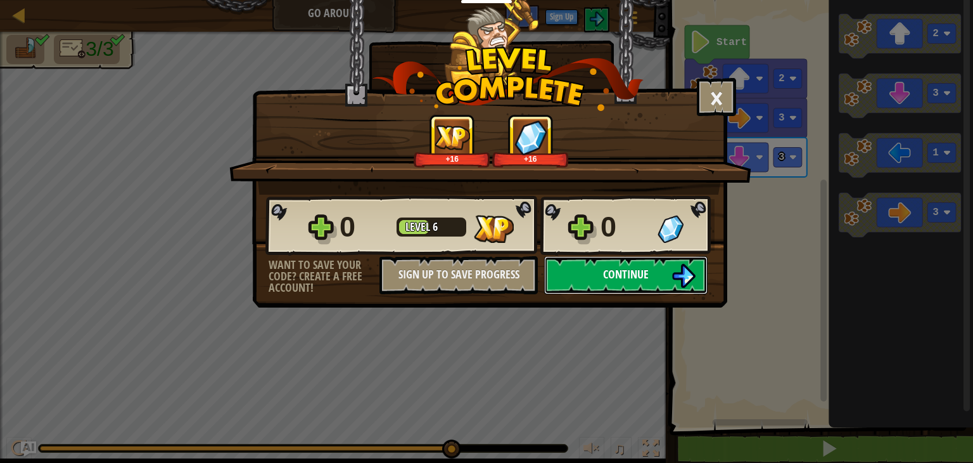
click at [634, 288] on button "Continue" at bounding box center [625, 275] width 163 height 38
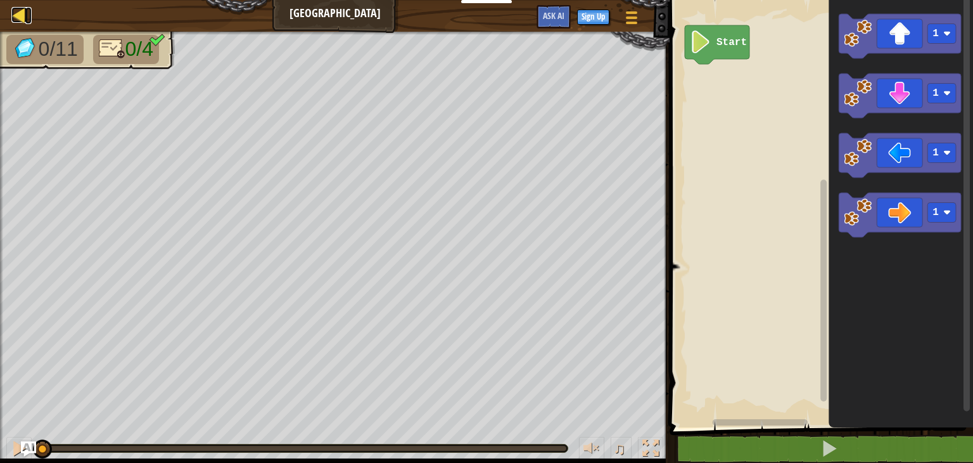
click at [16, 10] on div at bounding box center [19, 15] width 16 height 16
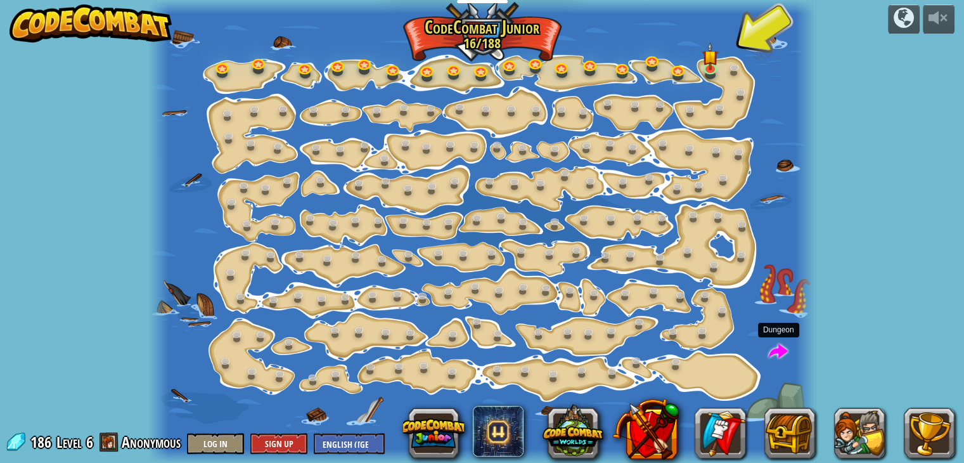
click at [777, 355] on span at bounding box center [778, 351] width 19 height 19
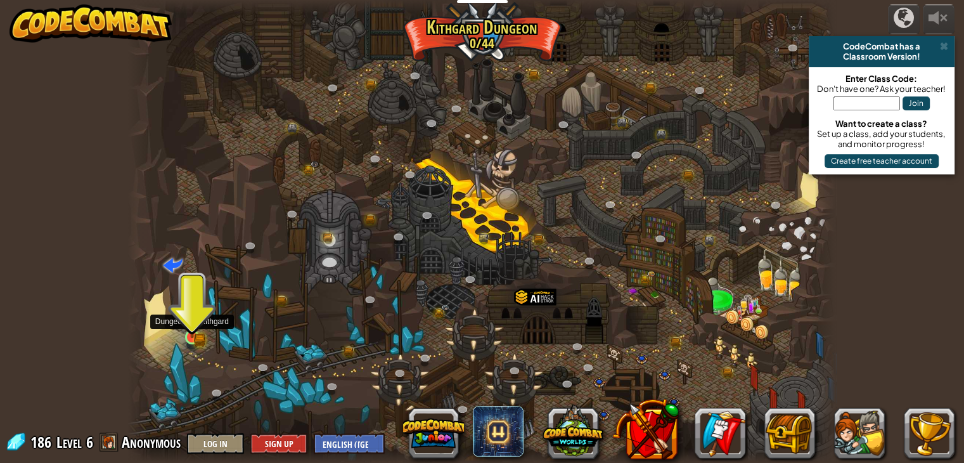
click at [195, 326] on img at bounding box center [192, 318] width 18 height 39
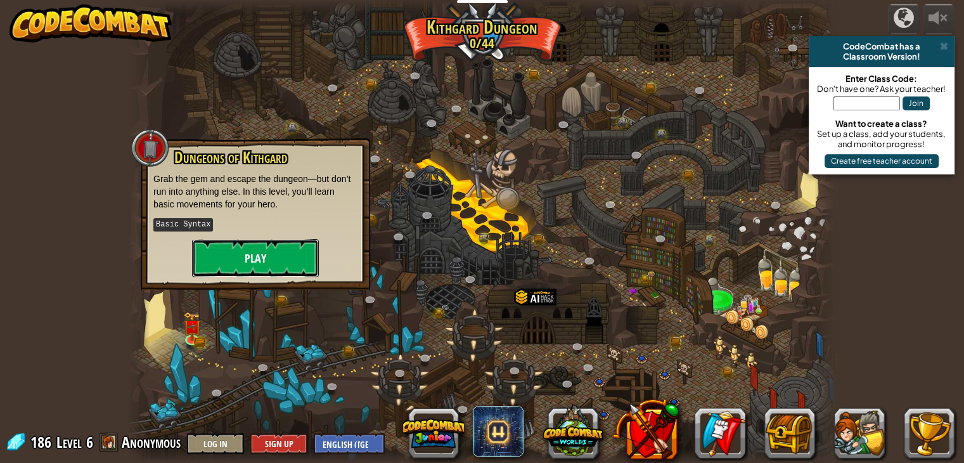
click at [226, 250] on button "Play" at bounding box center [255, 258] width 127 height 38
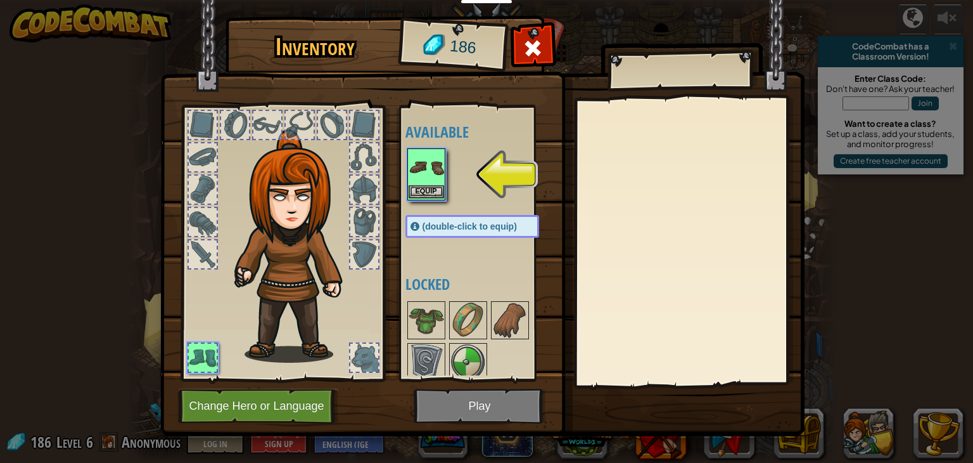
click at [411, 180] on img at bounding box center [426, 167] width 35 height 35
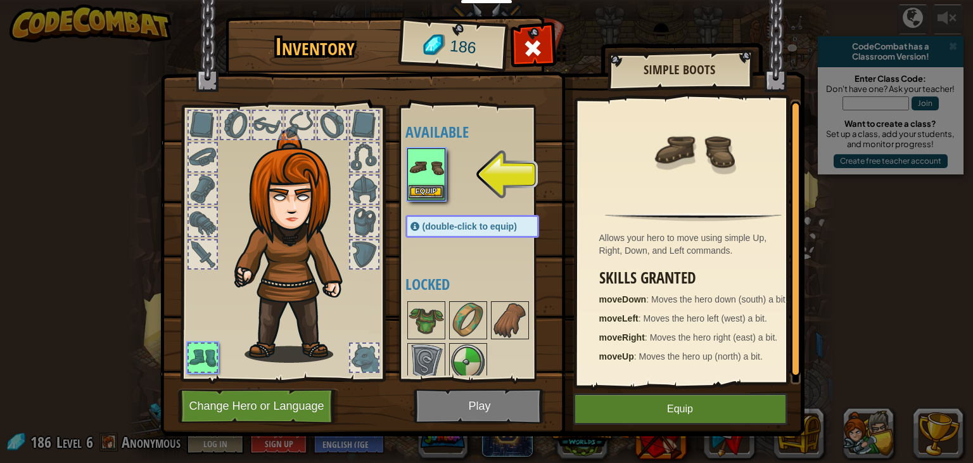
click at [428, 176] on img at bounding box center [426, 167] width 35 height 35
click at [437, 192] on button "Equip" at bounding box center [426, 191] width 35 height 13
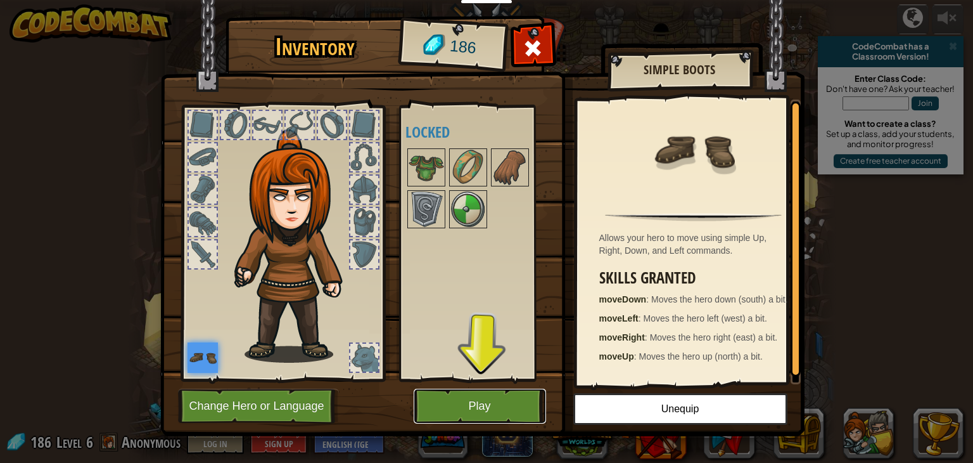
click at [452, 405] on button "Play" at bounding box center [480, 405] width 132 height 35
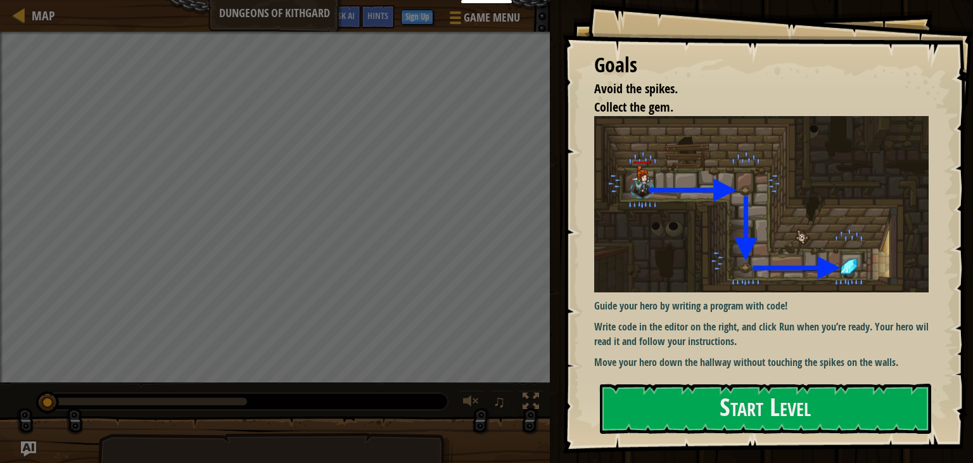
click at [718, 383] on div "Goals Avoid the spikes. Collect the gem. Guide your hero by writing a program w…" at bounding box center [768, 226] width 411 height 453
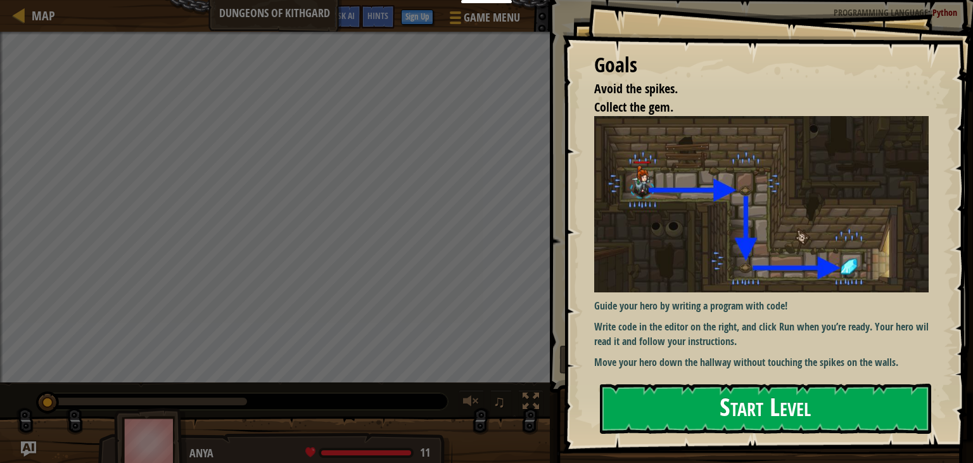
click at [724, 396] on button "Start Level" at bounding box center [765, 408] width 331 height 50
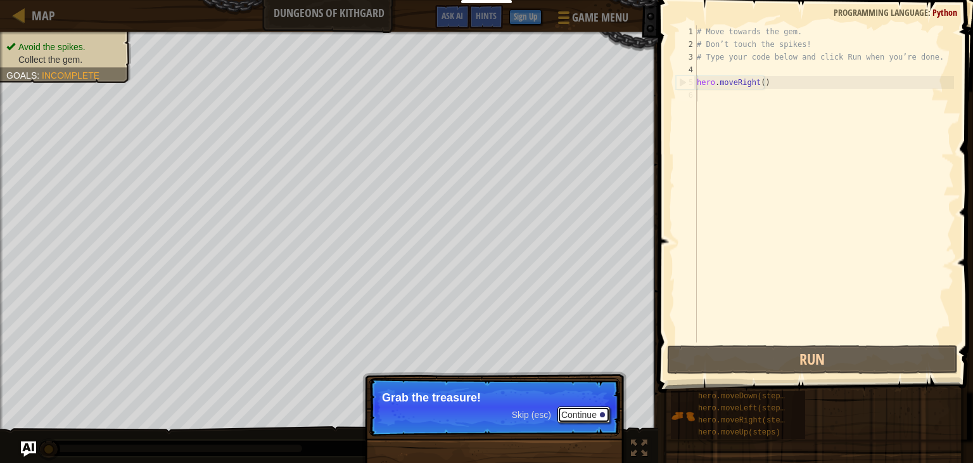
click at [593, 411] on button "Continue" at bounding box center [584, 414] width 53 height 16
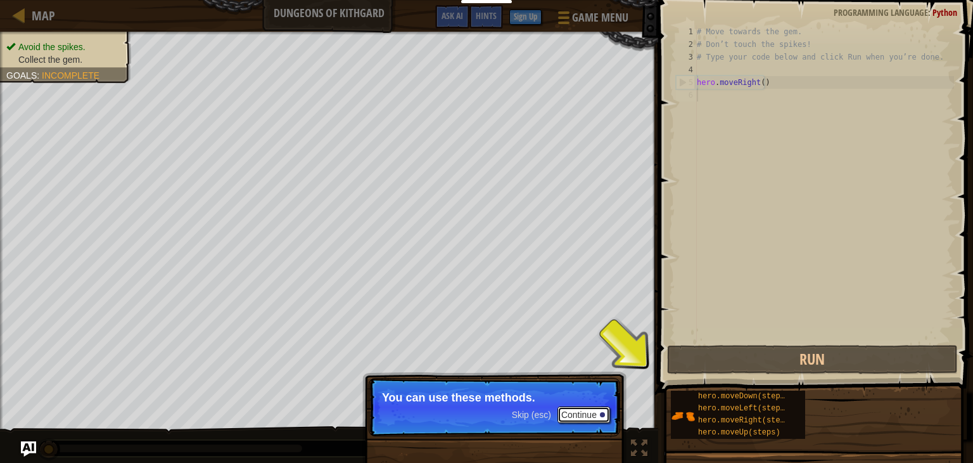
click at [593, 411] on button "Continue" at bounding box center [584, 414] width 53 height 16
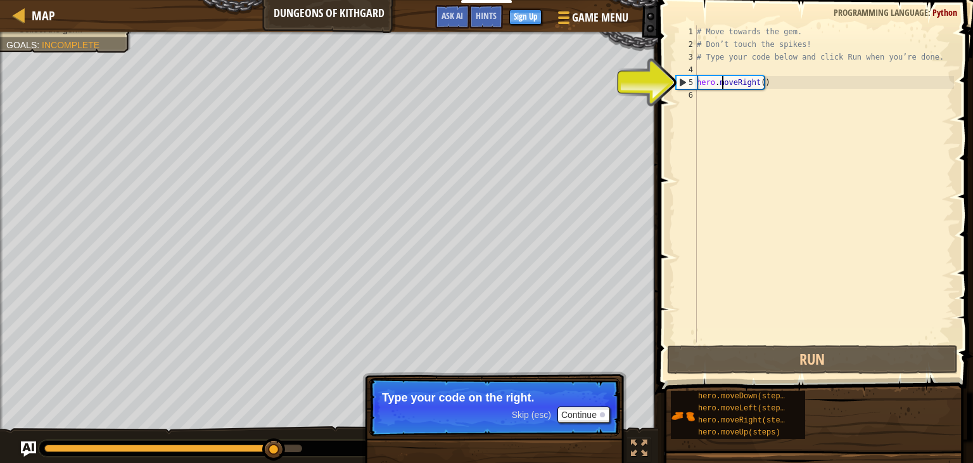
click at [722, 82] on div "# Move towards the gem. # Don’t touch the spikes! # Type your code below and cl…" at bounding box center [824, 196] width 260 height 342
type textarea "hero.moveRight()"
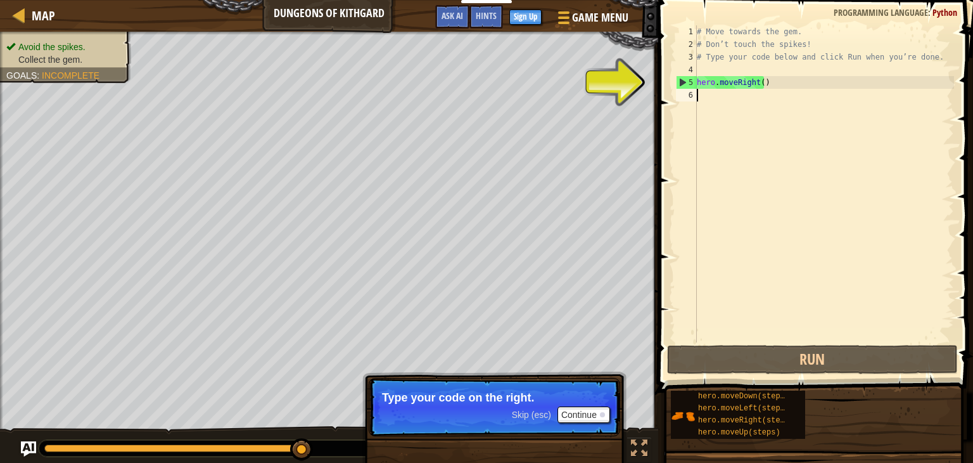
click at [717, 96] on div "# Move towards the gem. # Don’t touch the spikes! # Type your code below and cl…" at bounding box center [824, 196] width 260 height 342
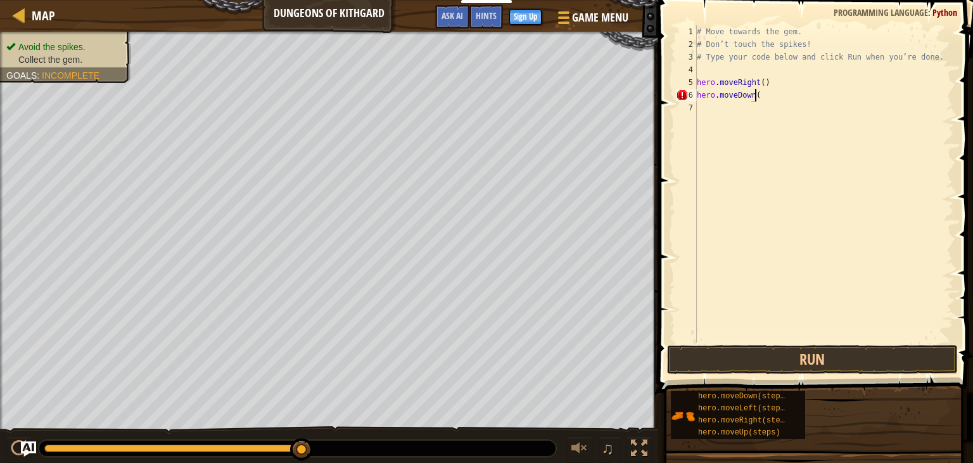
scroll to position [6, 4]
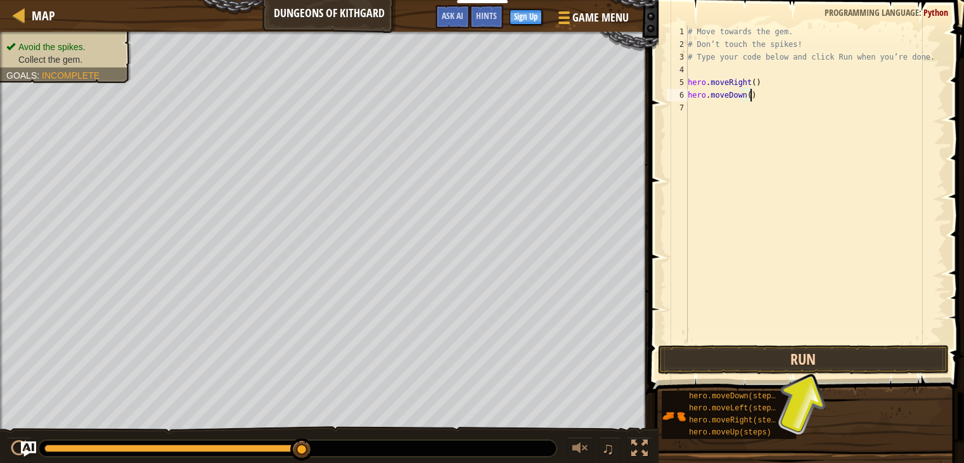
type textarea "hero.moveDown()"
click at [771, 359] on button "Run" at bounding box center [803, 359] width 291 height 29
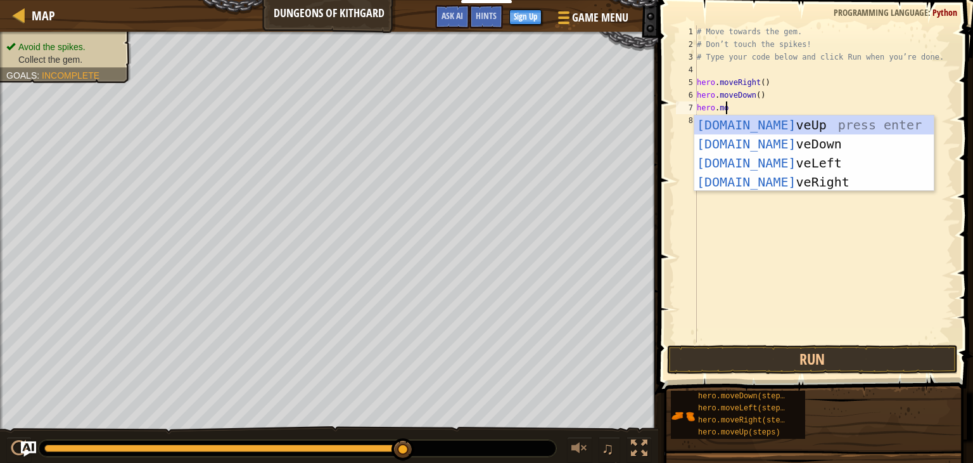
scroll to position [6, 2]
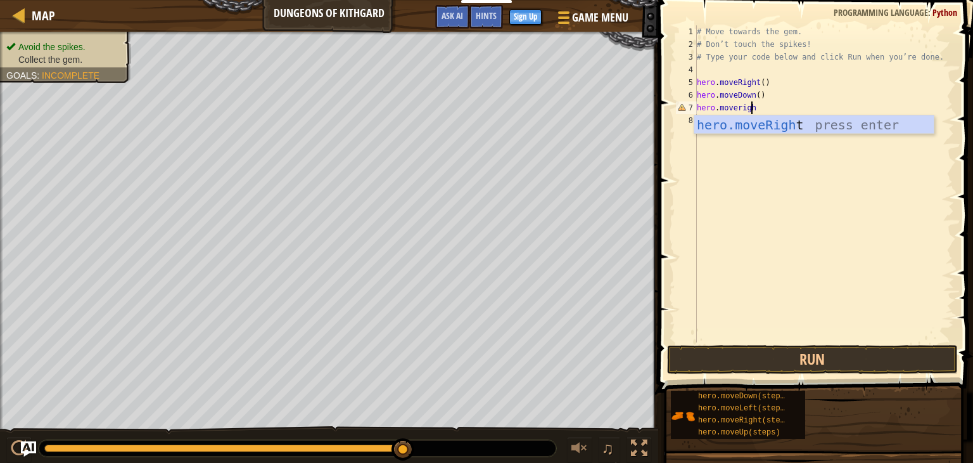
type textarea "hero.moveright"
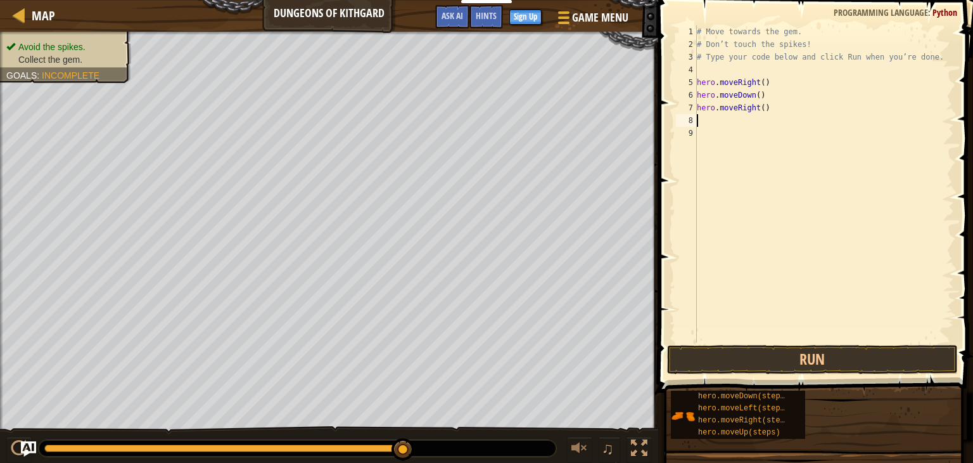
scroll to position [6, 0]
click at [831, 361] on button "Run" at bounding box center [812, 359] width 291 height 29
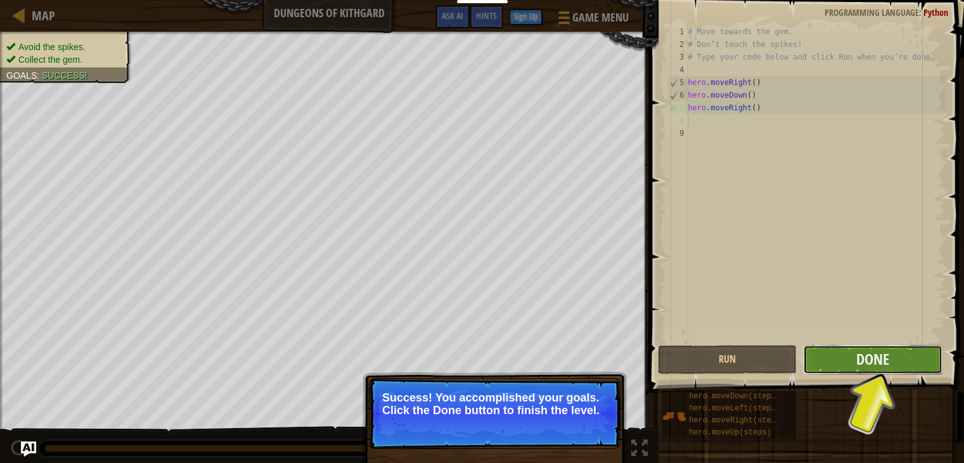
click at [920, 361] on button "Done" at bounding box center [872, 359] width 139 height 29
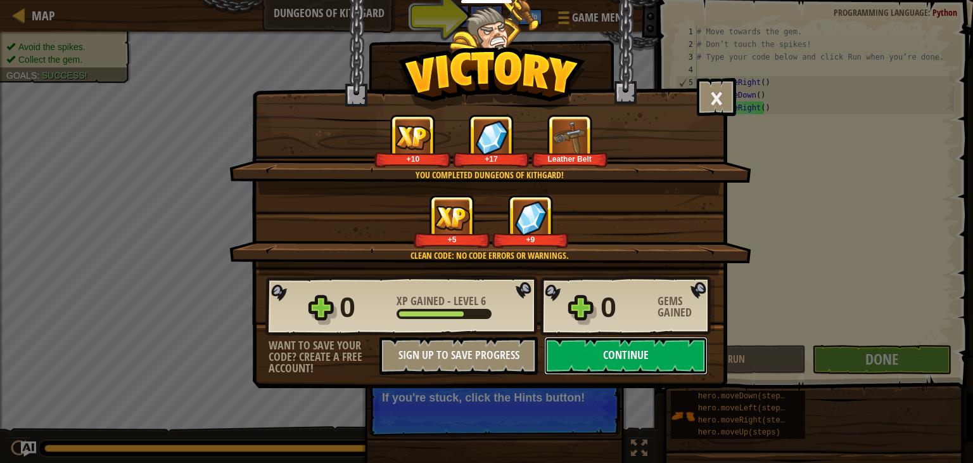
click at [685, 361] on button "Continue" at bounding box center [625, 355] width 163 height 38
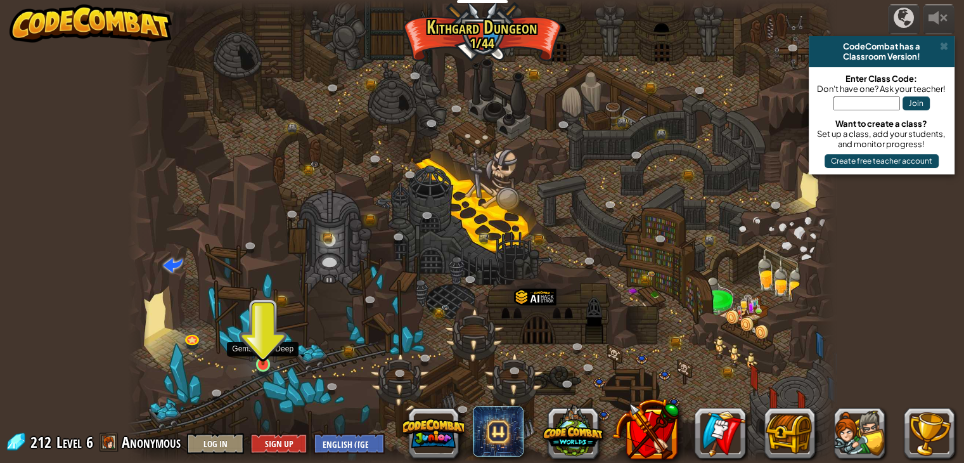
click at [266, 359] on img at bounding box center [263, 345] width 18 height 41
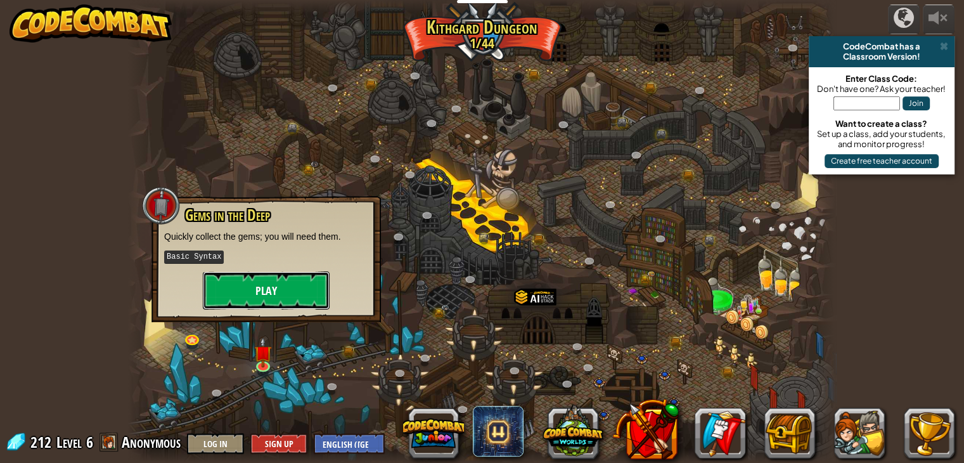
click at [249, 279] on button "Play" at bounding box center [266, 290] width 127 height 38
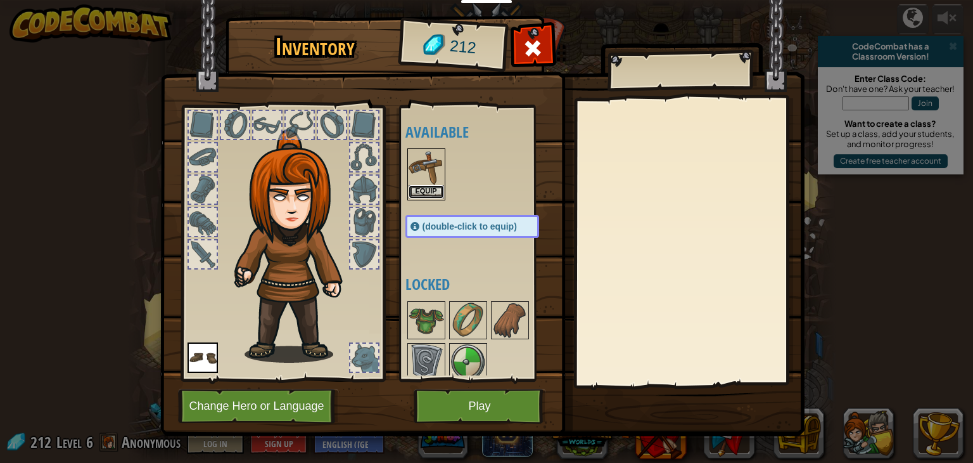
click at [429, 188] on button "Equip" at bounding box center [426, 191] width 35 height 13
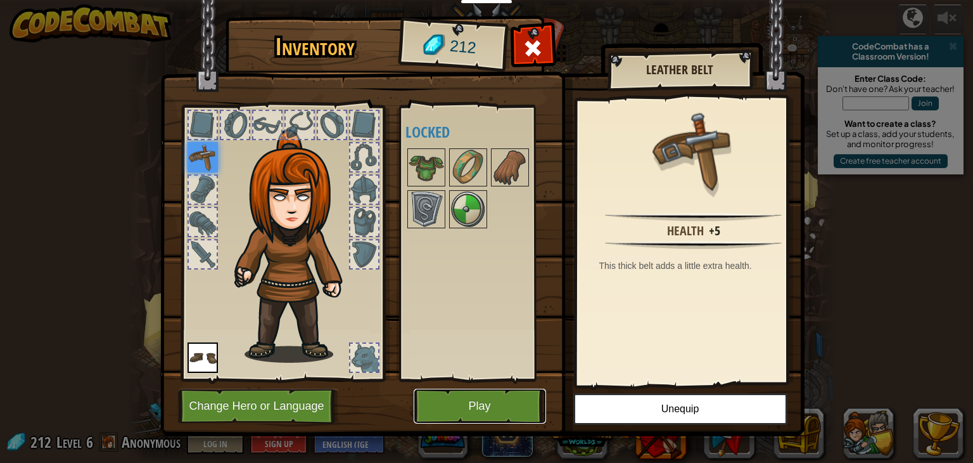
click at [485, 395] on button "Play" at bounding box center [480, 405] width 132 height 35
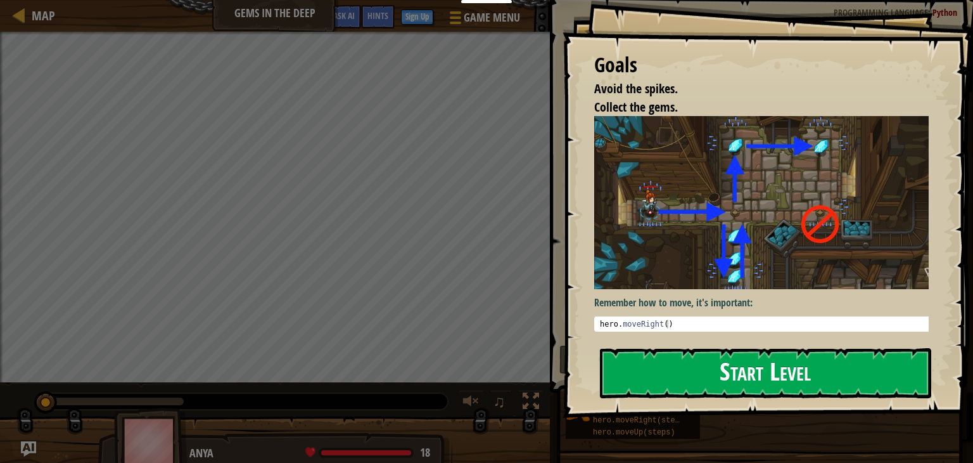
click at [676, 357] on button "Start Level" at bounding box center [765, 373] width 331 height 50
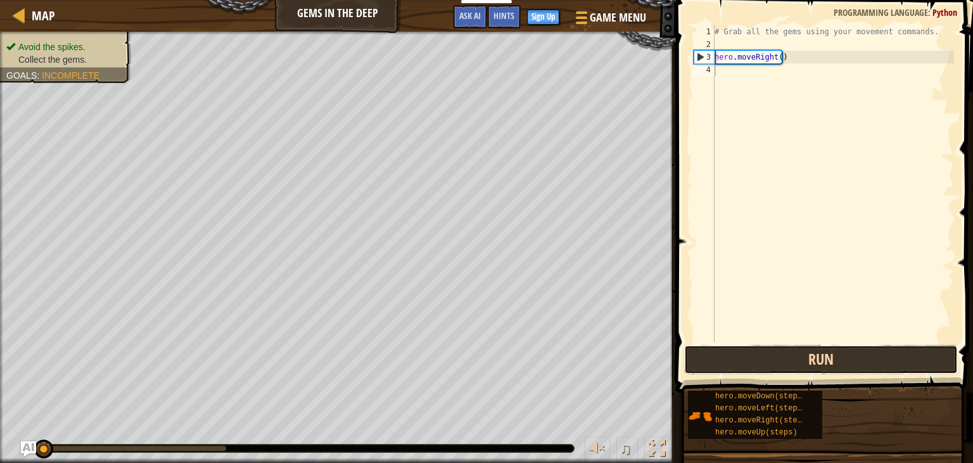
click at [803, 363] on button "Run" at bounding box center [821, 359] width 274 height 29
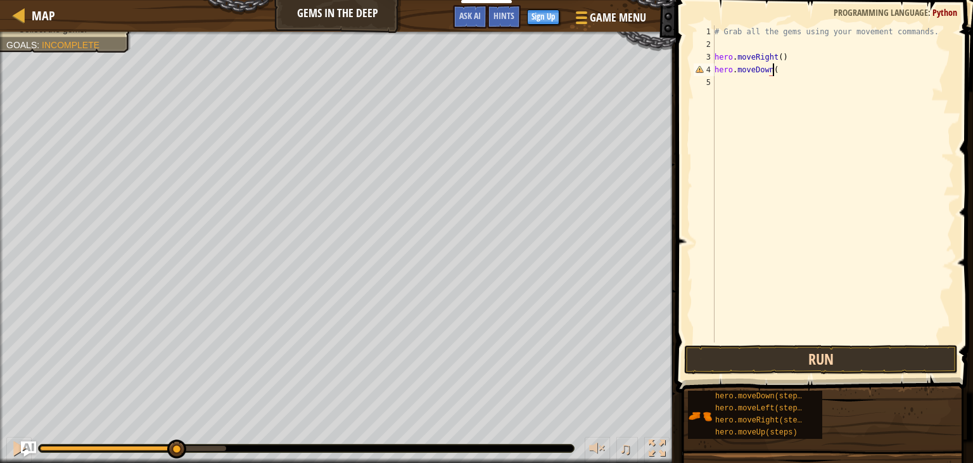
scroll to position [6, 4]
type textarea "hero.moveDown()"
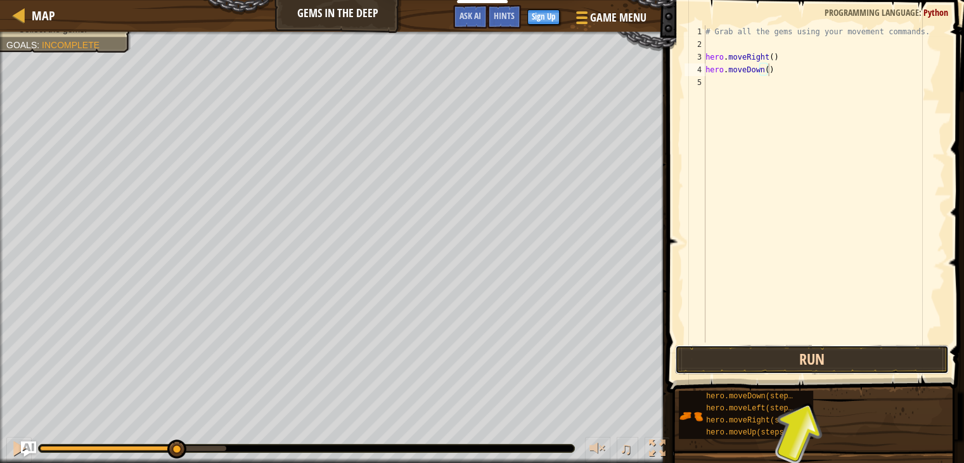
click at [818, 358] on button "Run" at bounding box center [812, 359] width 274 height 29
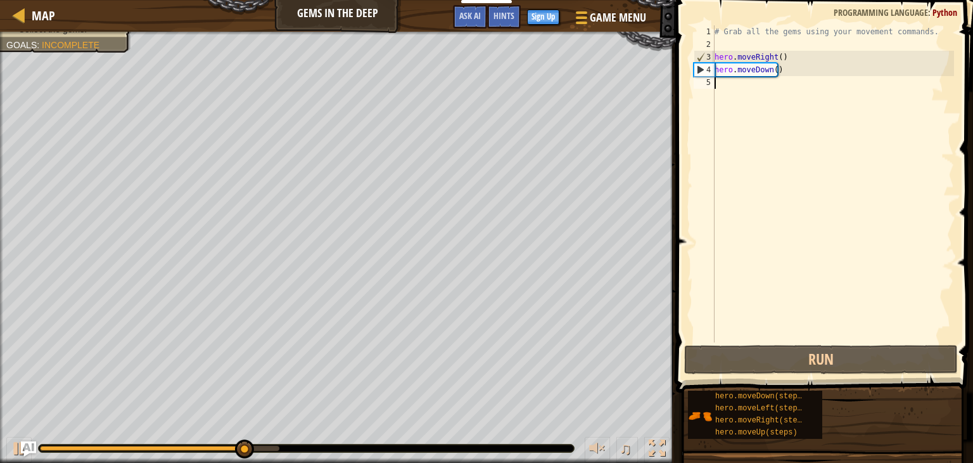
click at [770, 90] on div "# Grab all the gems using your movement commands. hero . moveRight ( ) hero . m…" at bounding box center [833, 196] width 242 height 342
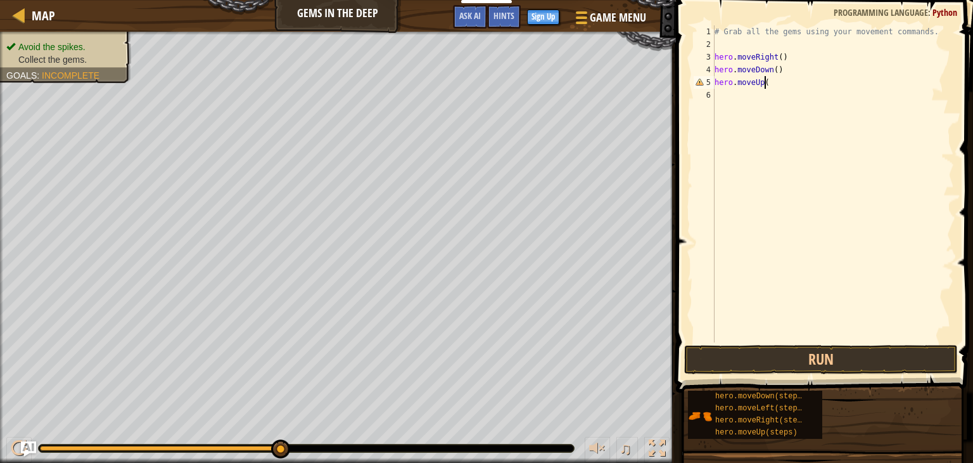
scroll to position [6, 3]
type textarea "hero.moveUp()"
click at [786, 361] on button "Run" at bounding box center [821, 359] width 274 height 29
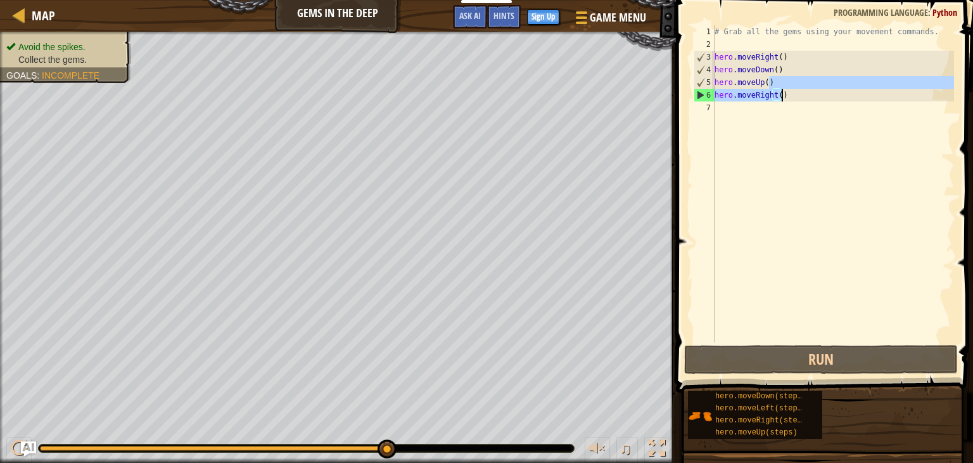
drag, startPoint x: 773, startPoint y: 82, endPoint x: 786, endPoint y: 95, distance: 18.8
click at [786, 95] on div "# Grab all the gems using your movement commands. hero . moveRight ( ) hero . m…" at bounding box center [833, 196] width 242 height 342
click at [786, 95] on div "# Grab all the gems using your movement commands. hero . moveRight ( ) hero . m…" at bounding box center [833, 183] width 242 height 317
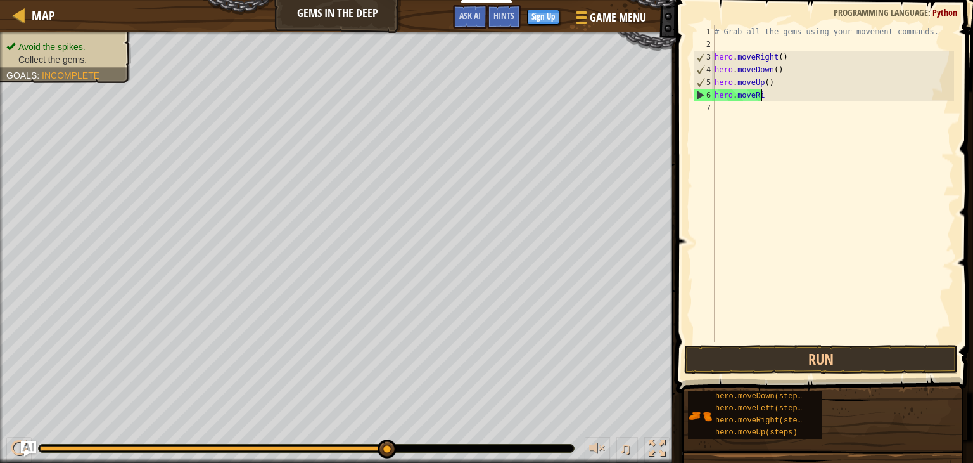
scroll to position [6, 0]
type textarea "h"
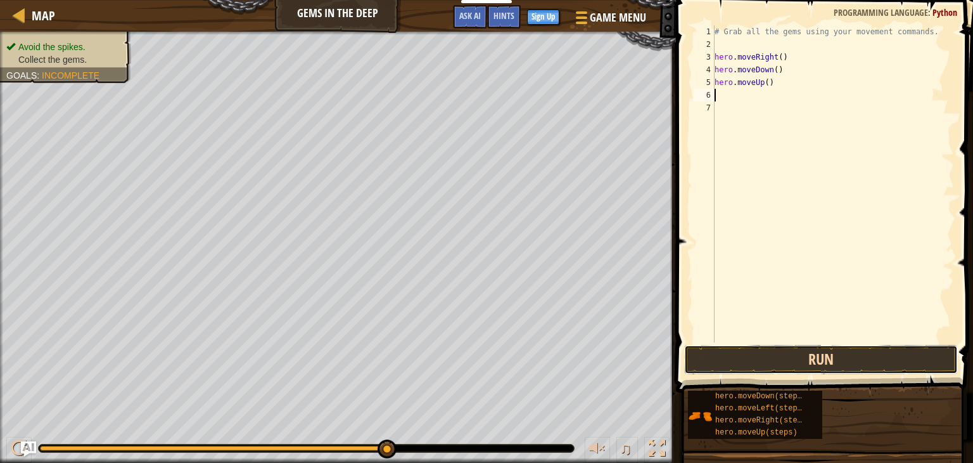
click at [791, 368] on button "Run" at bounding box center [821, 359] width 274 height 29
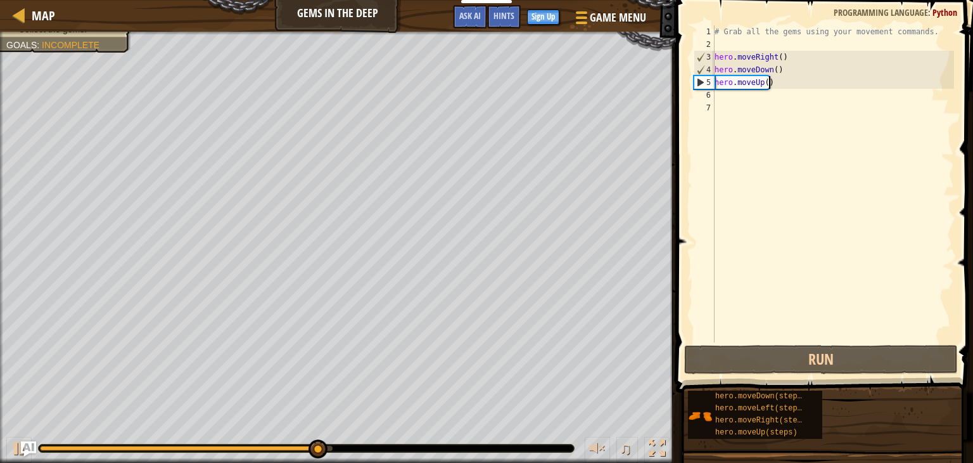
click at [773, 82] on div "# Grab all the gems using your movement commands. hero . moveRight ( ) hero . m…" at bounding box center [833, 196] width 242 height 342
type textarea "hero.moveUp()"
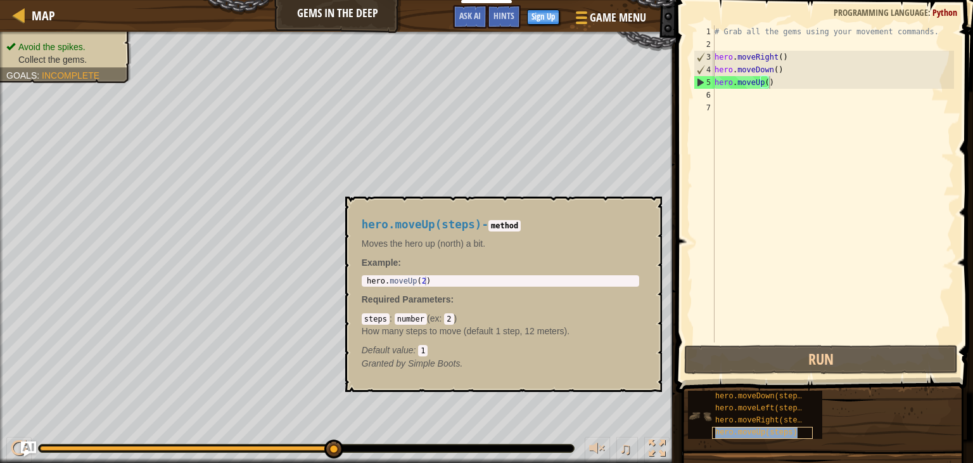
copy span "hero.moveUp(steps)"
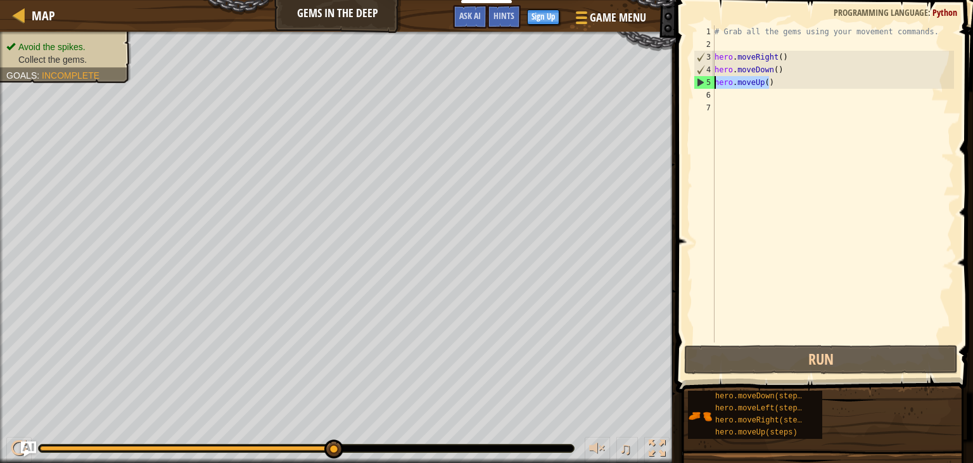
drag, startPoint x: 774, startPoint y: 82, endPoint x: 712, endPoint y: 87, distance: 62.3
click at [712, 87] on div "hero.moveUp() 1 2 3 4 5 6 7 # Grab all the gems using your movement commands. h…" at bounding box center [822, 183] width 263 height 317
click at [796, 80] on div "# Grab all the gems using your movement commands. hero . moveRight ( ) hero . m…" at bounding box center [833, 183] width 242 height 317
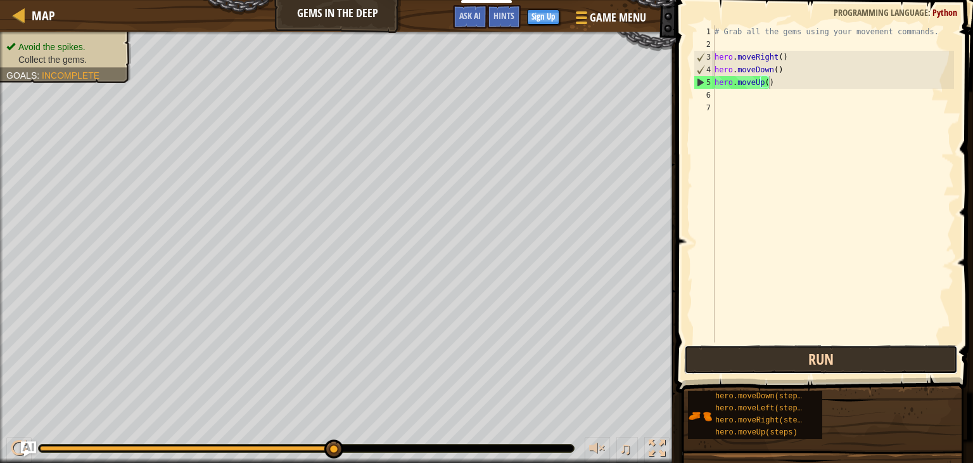
click at [812, 361] on button "Run" at bounding box center [821, 359] width 274 height 29
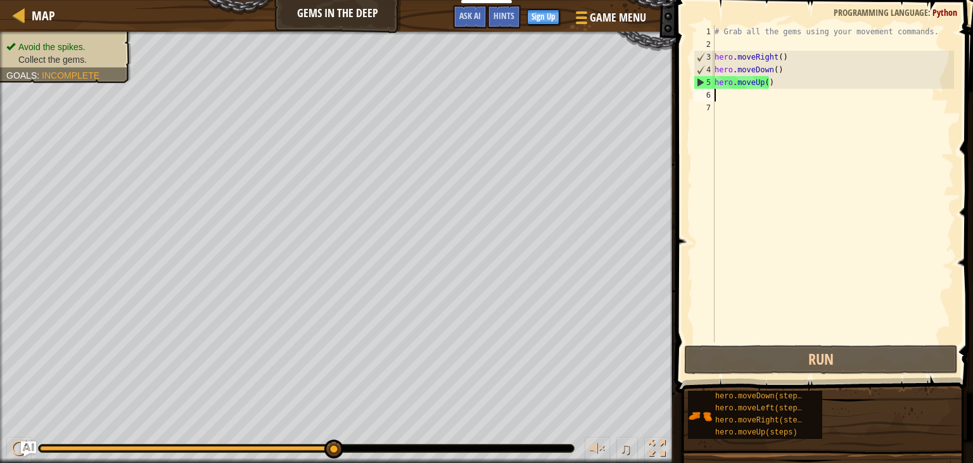
click at [754, 94] on div "# Grab all the gems using your movement commands. hero . moveRight ( ) hero . m…" at bounding box center [833, 196] width 242 height 342
paste textarea "hero.moveUp()"
type textarea "hero.moveUp()"
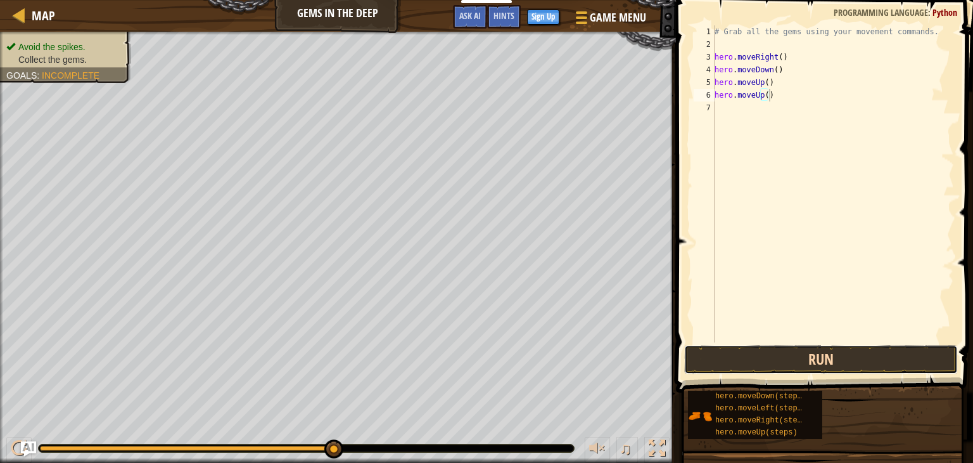
click at [810, 357] on button "Run" at bounding box center [821, 359] width 274 height 29
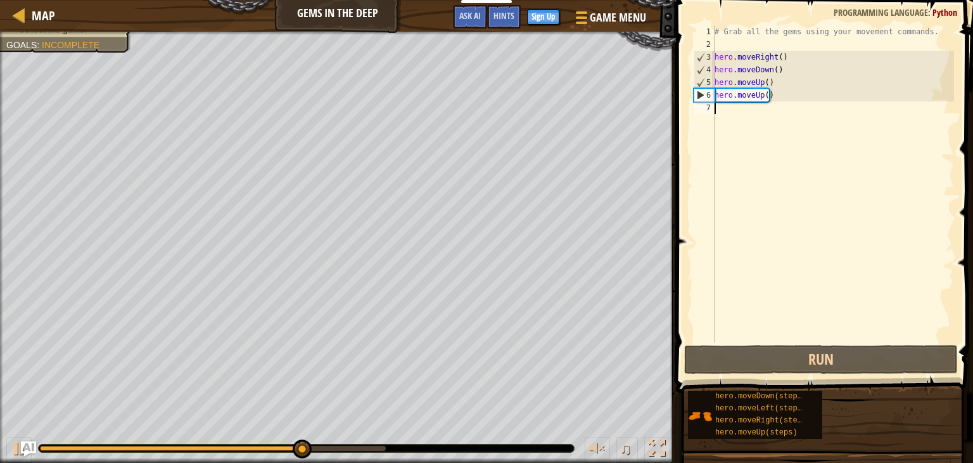
click at [717, 120] on div "# Grab all the gems using your movement commands. hero . moveRight ( ) hero . m…" at bounding box center [833, 196] width 242 height 342
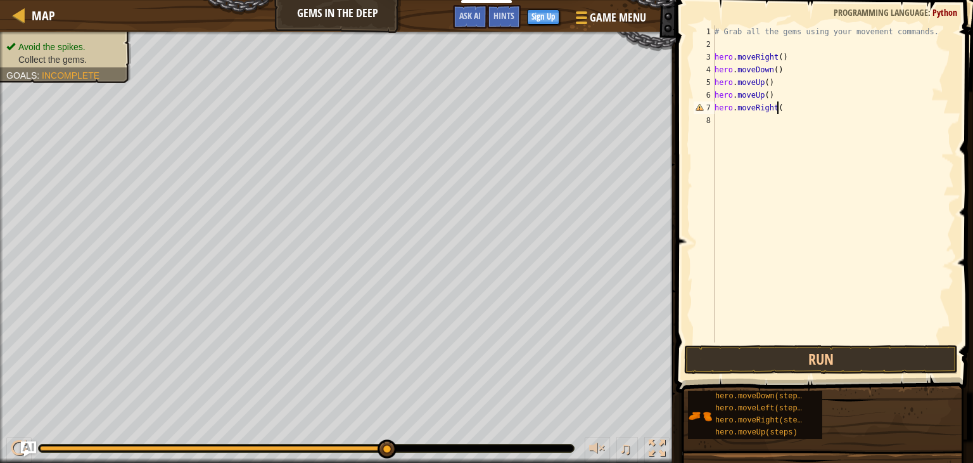
scroll to position [6, 4]
type textarea "hero.moveRight()"
click at [815, 355] on button "Run" at bounding box center [821, 359] width 274 height 29
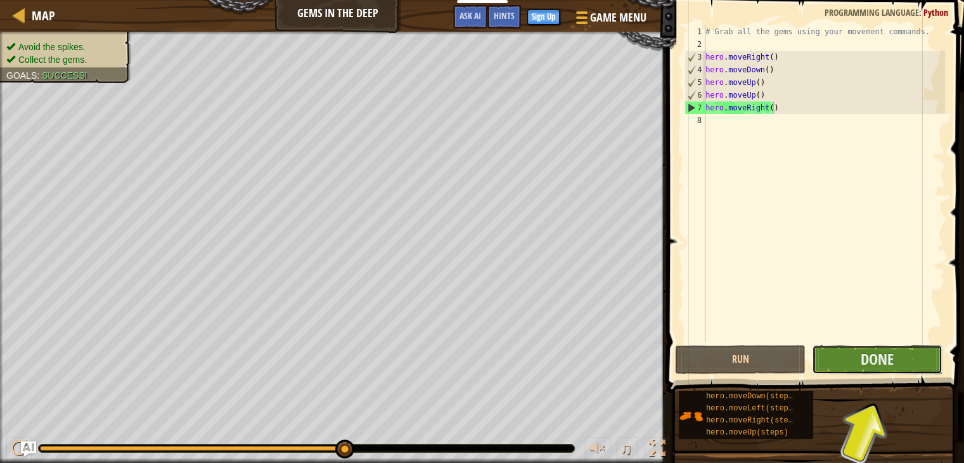
click at [920, 355] on button "Done" at bounding box center [877, 359] width 131 height 29
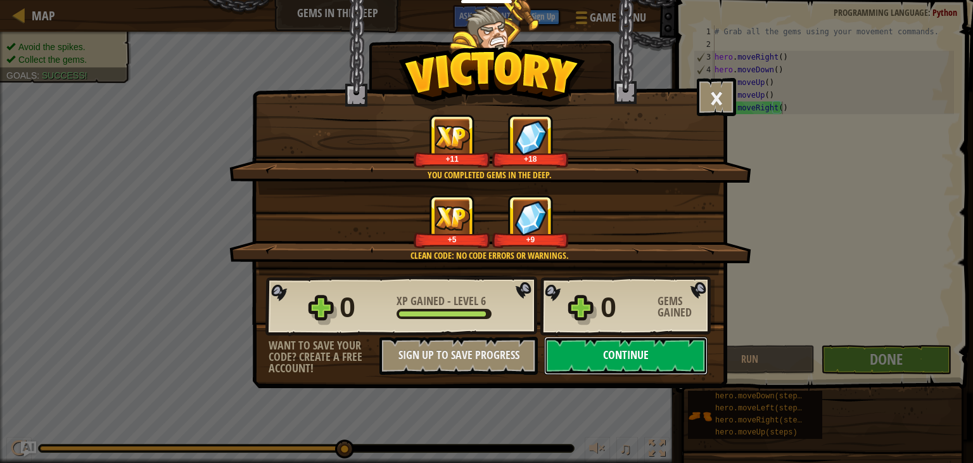
click at [623, 363] on button "Continue" at bounding box center [625, 355] width 163 height 38
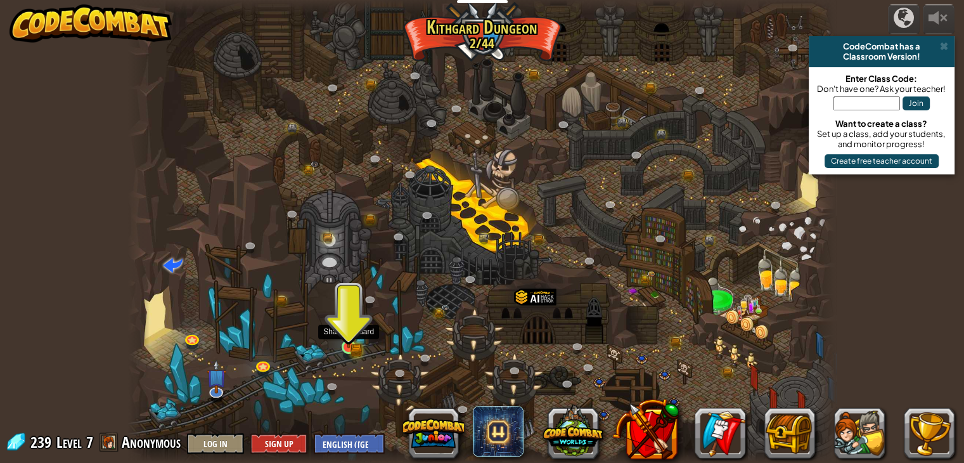
click at [348, 340] on img at bounding box center [349, 328] width 18 height 39
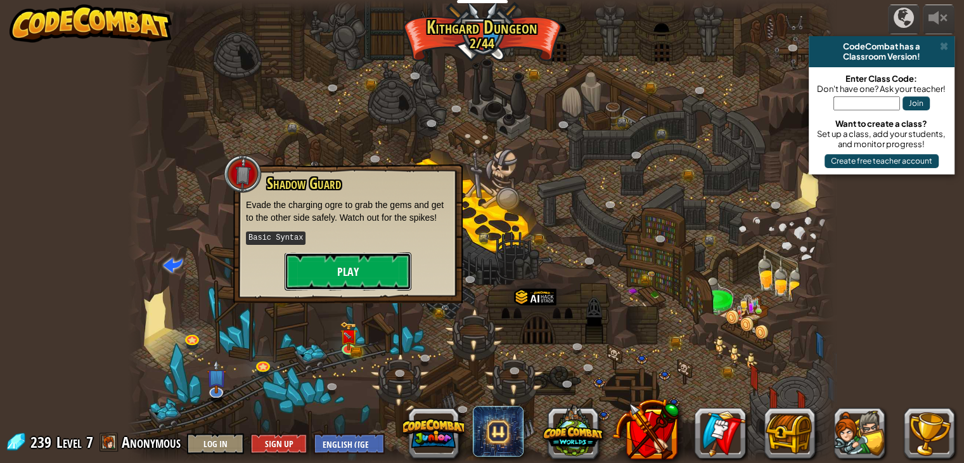
click at [335, 266] on button "Play" at bounding box center [348, 271] width 127 height 38
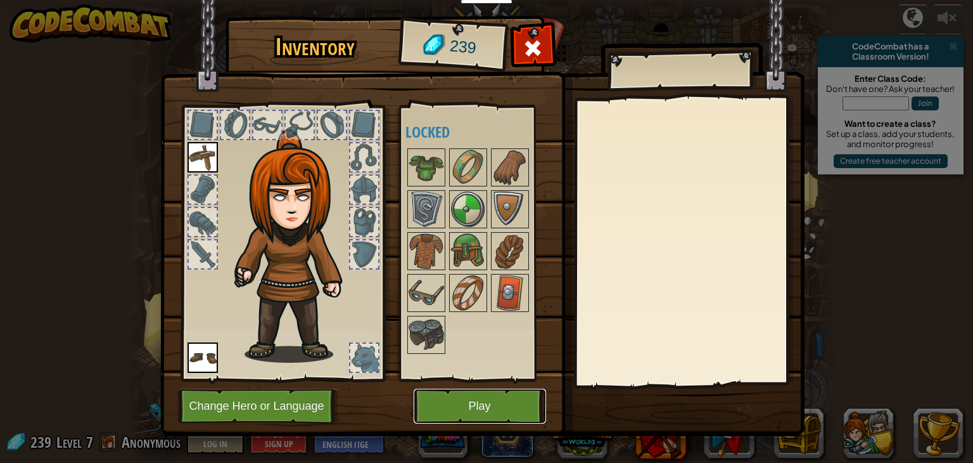
click at [493, 397] on button "Play" at bounding box center [480, 405] width 132 height 35
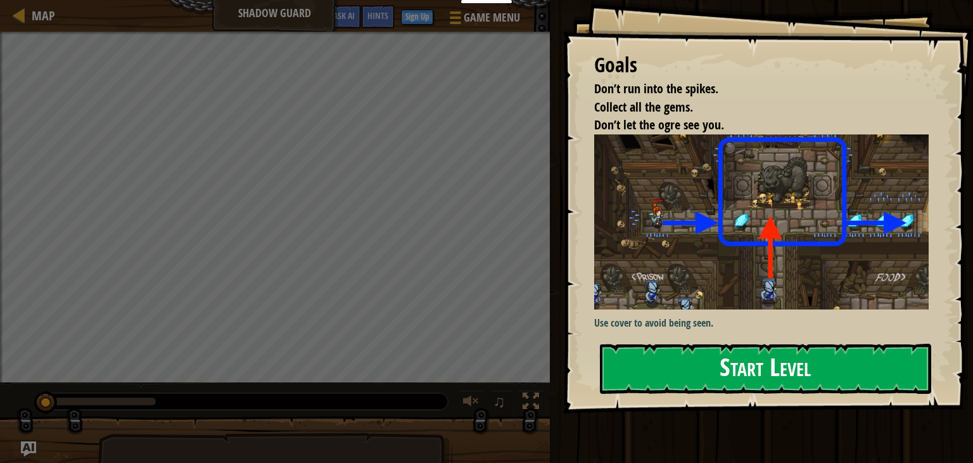
click at [658, 361] on button "Start Level" at bounding box center [765, 368] width 331 height 50
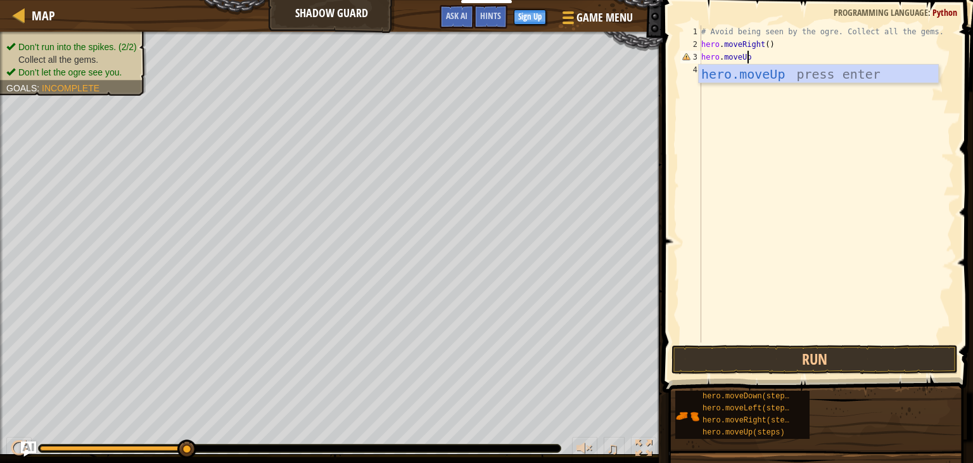
scroll to position [6, 3]
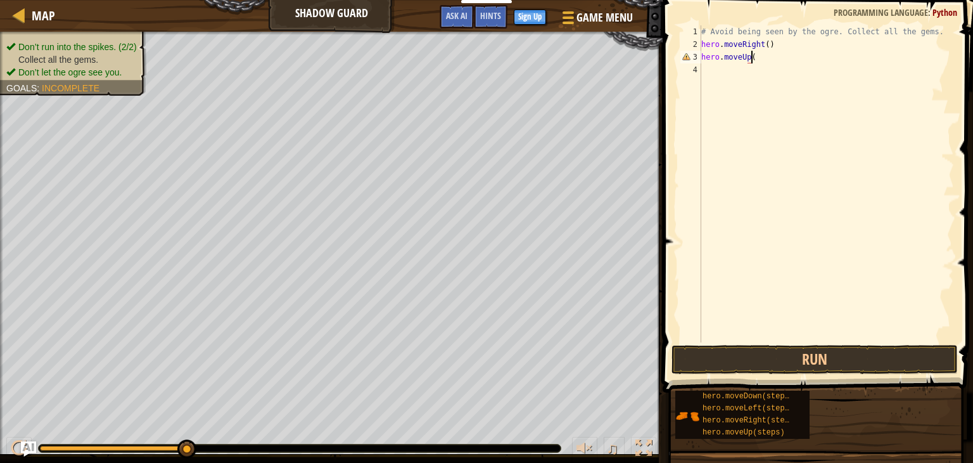
type textarea "hero.moveUp()"
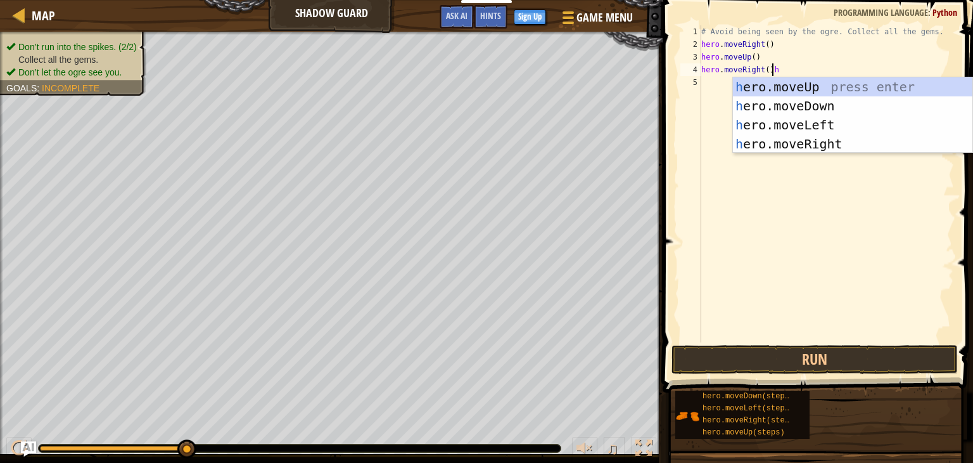
scroll to position [6, 5]
type textarea "hero.moveRight()"
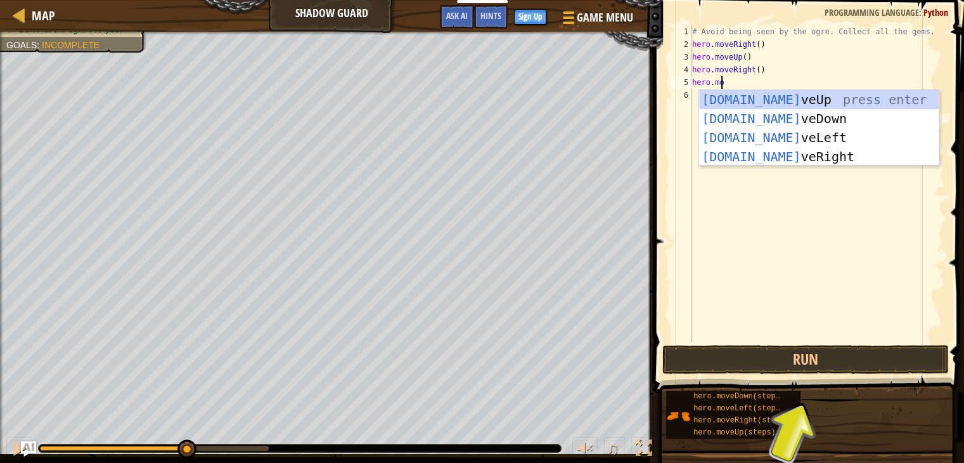
scroll to position [6, 2]
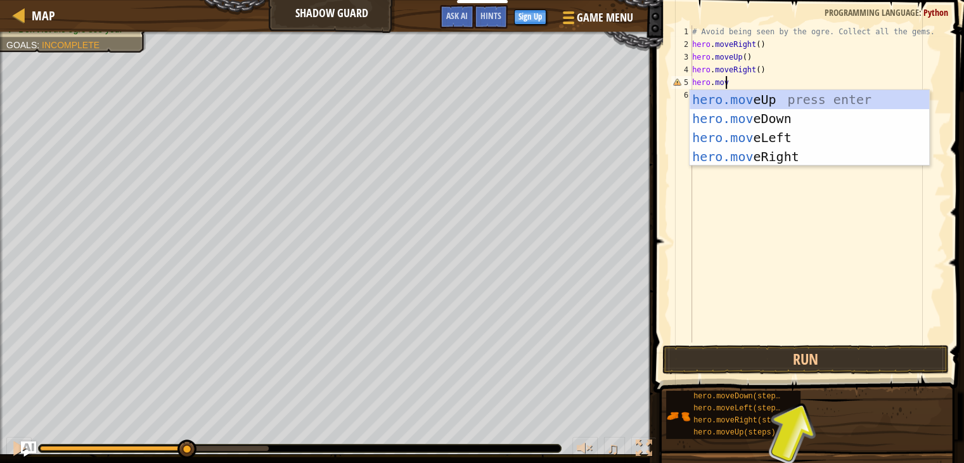
type textarea "hero.move"
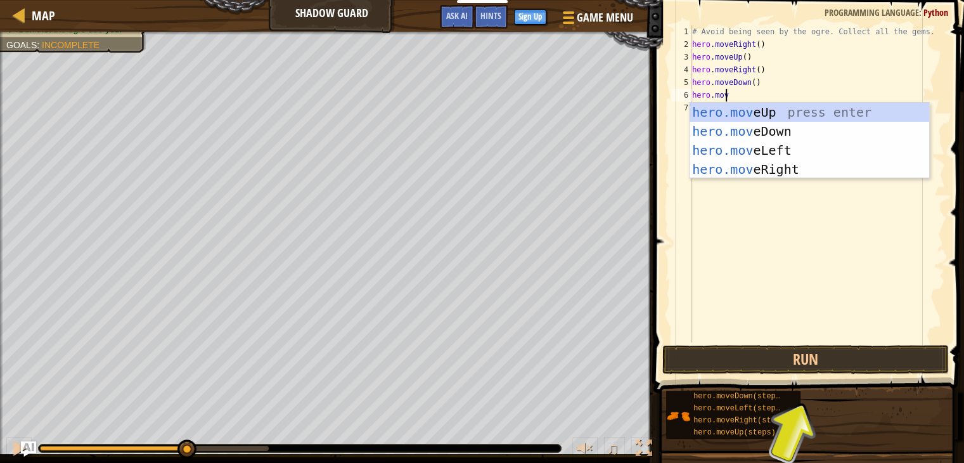
type textarea "hero.move"
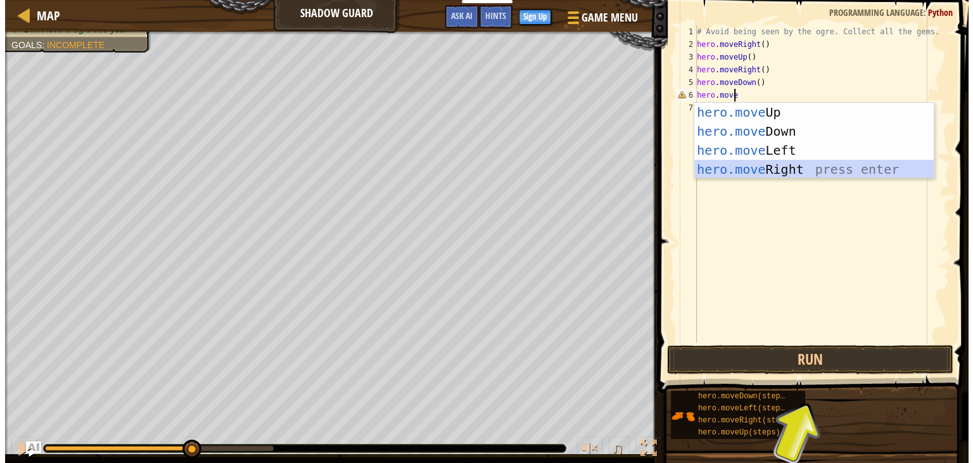
scroll to position [6, 0]
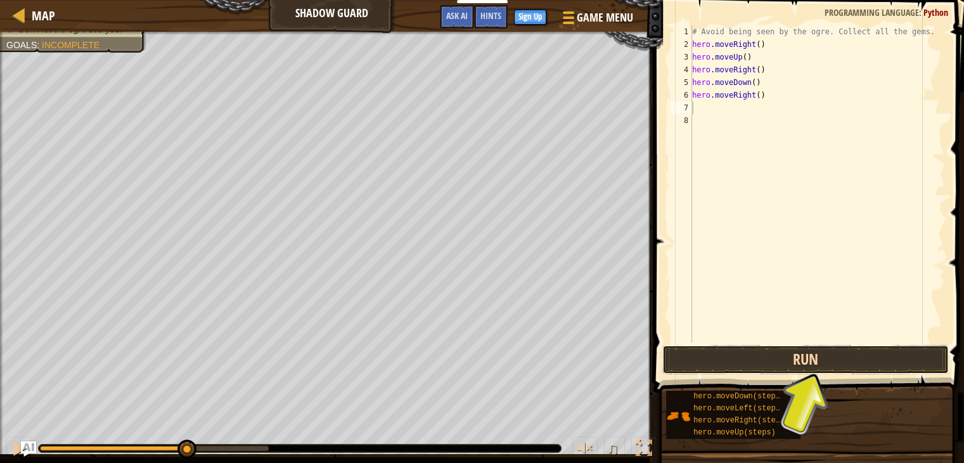
click at [786, 353] on button "Run" at bounding box center [805, 359] width 286 height 29
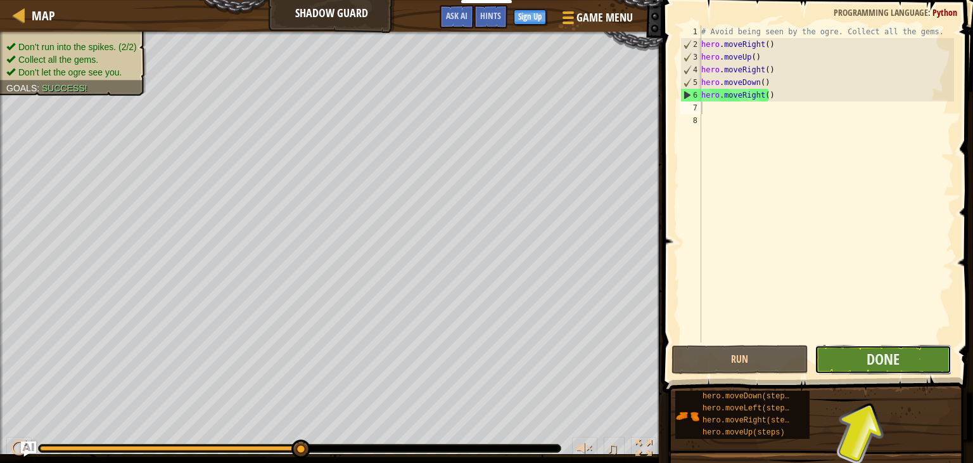
click at [888, 371] on button "Done" at bounding box center [883, 359] width 137 height 29
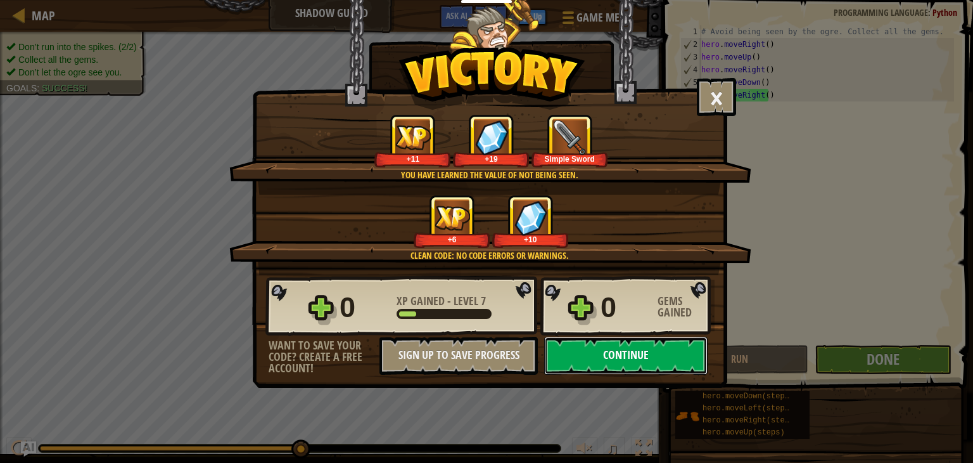
click at [687, 367] on button "Continue" at bounding box center [625, 355] width 163 height 38
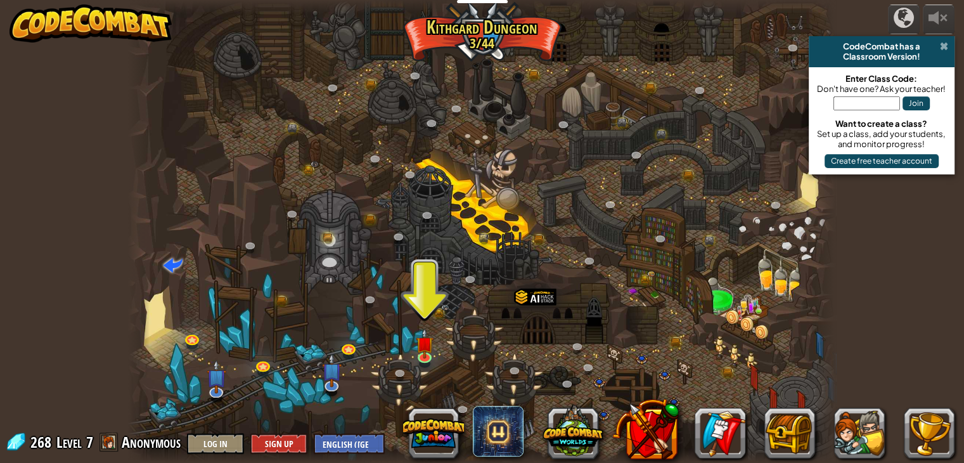
click at [940, 44] on span at bounding box center [944, 46] width 8 height 10
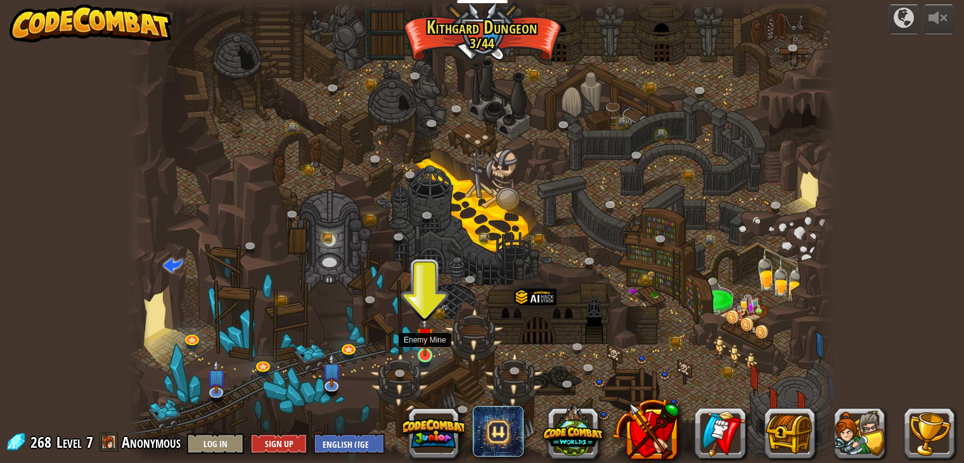
click at [418, 347] on img at bounding box center [425, 336] width 18 height 41
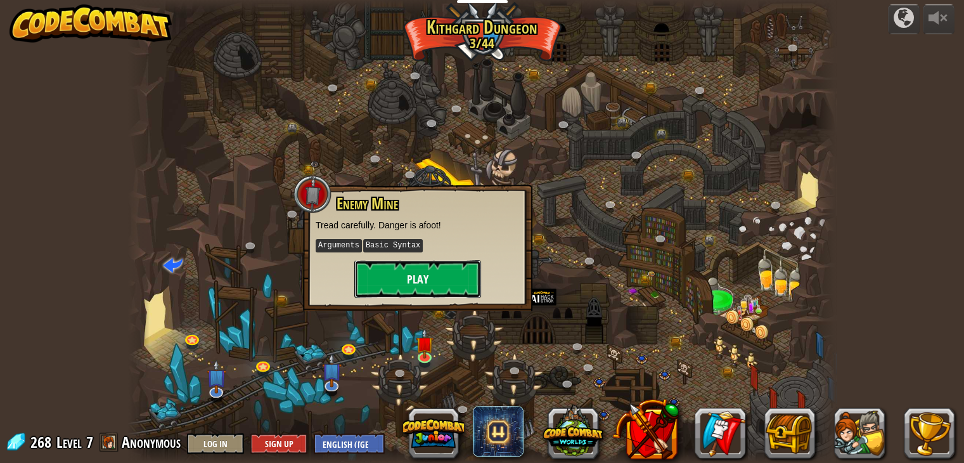
click at [398, 276] on button "Play" at bounding box center [417, 279] width 127 height 38
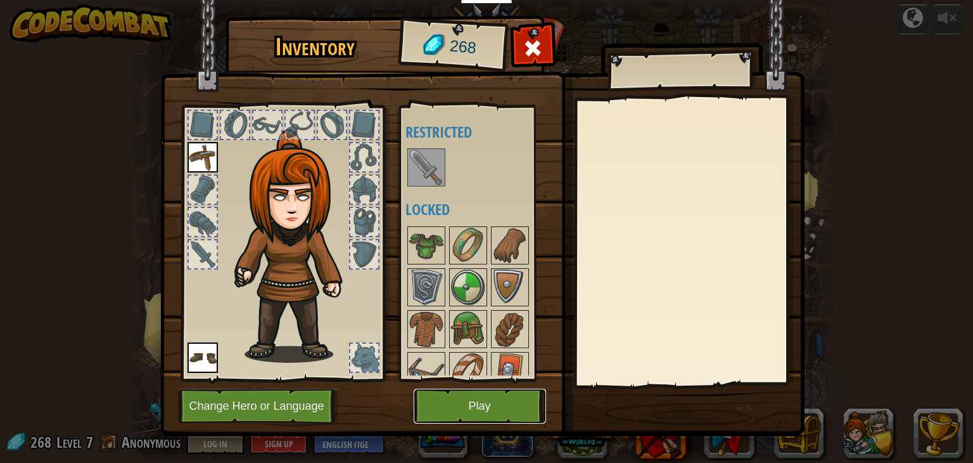
click at [447, 401] on button "Play" at bounding box center [480, 405] width 132 height 35
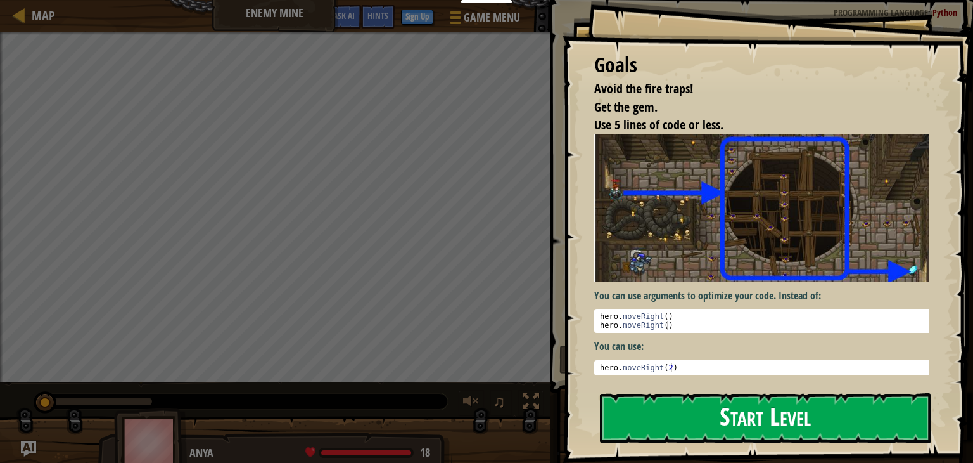
click at [661, 411] on button "Start Level" at bounding box center [765, 418] width 331 height 50
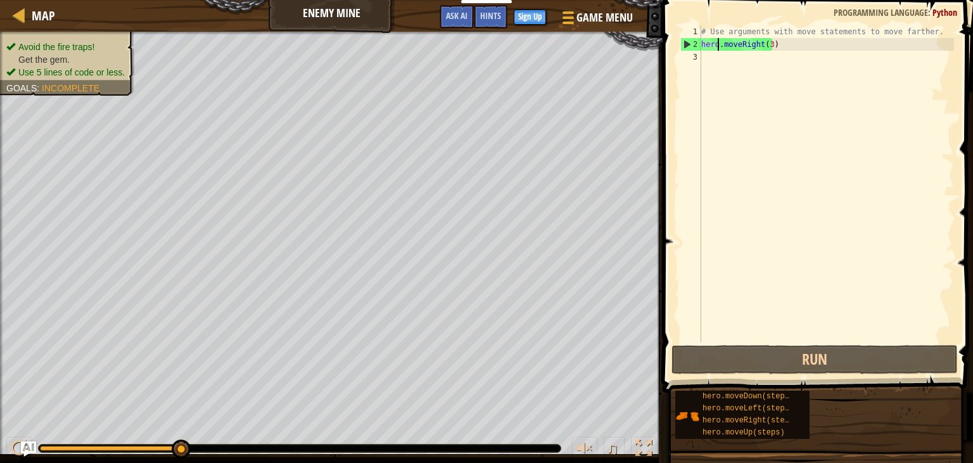
click at [719, 49] on div "# Use arguments with move statements to move farther. hero . moveRight ( 3 )" at bounding box center [826, 196] width 255 height 342
type textarea "hero.moveRight(3)"
click at [716, 52] on div "# Use arguments with move statements to move farther. hero . moveRight ( 3 )" at bounding box center [826, 196] width 255 height 342
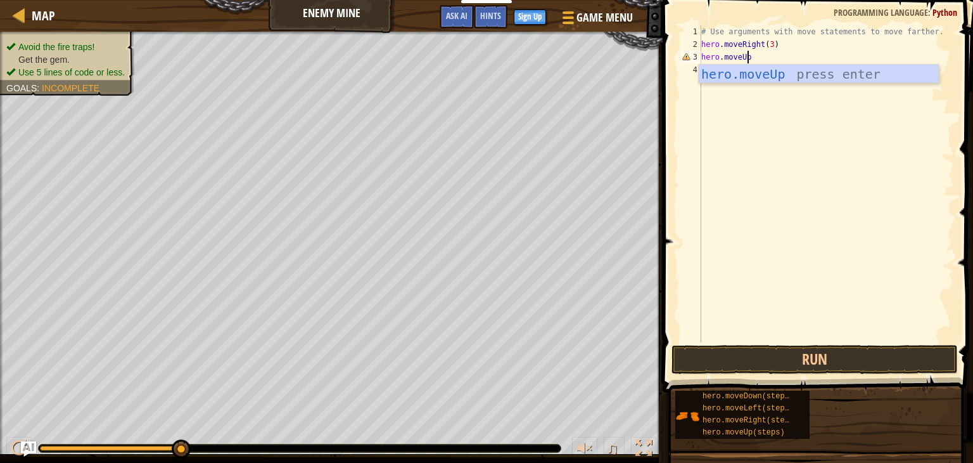
scroll to position [6, 3]
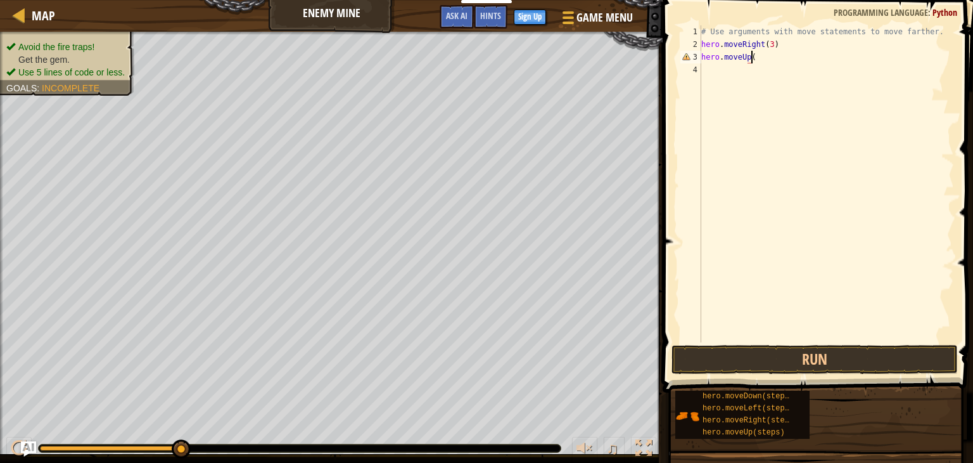
type textarea "hero.moveUp()"
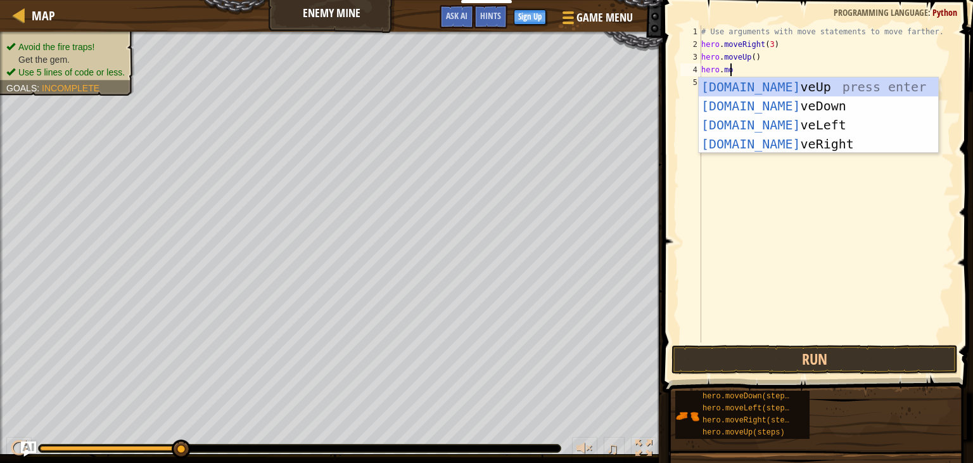
scroll to position [6, 2]
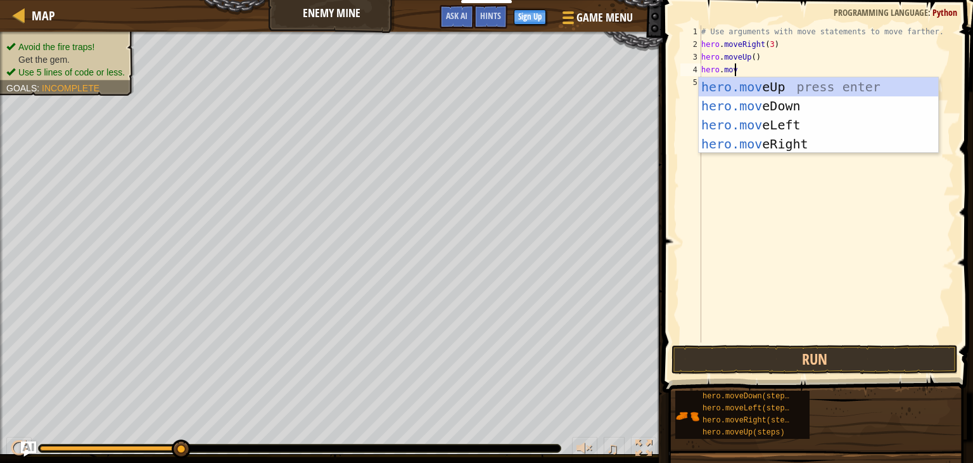
type textarea "hero.move"
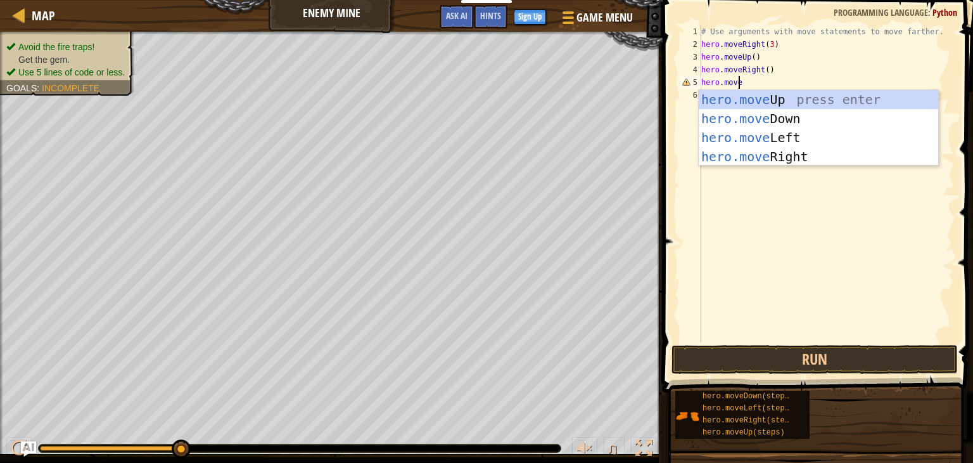
type textarea "hero.moveD"
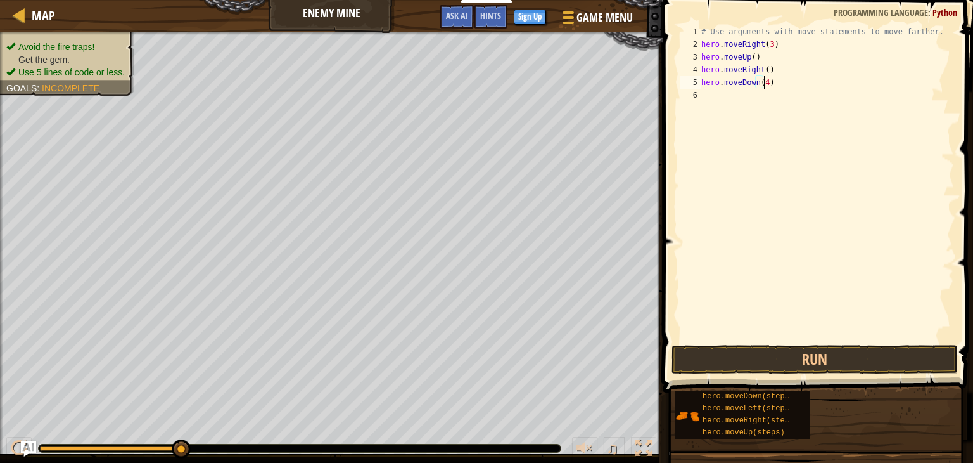
scroll to position [6, 4]
click at [831, 361] on button "Run" at bounding box center [815, 359] width 286 height 29
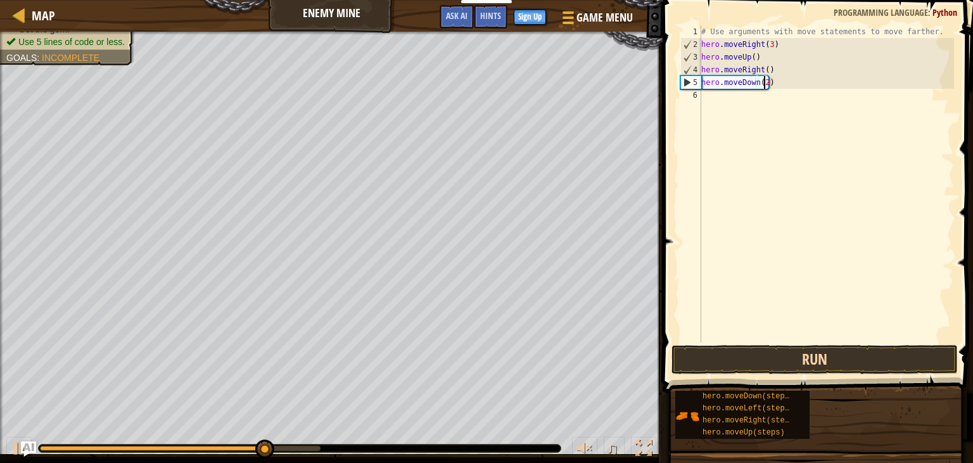
type textarea "hero.moveDown(2)"
click at [831, 361] on button "Run" at bounding box center [815, 359] width 286 height 29
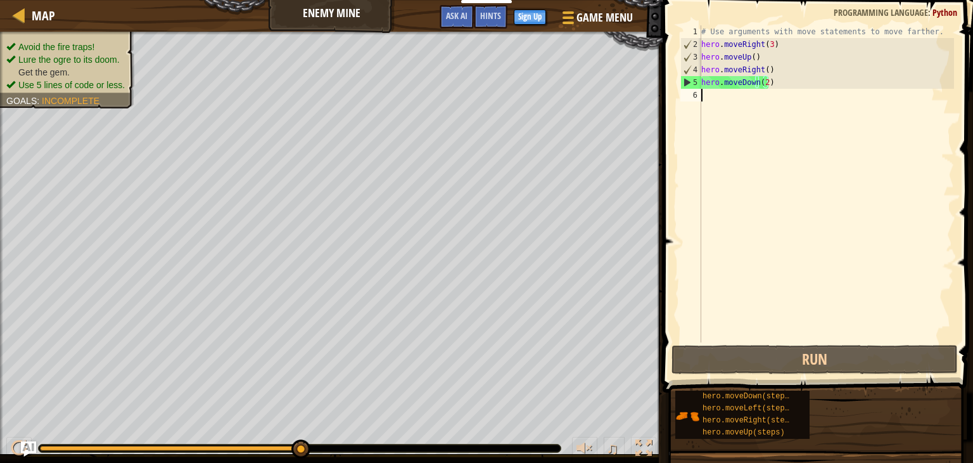
click at [750, 97] on div "# Use arguments with move statements to move farther. hero . moveRight ( 3 ) he…" at bounding box center [826, 196] width 255 height 342
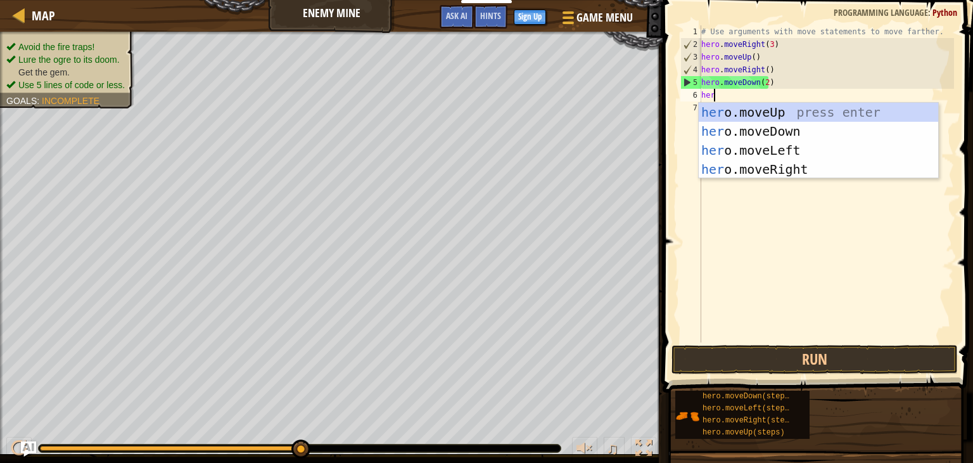
scroll to position [6, 0]
type textarea "hero."
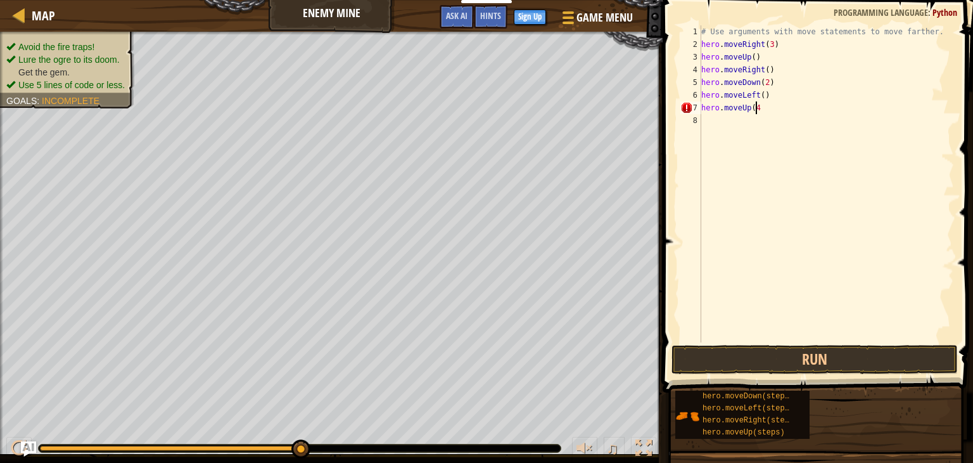
scroll to position [6, 4]
click at [807, 361] on button "Run" at bounding box center [815, 359] width 286 height 29
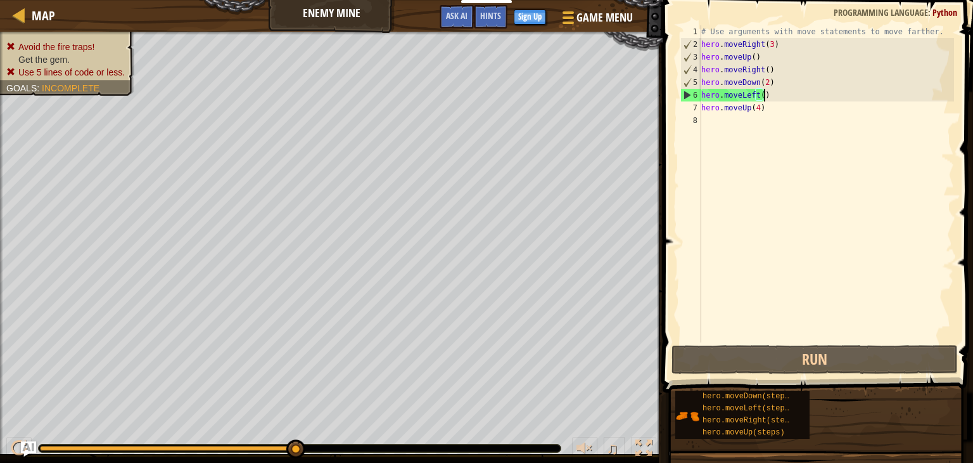
click at [774, 91] on div "# Use arguments with move statements to move farther. hero . moveRight ( 3 ) he…" at bounding box center [826, 196] width 255 height 342
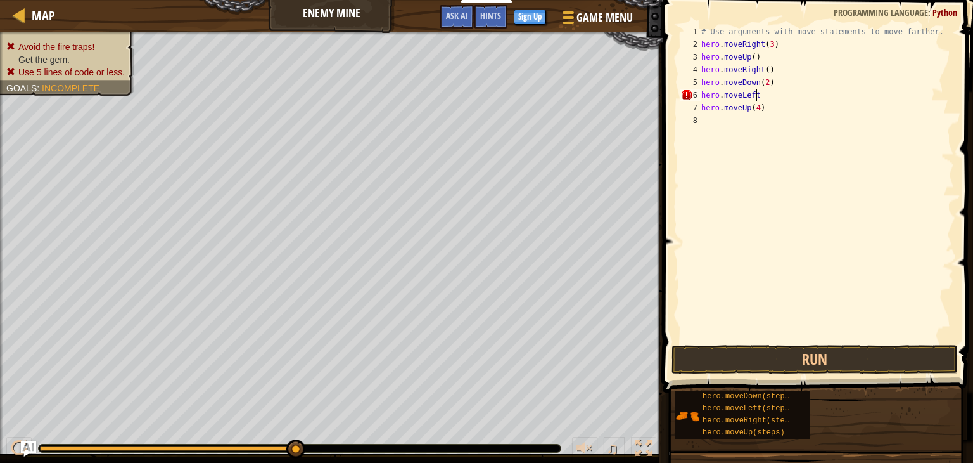
scroll to position [6, 2]
type textarea "h"
